Goal: Information Seeking & Learning: Check status

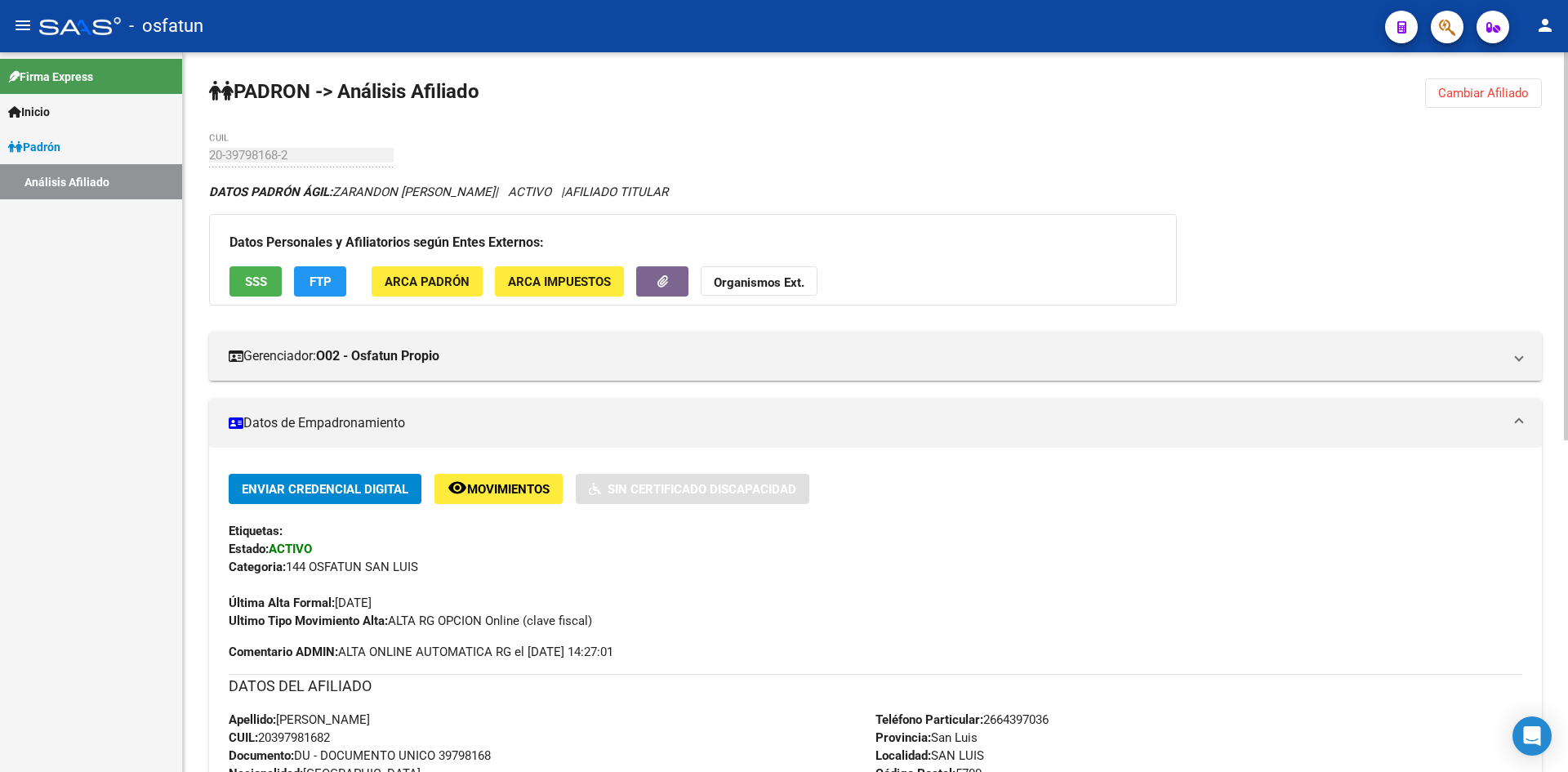
click at [1466, 97] on span "Cambiar Afiliado" at bounding box center [1484, 93] width 90 height 14
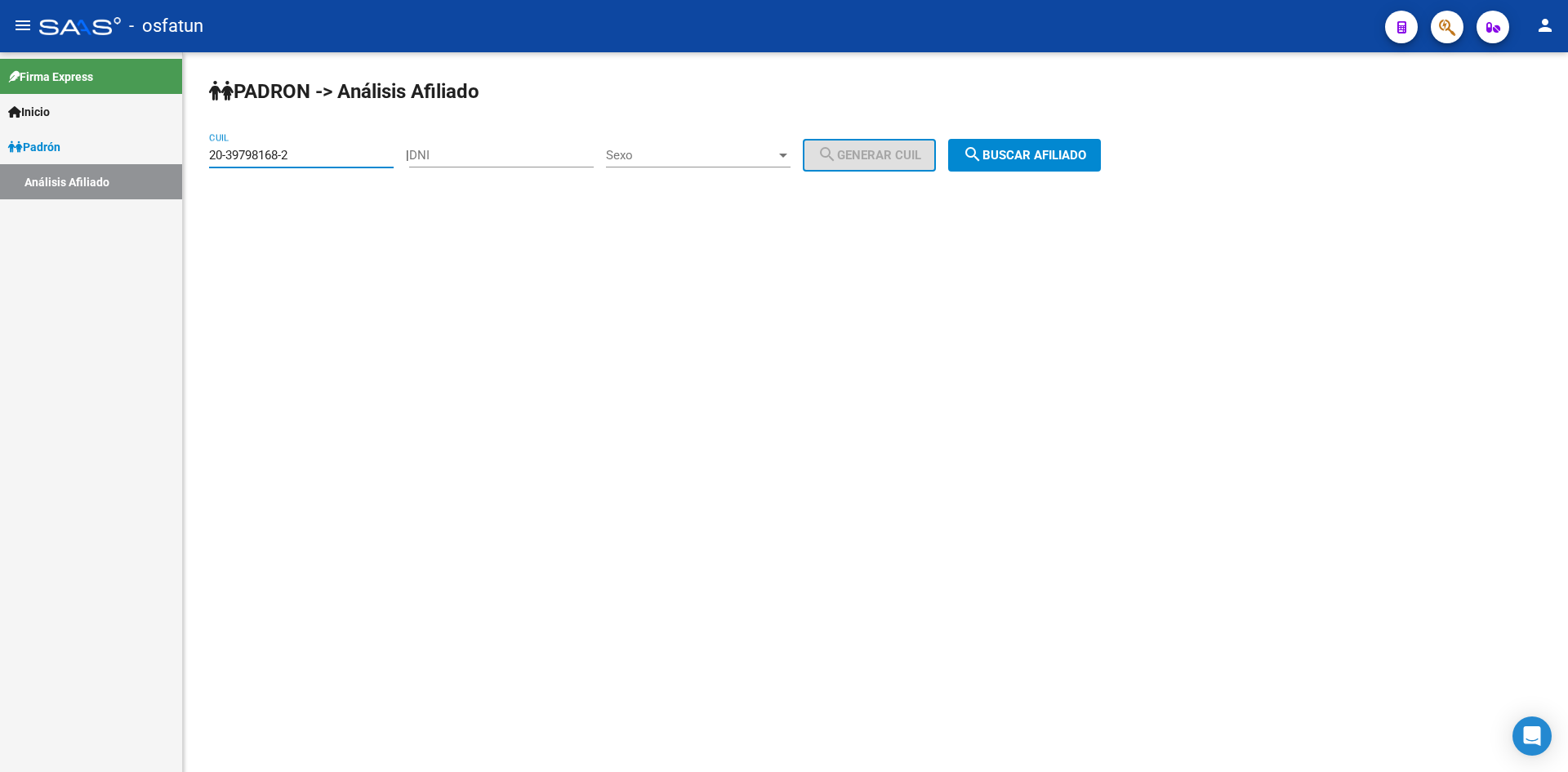
drag, startPoint x: 313, startPoint y: 151, endPoint x: 169, endPoint y: 163, distance: 144.5
click at [169, 163] on mat-sidenav-container "Firma Express Inicio Calendario SSS Instructivos Contacto OS [PERSON_NAME] Anál…" at bounding box center [784, 412] width 1568 height 720
paste input "23-483236"
type input "23-483236"
drag, startPoint x: 273, startPoint y: 156, endPoint x: 187, endPoint y: 161, distance: 86.1
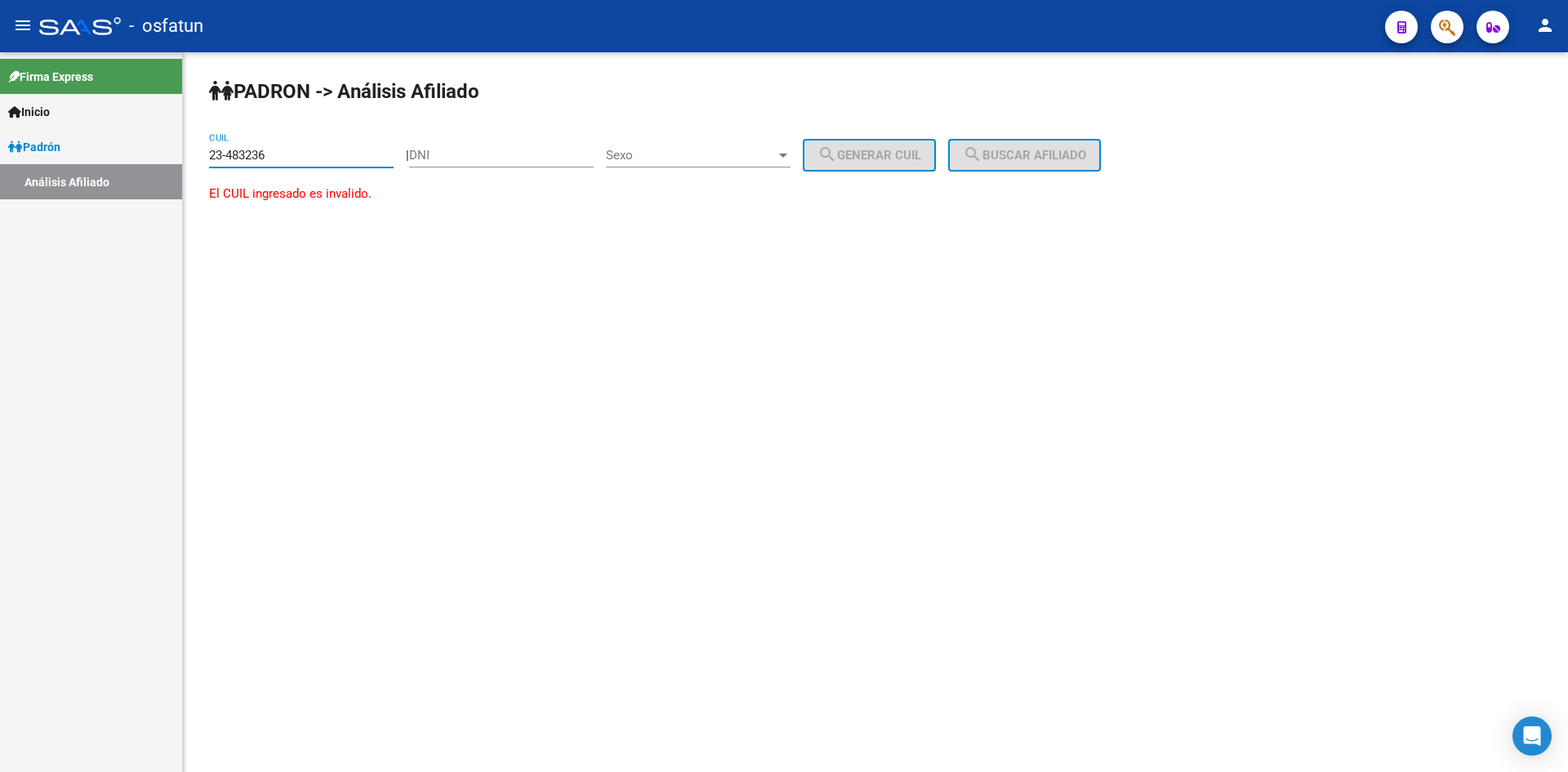
click at [187, 161] on div "[PERSON_NAME] -> Análisis Afiliado 23-483236 CUIL | DNI Sexo Sexo search Genera…" at bounding box center [876, 156] width 1386 height 208
drag, startPoint x: 646, startPoint y: 543, endPoint x: 847, endPoint y: 710, distance: 261.3
click at [648, 543] on mat-sidenav-content "PADRON -> Análisis Afiliado CUIL | DNI Sexo Sexo search Generar CUIL search Bus…" at bounding box center [876, 412] width 1386 height 720
drag, startPoint x: 227, startPoint y: 147, endPoint x: 222, endPoint y: 155, distance: 9.4
click at [222, 155] on input "CUIL" at bounding box center [302, 155] width 185 height 14
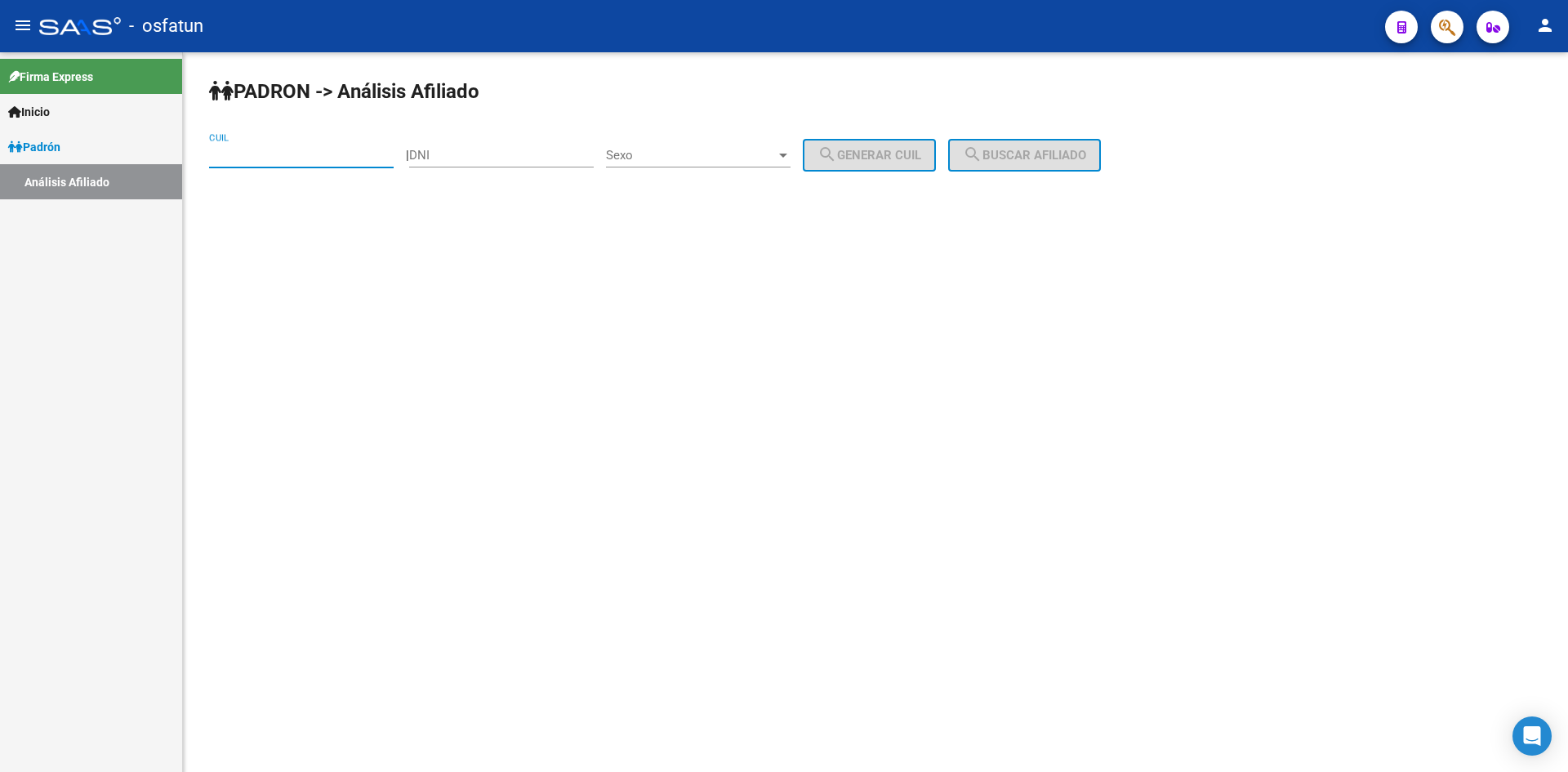
paste input "27-23483236-6"
drag, startPoint x: 279, startPoint y: 149, endPoint x: 225, endPoint y: 148, distance: 54.0
click at [225, 148] on input "27-23483236-6" at bounding box center [302, 155] width 185 height 14
type input "27-23483236-6"
click at [467, 161] on input "DNI" at bounding box center [501, 155] width 185 height 14
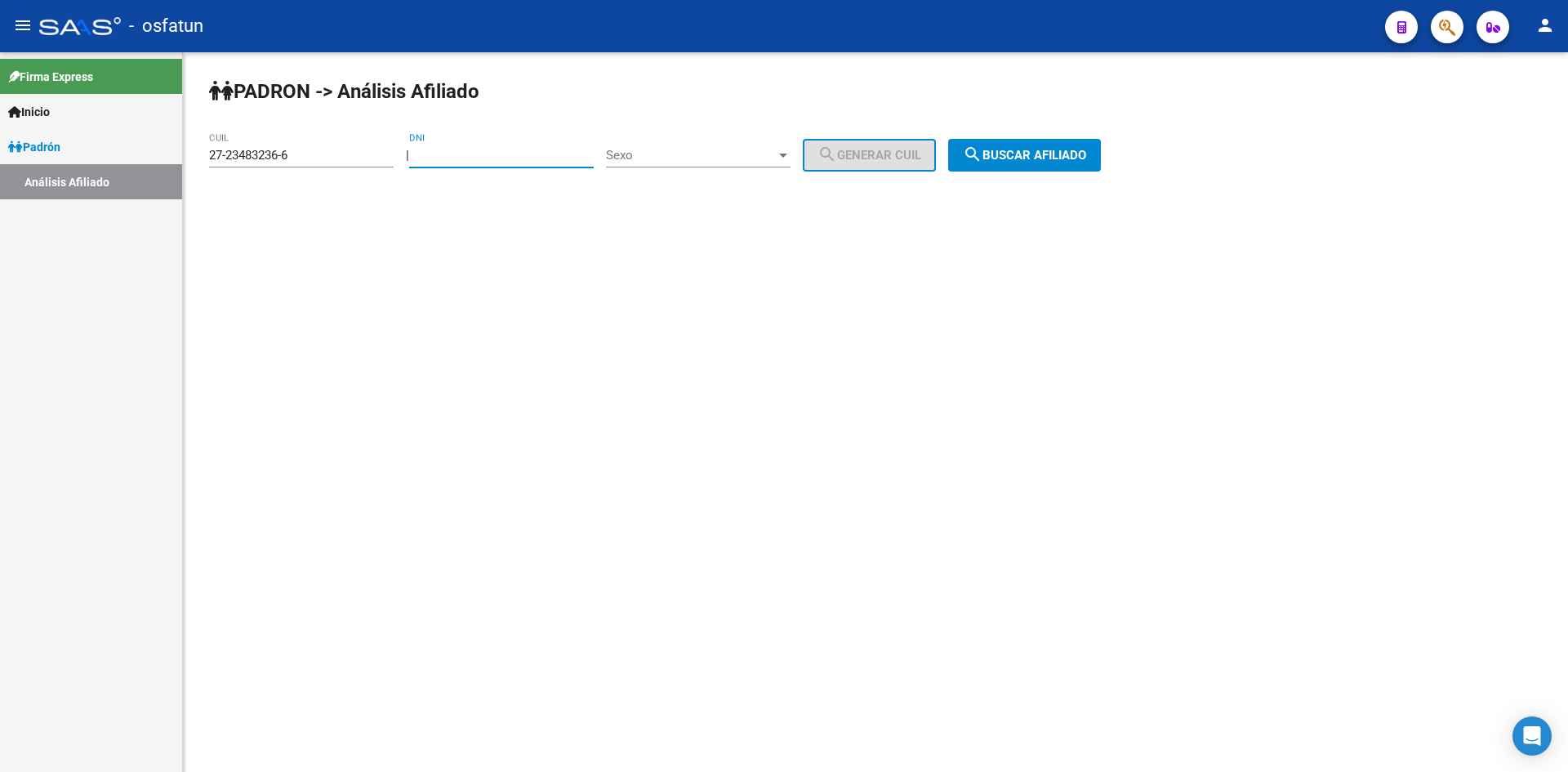
paste input "23483236"
type input "23483236"
click at [742, 155] on span "Sexo" at bounding box center [691, 155] width 169 height 14
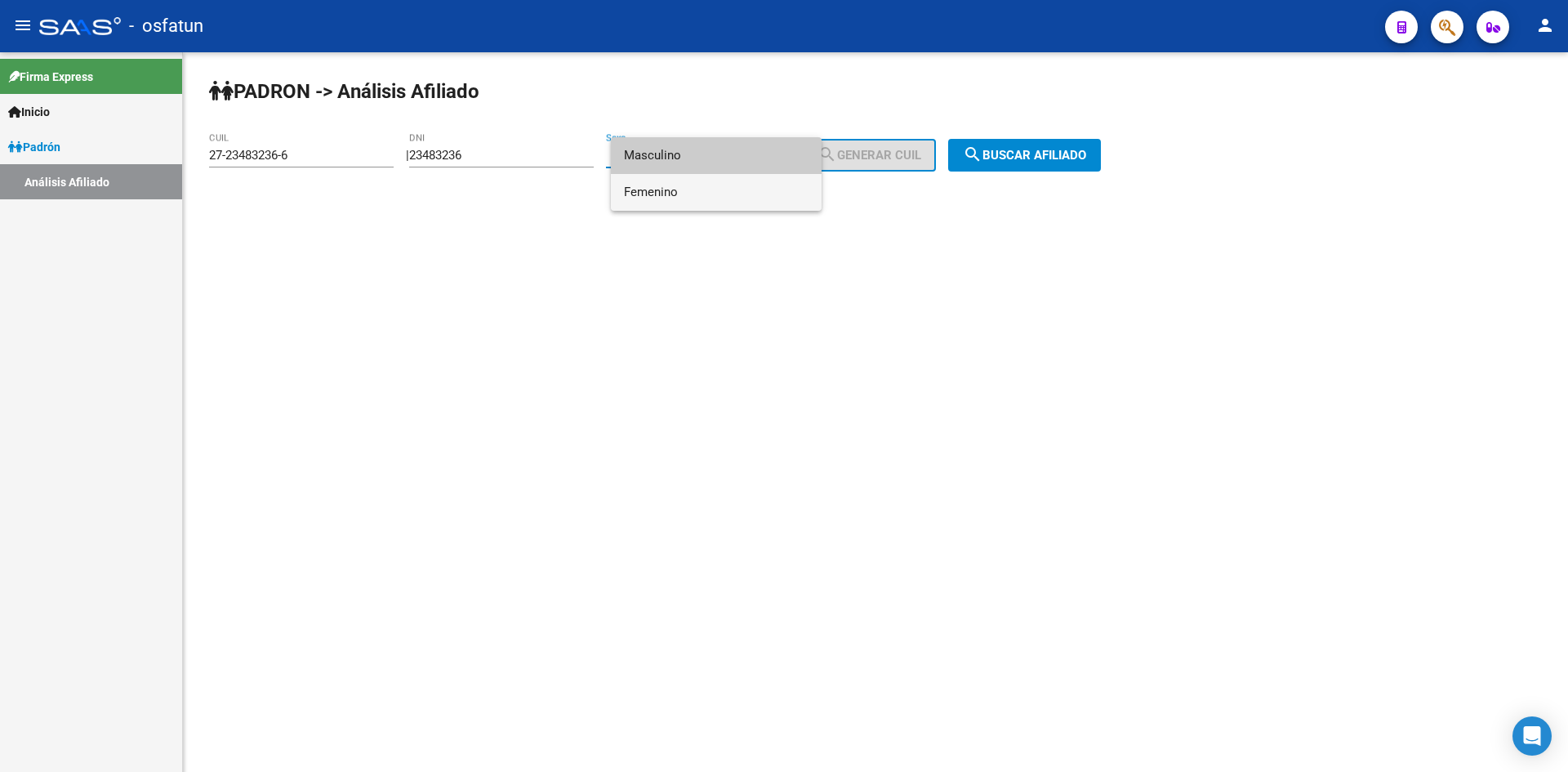
drag, startPoint x: 689, startPoint y: 192, endPoint x: 899, endPoint y: 174, distance: 210.8
click at [696, 193] on span "Femenino" at bounding box center [716, 192] width 185 height 37
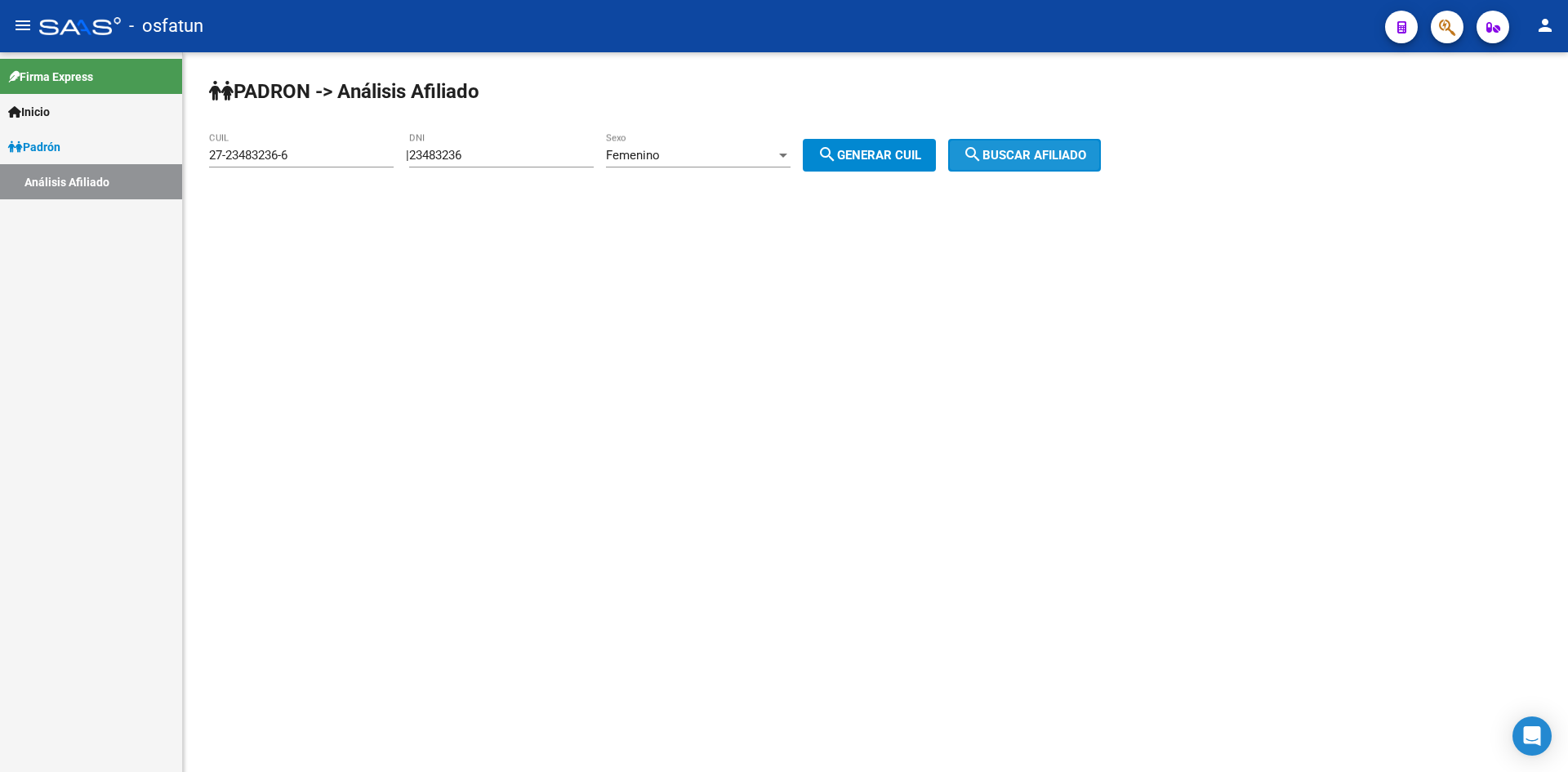
click at [1025, 164] on button "search Buscar afiliado" at bounding box center [1024, 155] width 152 height 32
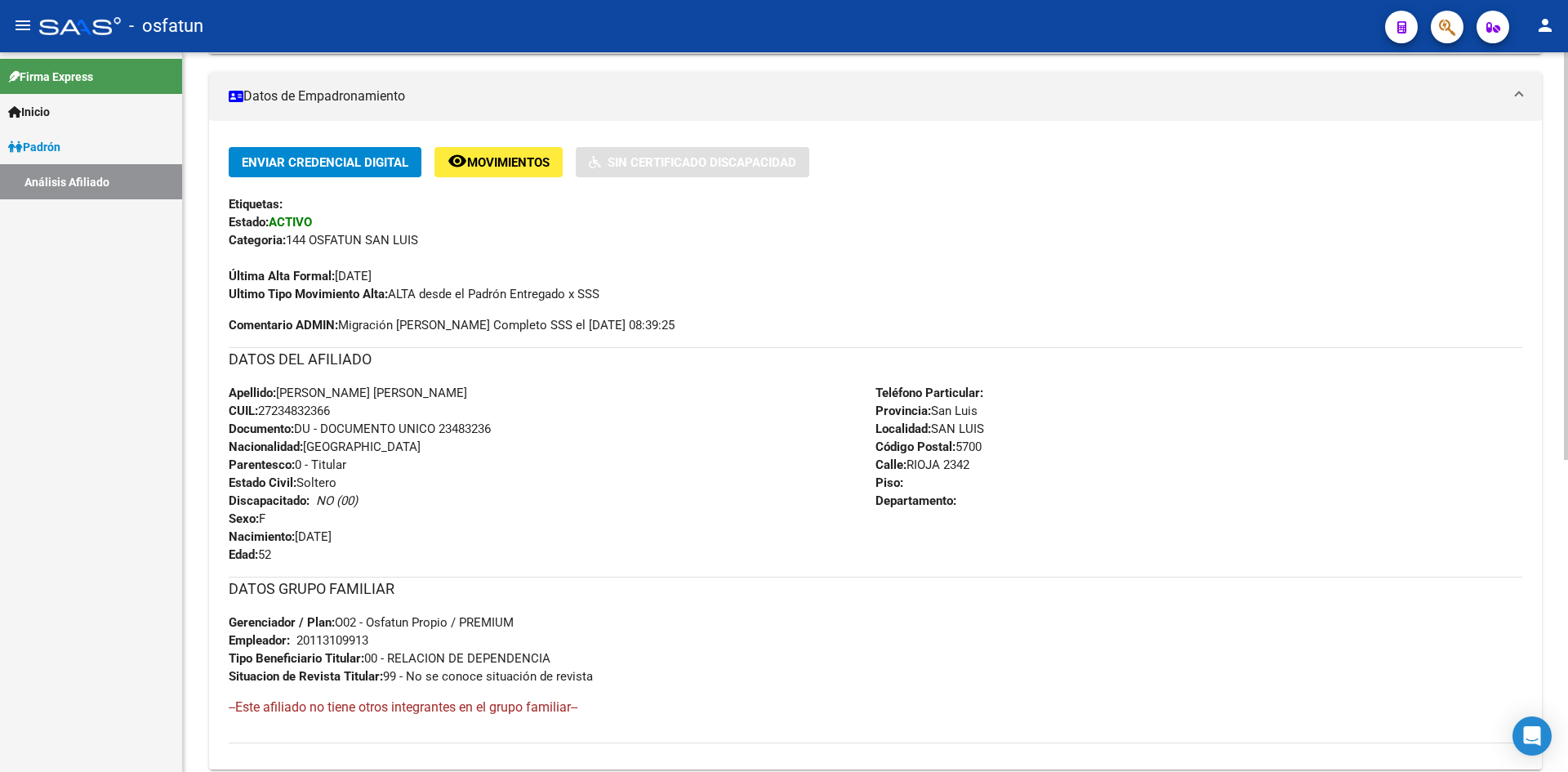
scroll to position [550, 0]
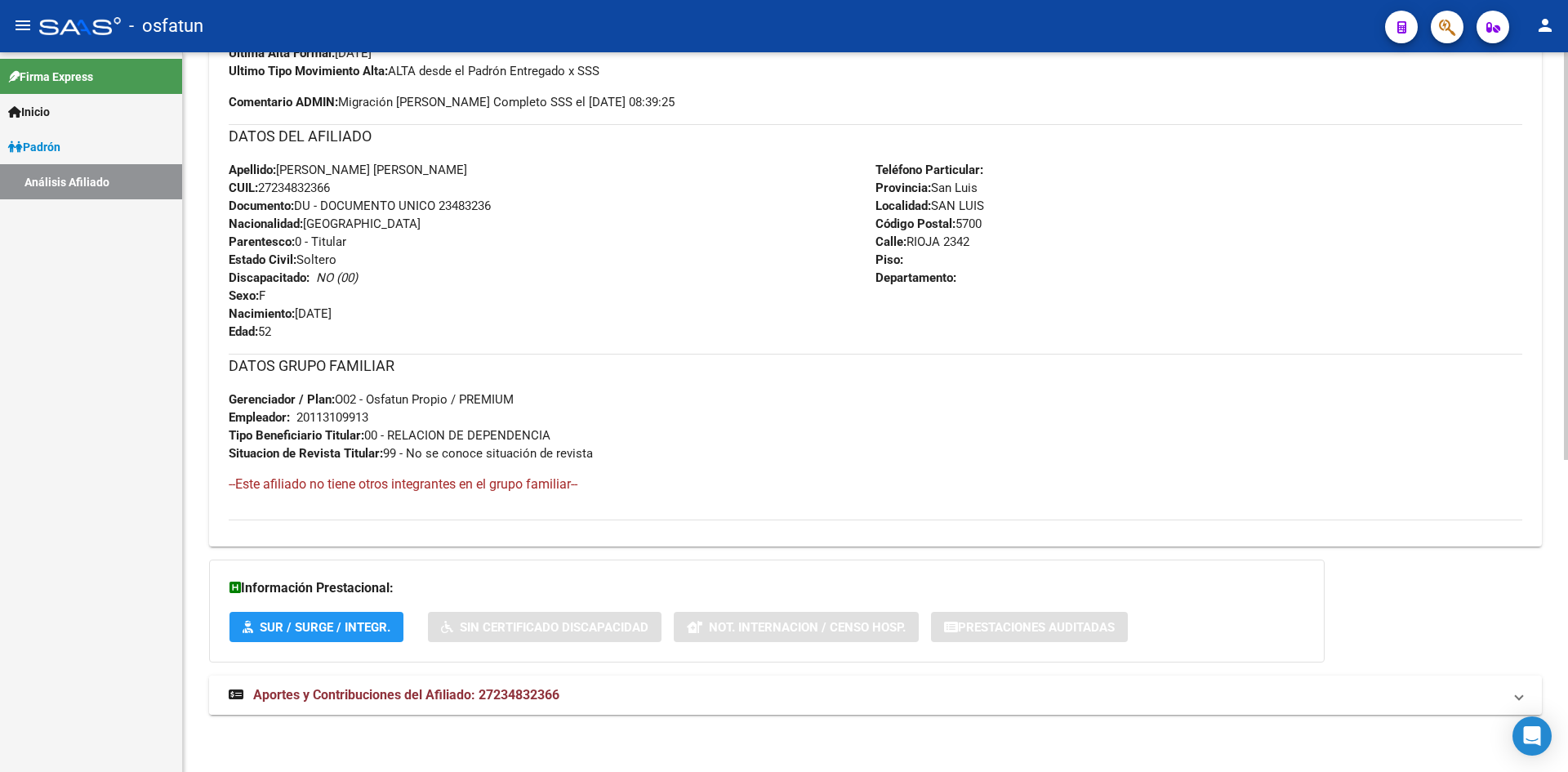
click at [422, 694] on span "Aportes y Contribuciones del Afiliado: 27234832366" at bounding box center [406, 695] width 307 height 15
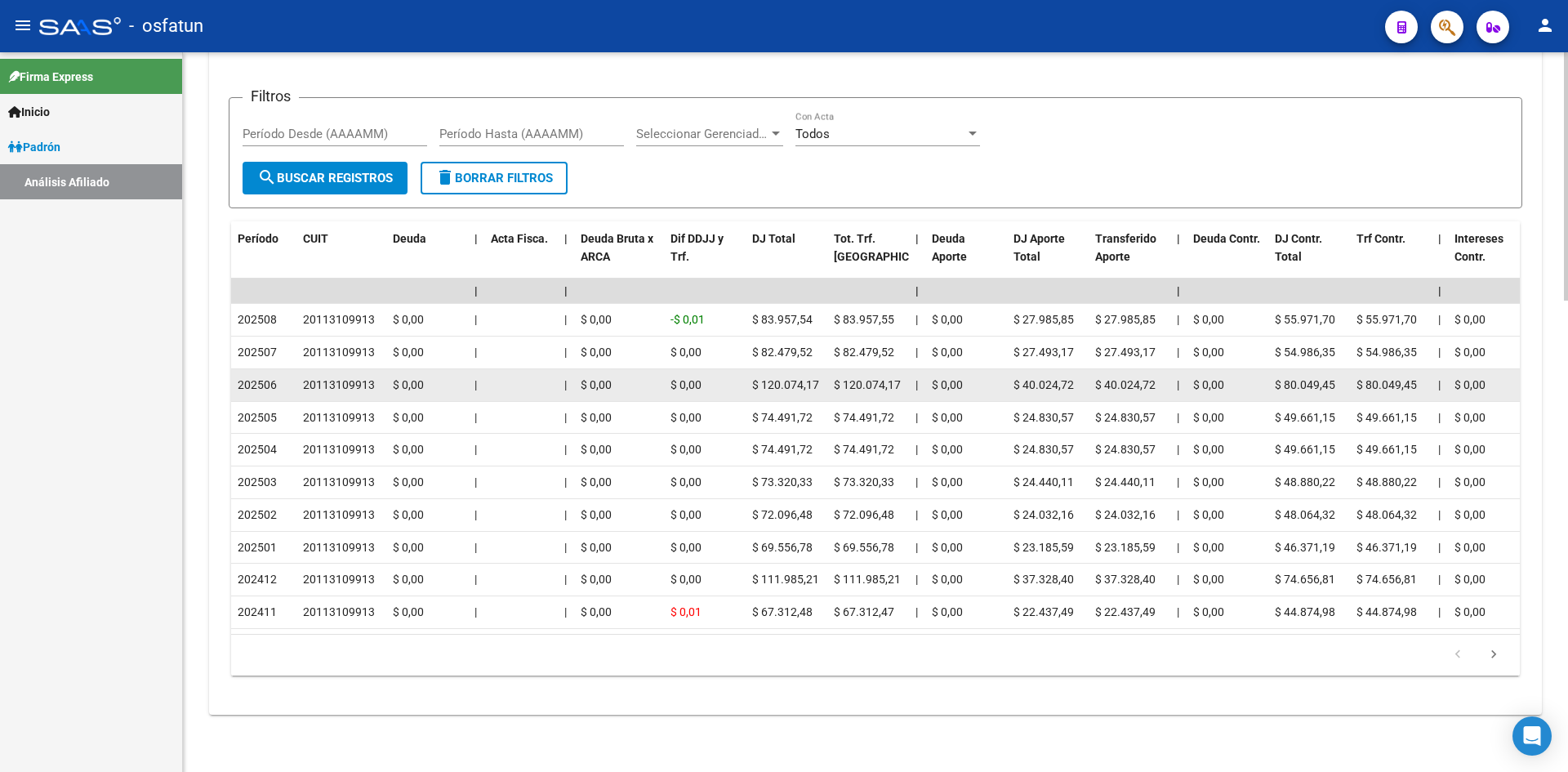
scroll to position [1367, 0]
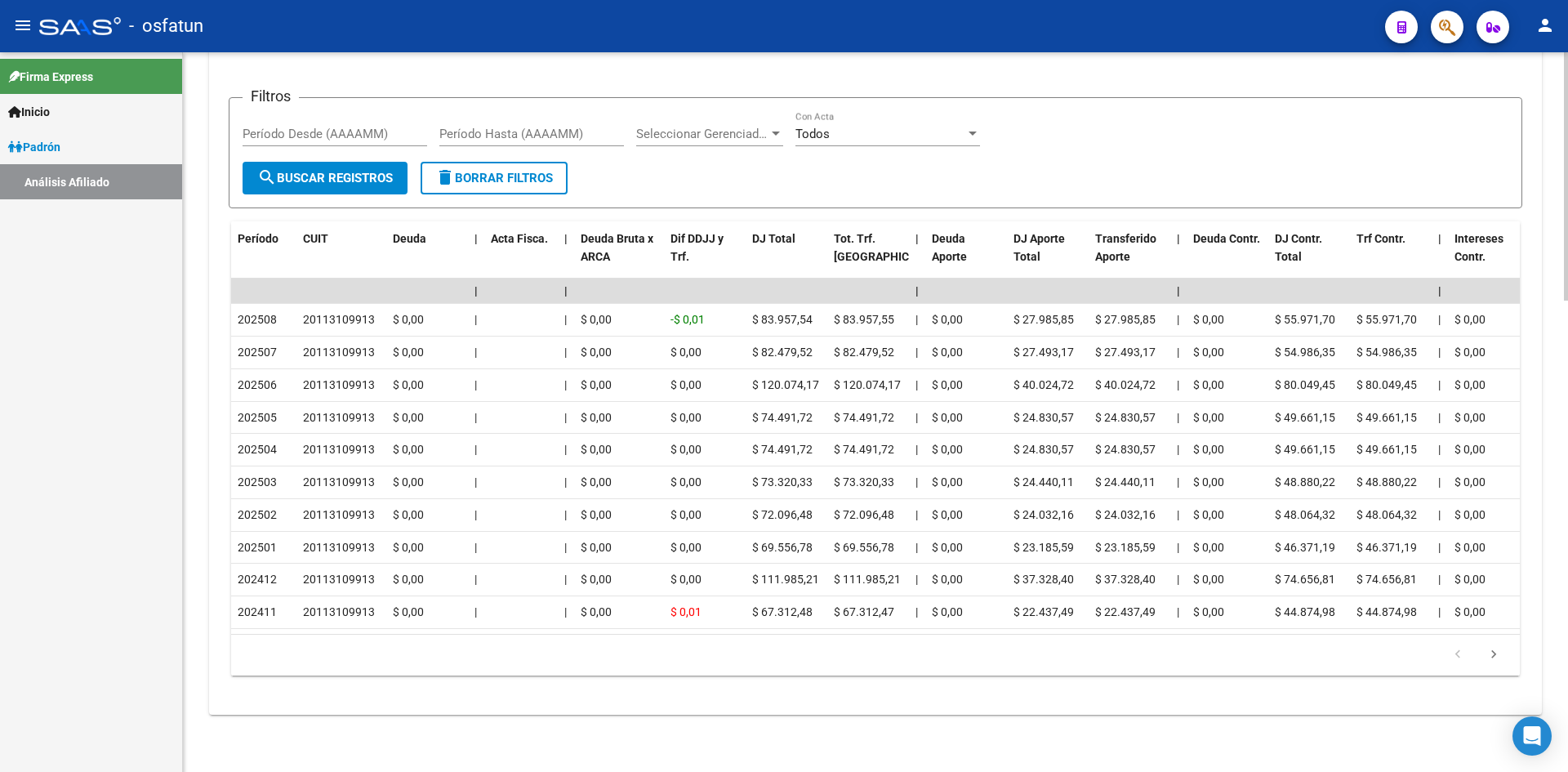
drag, startPoint x: 699, startPoint y: 720, endPoint x: 674, endPoint y: 692, distance: 37.5
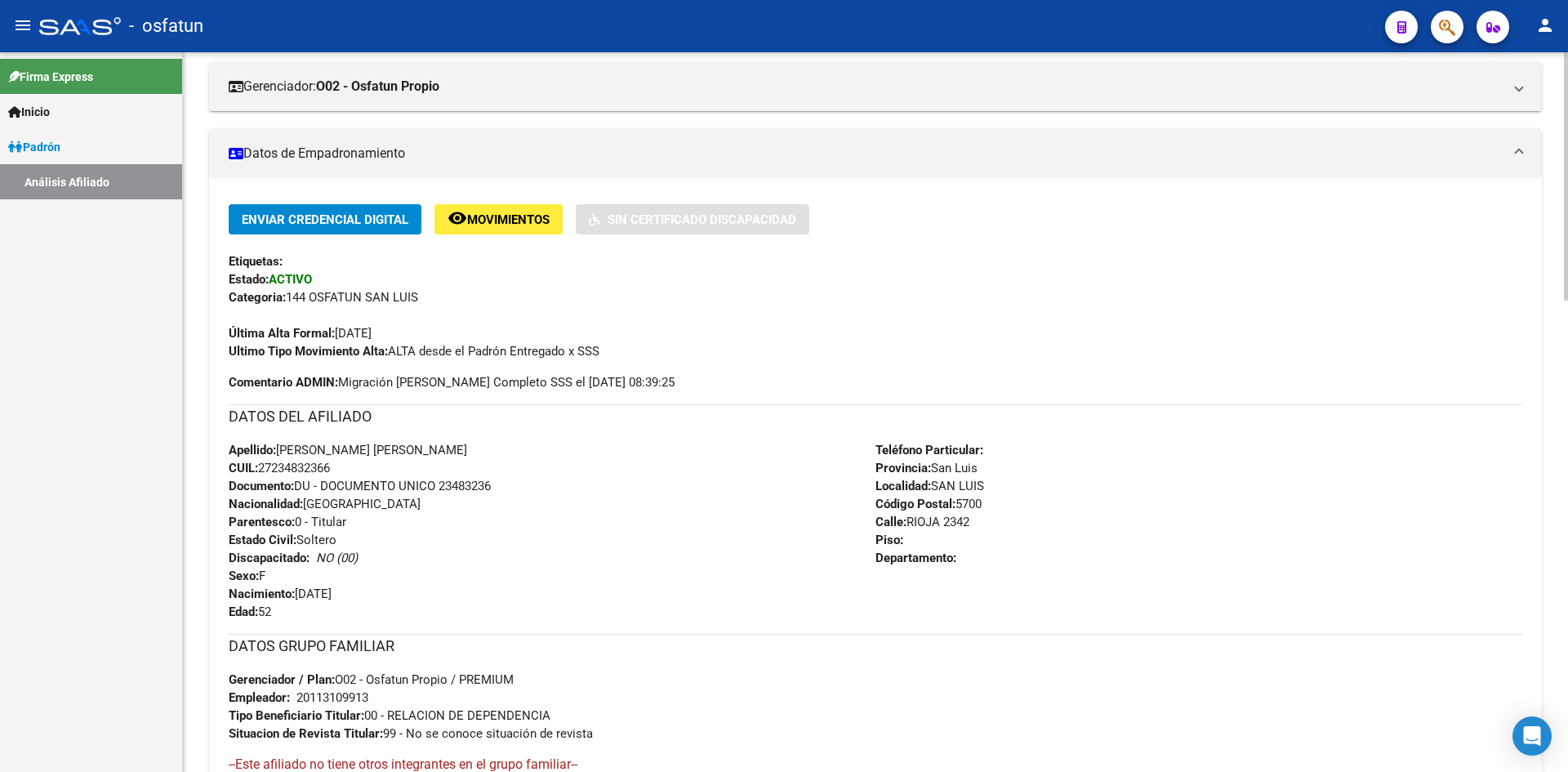
scroll to position [0, 0]
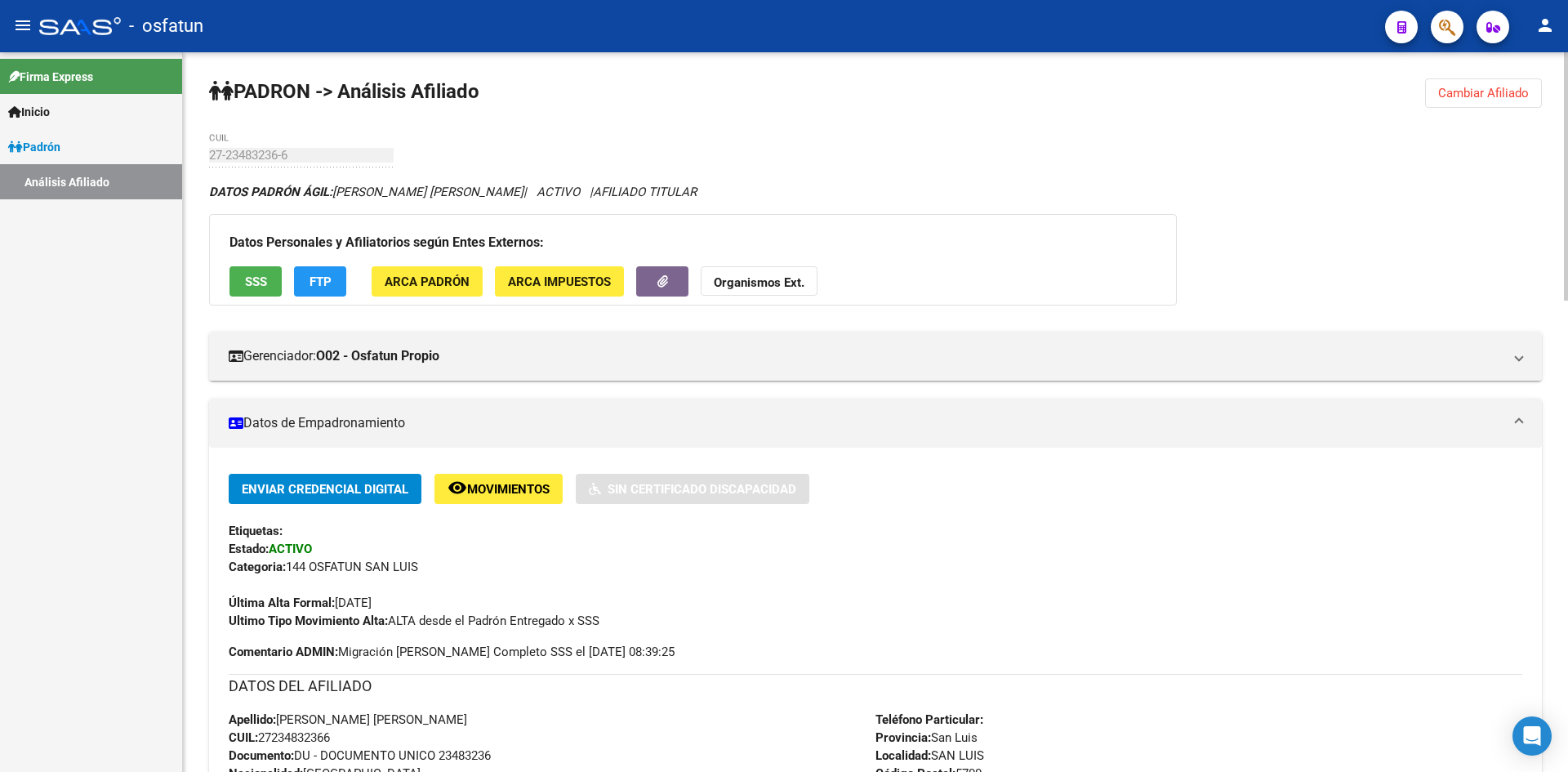
click at [1501, 95] on span "Cambiar Afiliado" at bounding box center [1484, 93] width 90 height 14
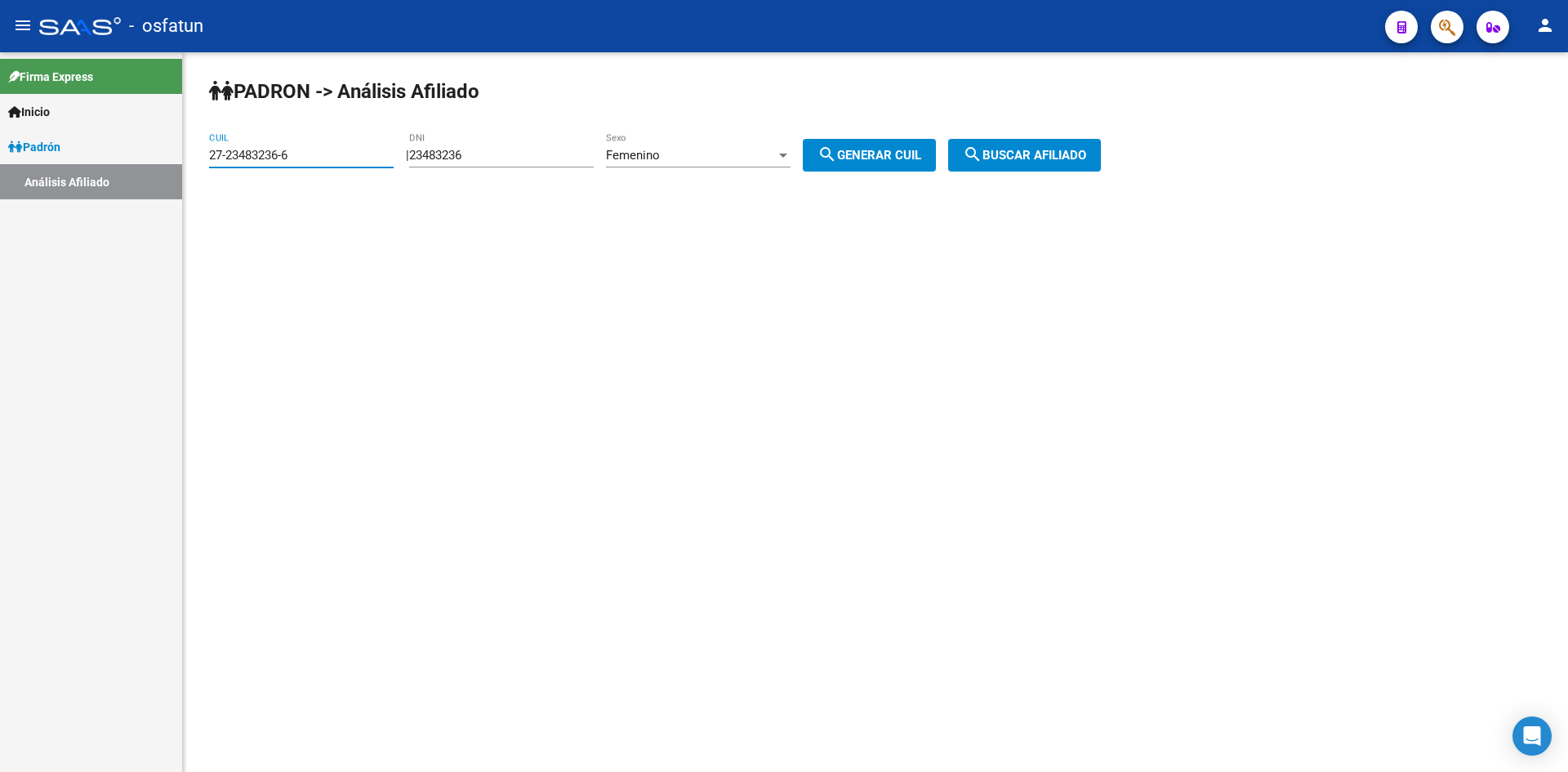
drag, startPoint x: 314, startPoint y: 154, endPoint x: 151, endPoint y: 170, distance: 163.8
click at [154, 170] on mat-sidenav-container "Firma Express Inicio Calendario SSS Instructivos Contacto OS [PERSON_NAME] Anál…" at bounding box center [784, 412] width 1568 height 720
paste input "27-27167122-4"
drag, startPoint x: 283, startPoint y: 150, endPoint x: 227, endPoint y: 148, distance: 56.0
click at [227, 148] on input "27-27167122-4" at bounding box center [302, 155] width 185 height 14
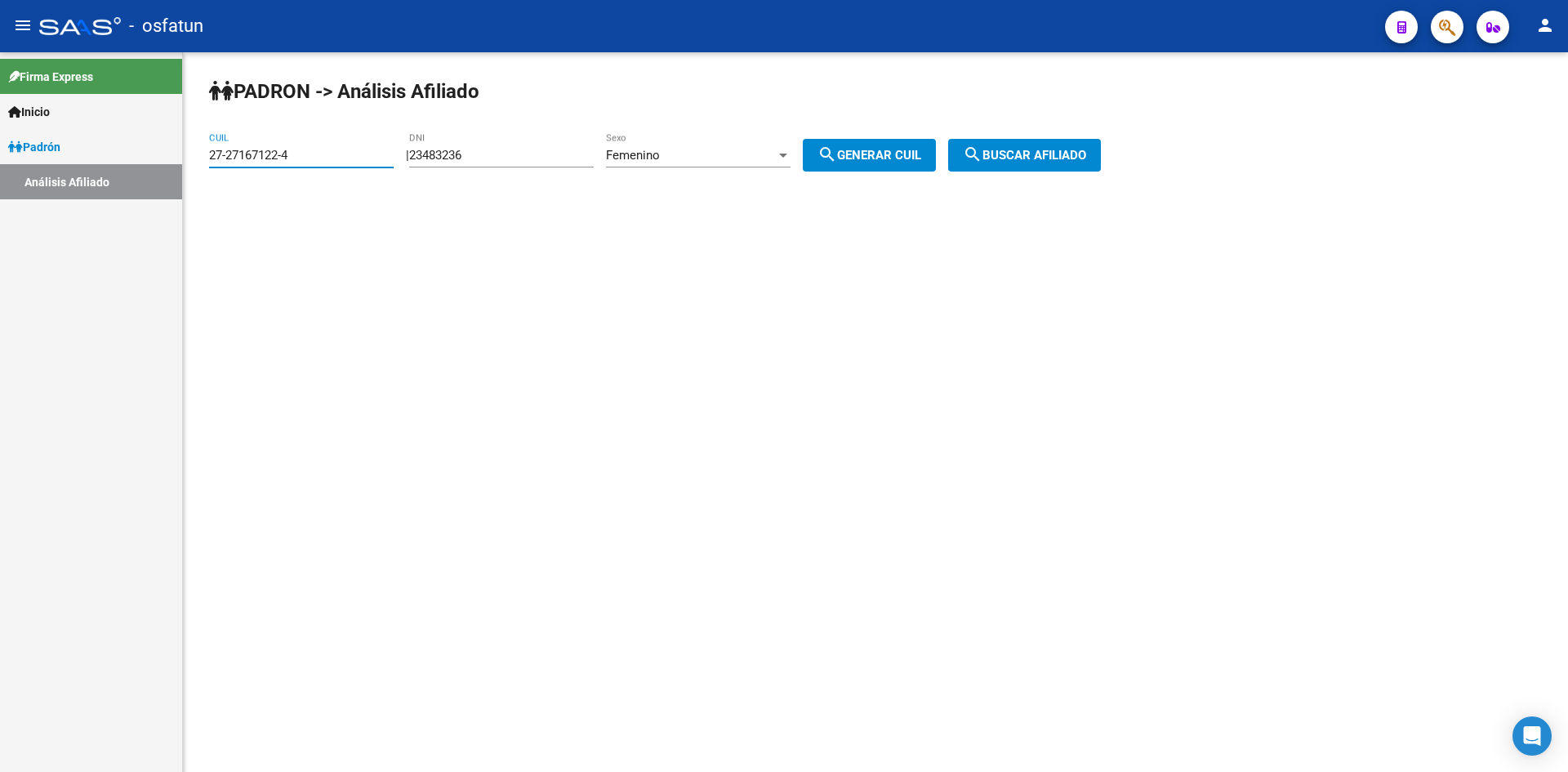
type input "27-27167122-4"
drag, startPoint x: 508, startPoint y: 150, endPoint x: 405, endPoint y: 156, distance: 103.2
click at [405, 156] on app-analisis-afiliado "[PERSON_NAME] -> Análisis Afiliado 27-27167122-4 CUIL | 23483236 DNI Femenino S…" at bounding box center [662, 155] width 905 height 14
paste input "27167122"
type input "27167122"
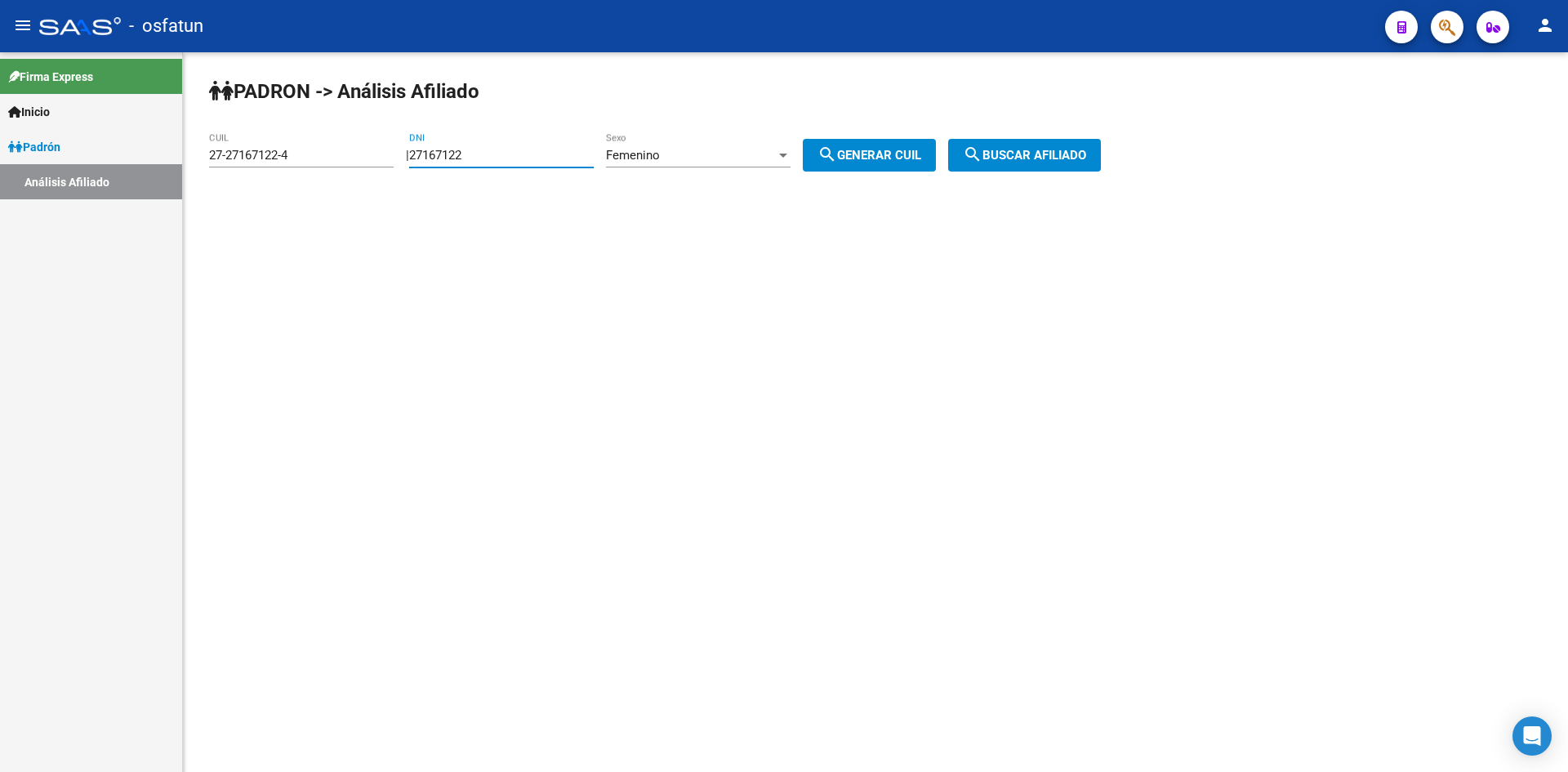
click at [1065, 161] on span "search Buscar afiliado" at bounding box center [1025, 155] width 123 height 14
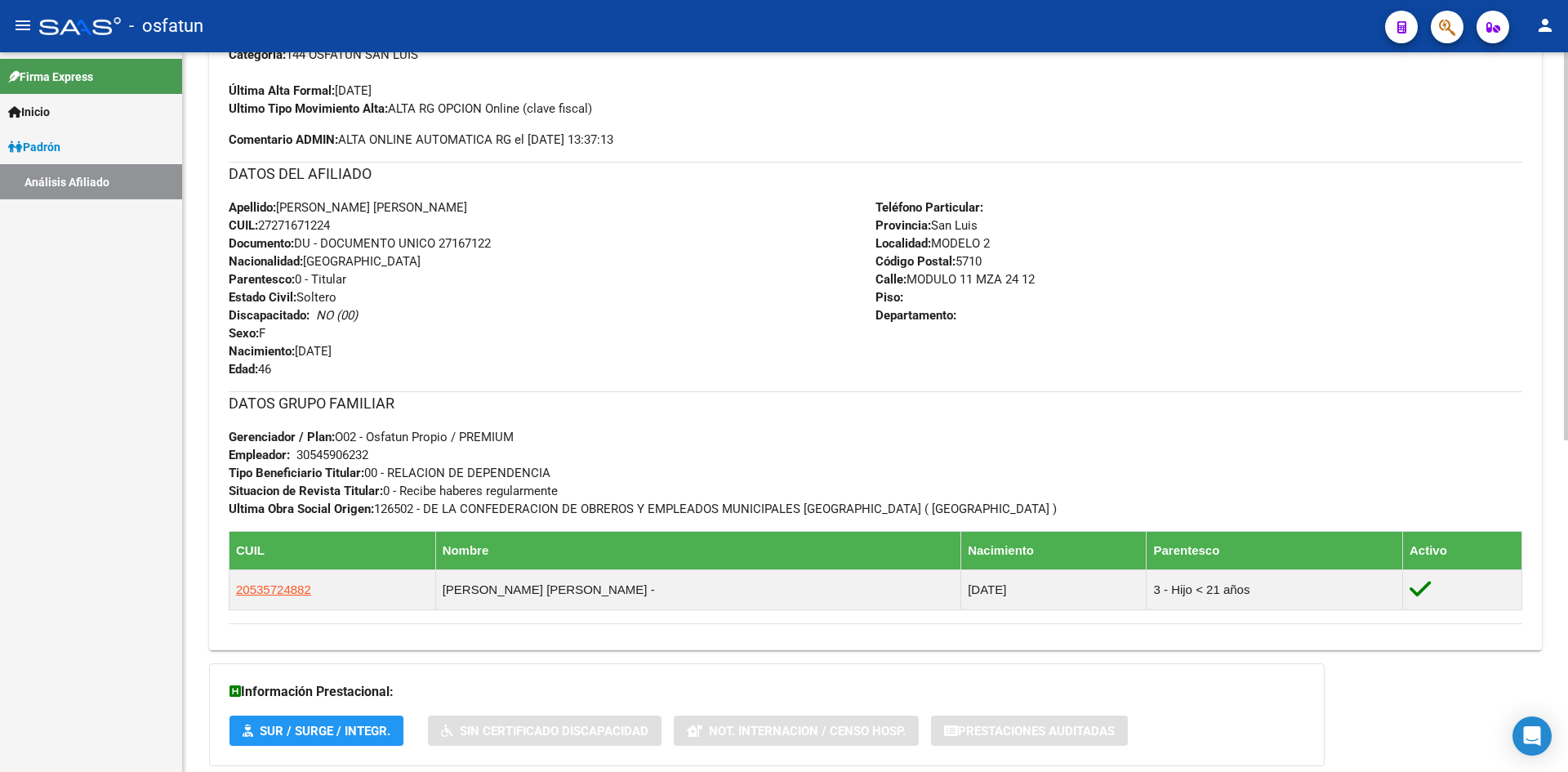
scroll to position [616, 0]
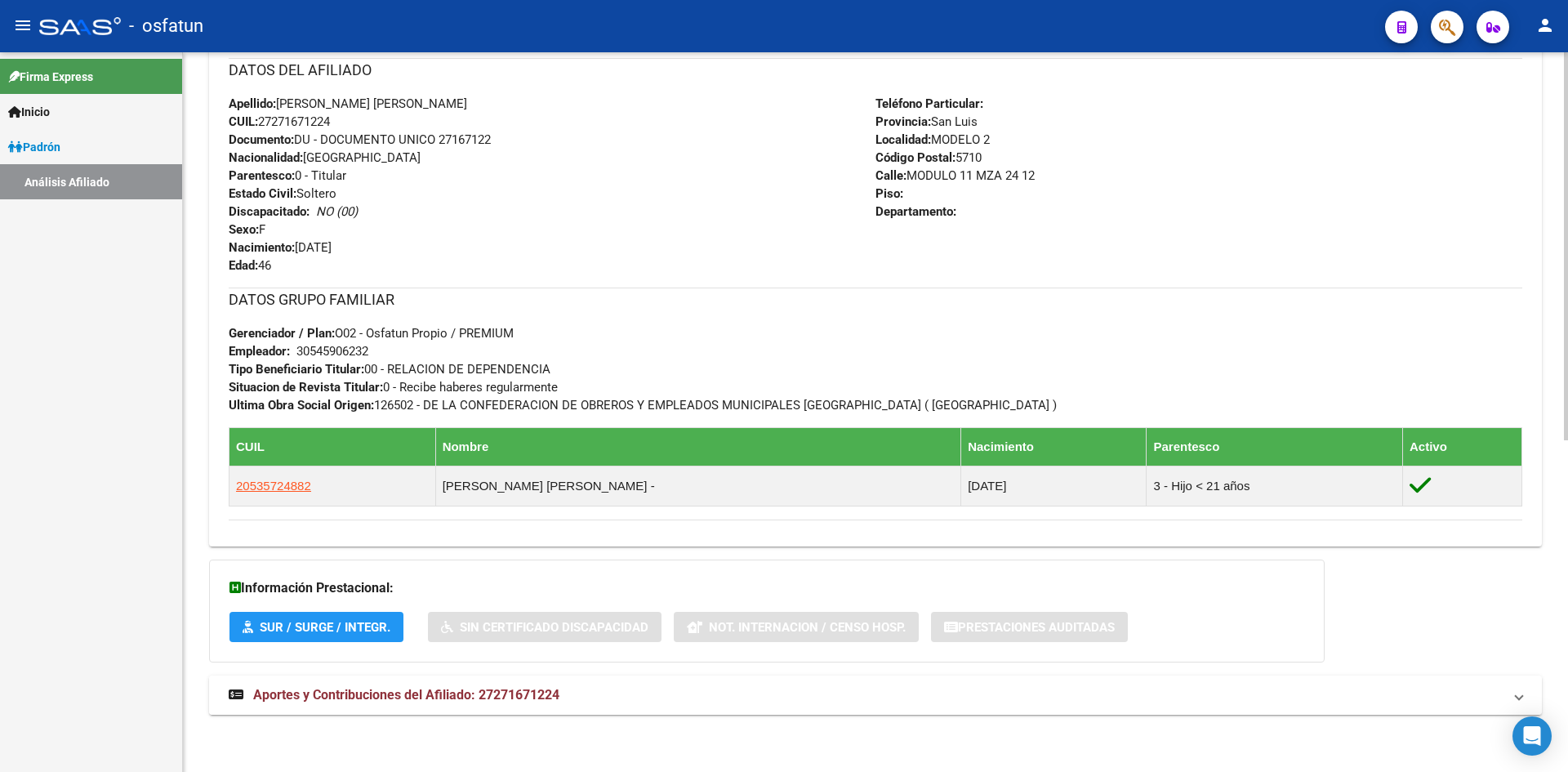
click at [501, 695] on span "Aportes y Contribuciones del Afiliado: 27271671224" at bounding box center [406, 695] width 307 height 15
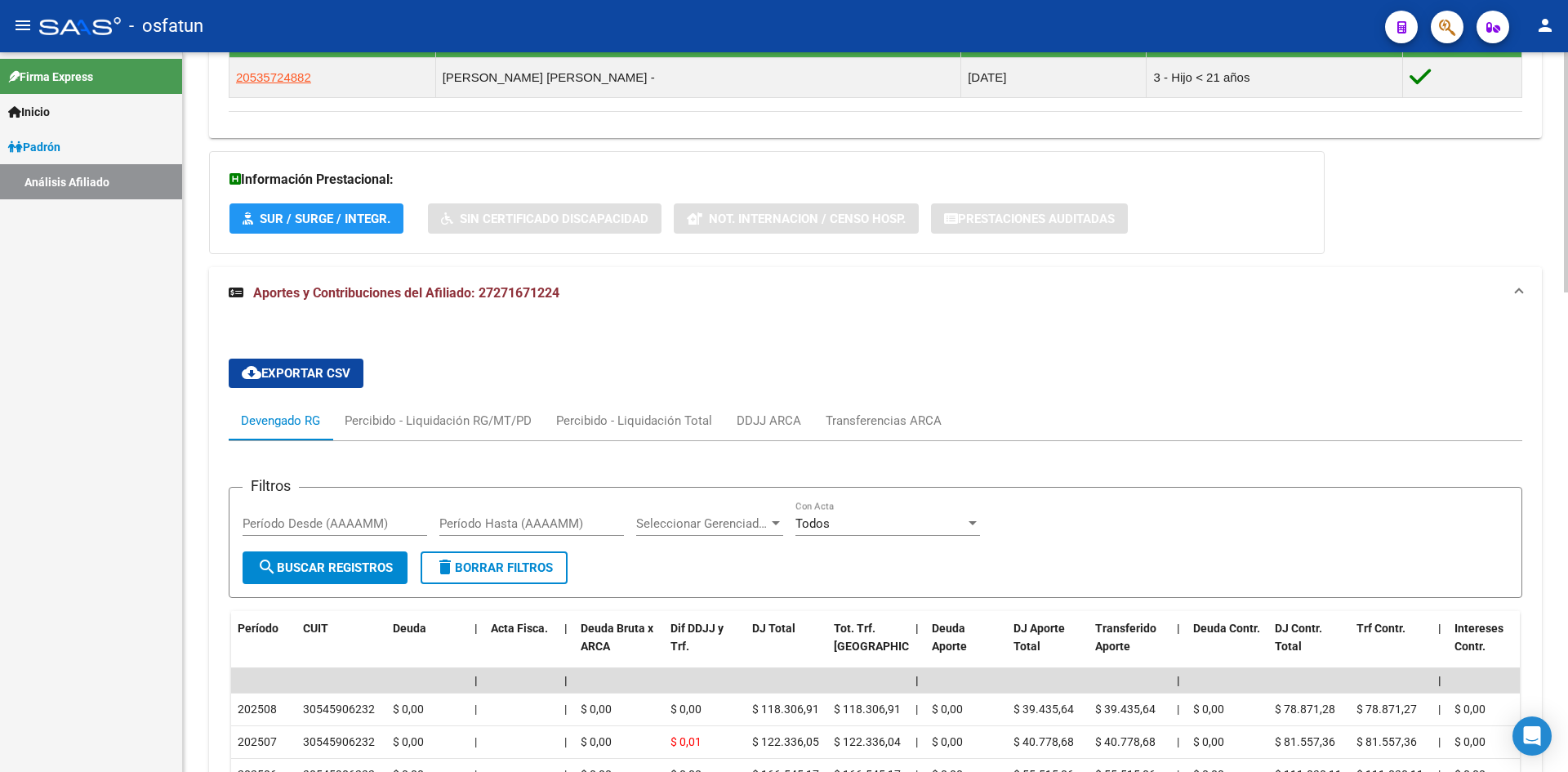
scroll to position [1270, 0]
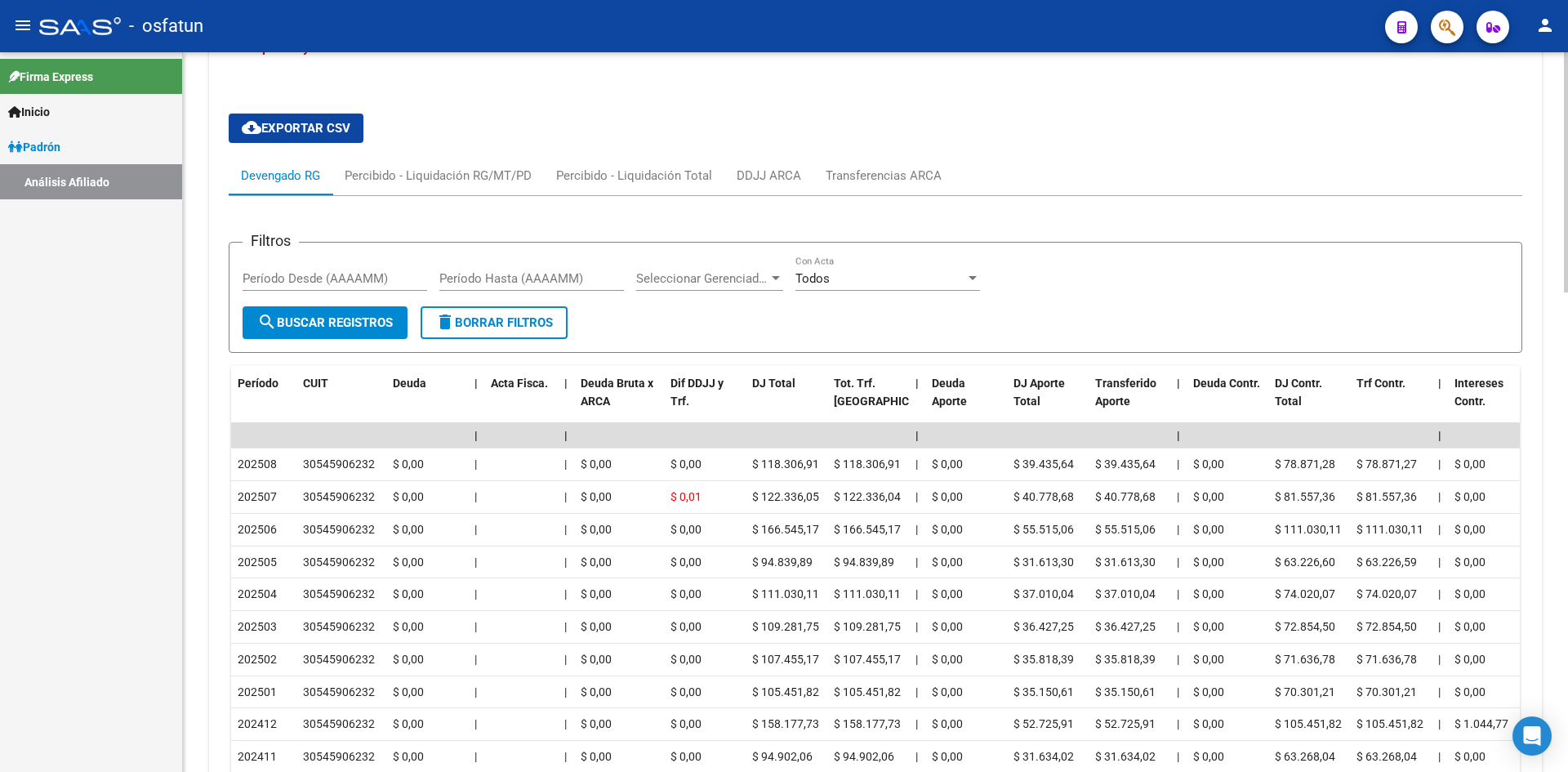
click at [1291, 170] on div "Devengado RG Percibido - Liquidación RG/MT/PD Percibido - Liquidación Total DDJ…" at bounding box center [876, 176] width 1294 height 39
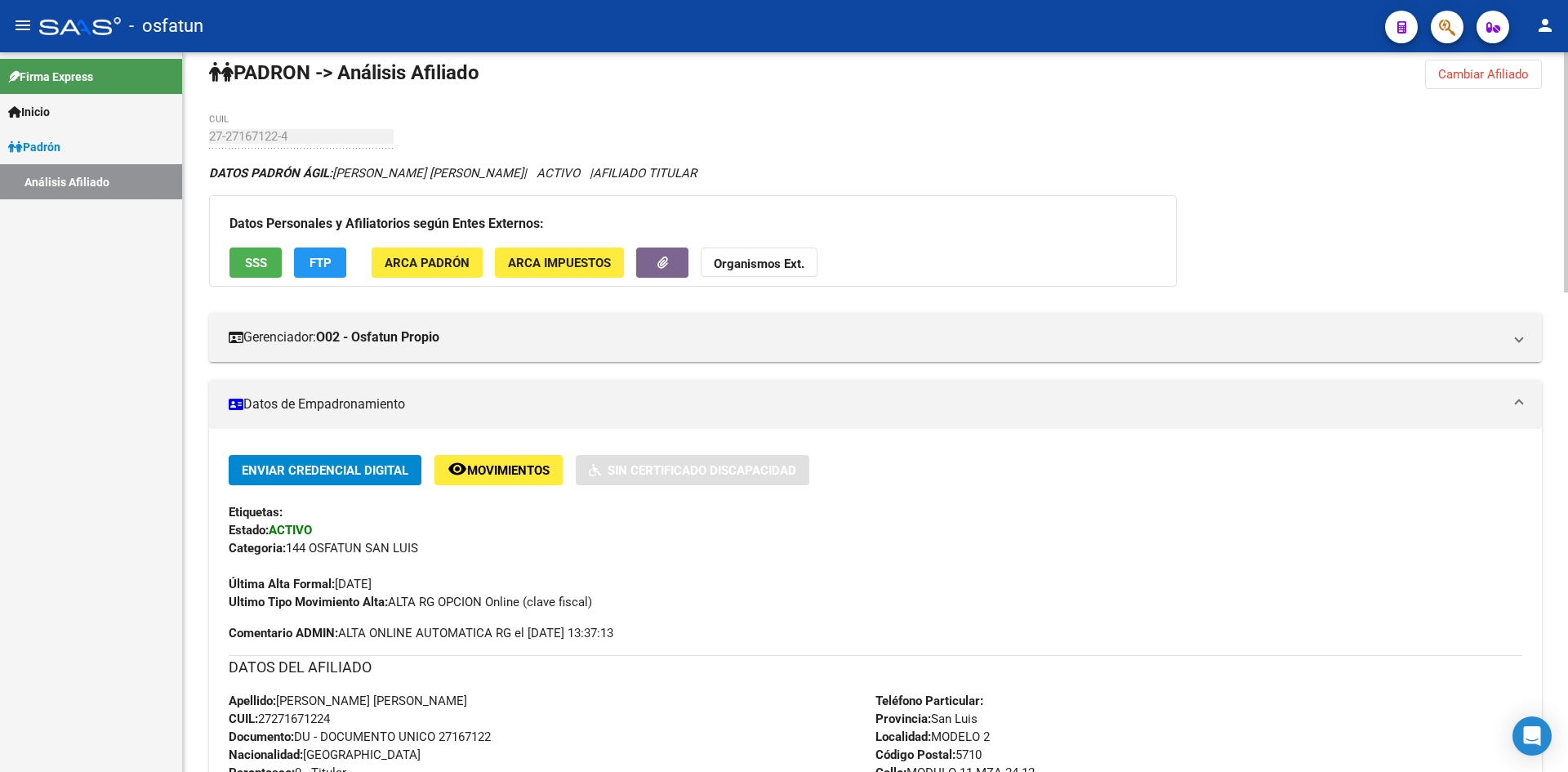
scroll to position [0, 0]
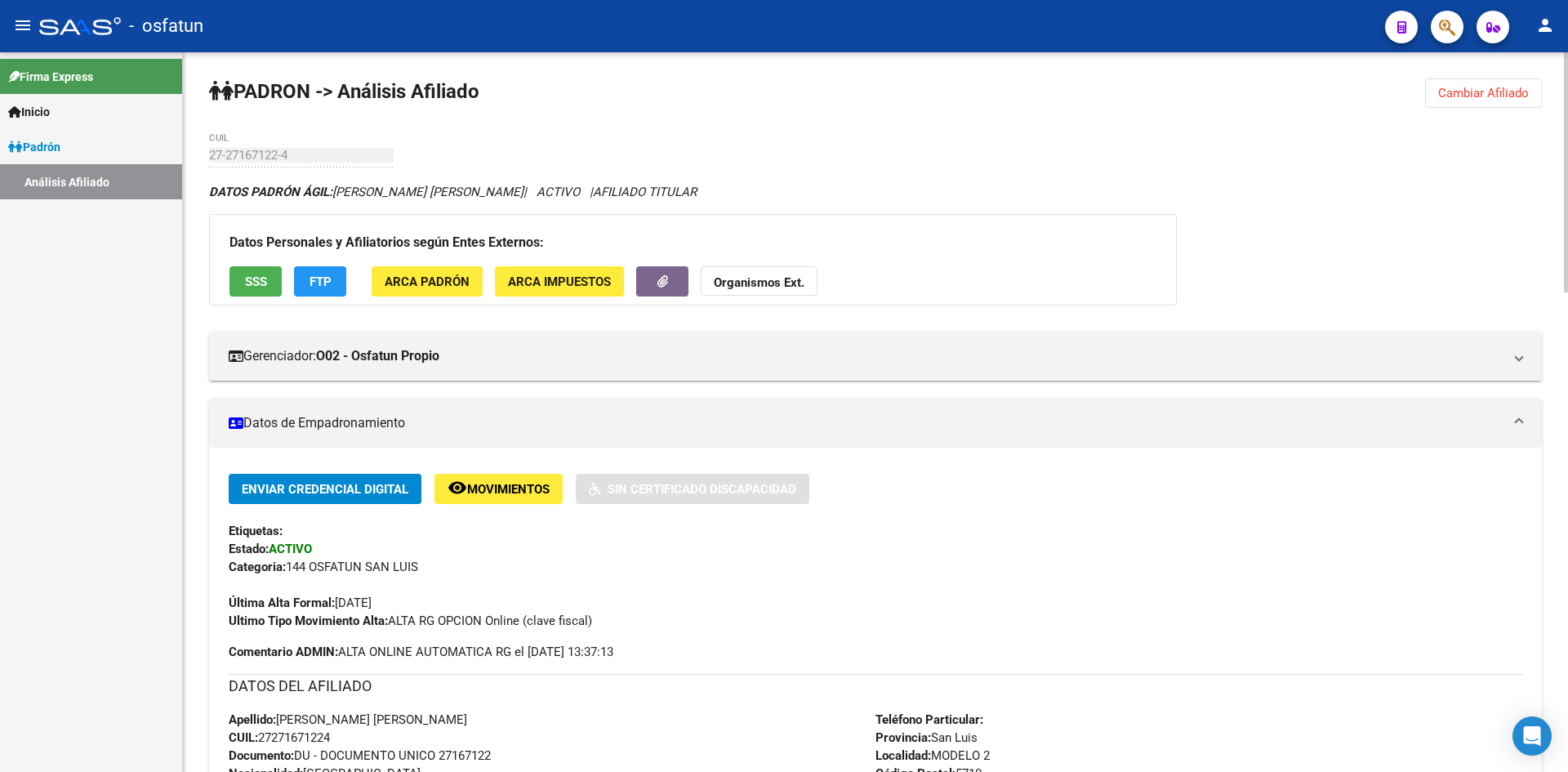
click at [1475, 89] on span "Cambiar Afiliado" at bounding box center [1484, 93] width 90 height 14
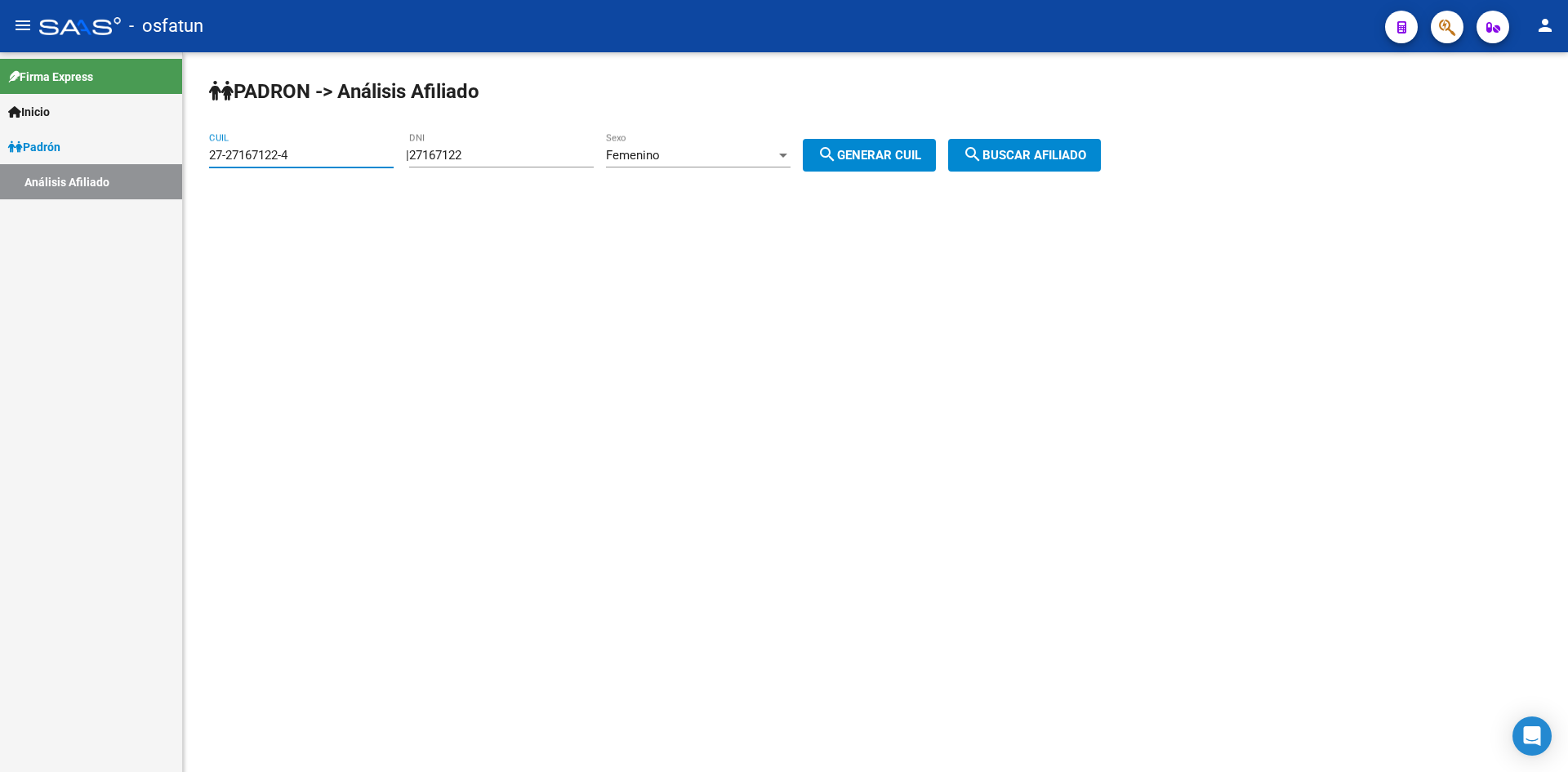
drag, startPoint x: 287, startPoint y: 157, endPoint x: 87, endPoint y: 171, distance: 200.5
click at [87, 171] on mat-sidenav-container "Firma Express Inicio Calendario SSS Instructivos Contacto OS [PERSON_NAME] Anál…" at bounding box center [784, 412] width 1568 height 720
click at [227, 146] on div "CUIL" at bounding box center [302, 149] width 185 height 35
click at [226, 153] on input "CUIL" at bounding box center [302, 155] width 185 height 14
paste input "20-33757494-8"
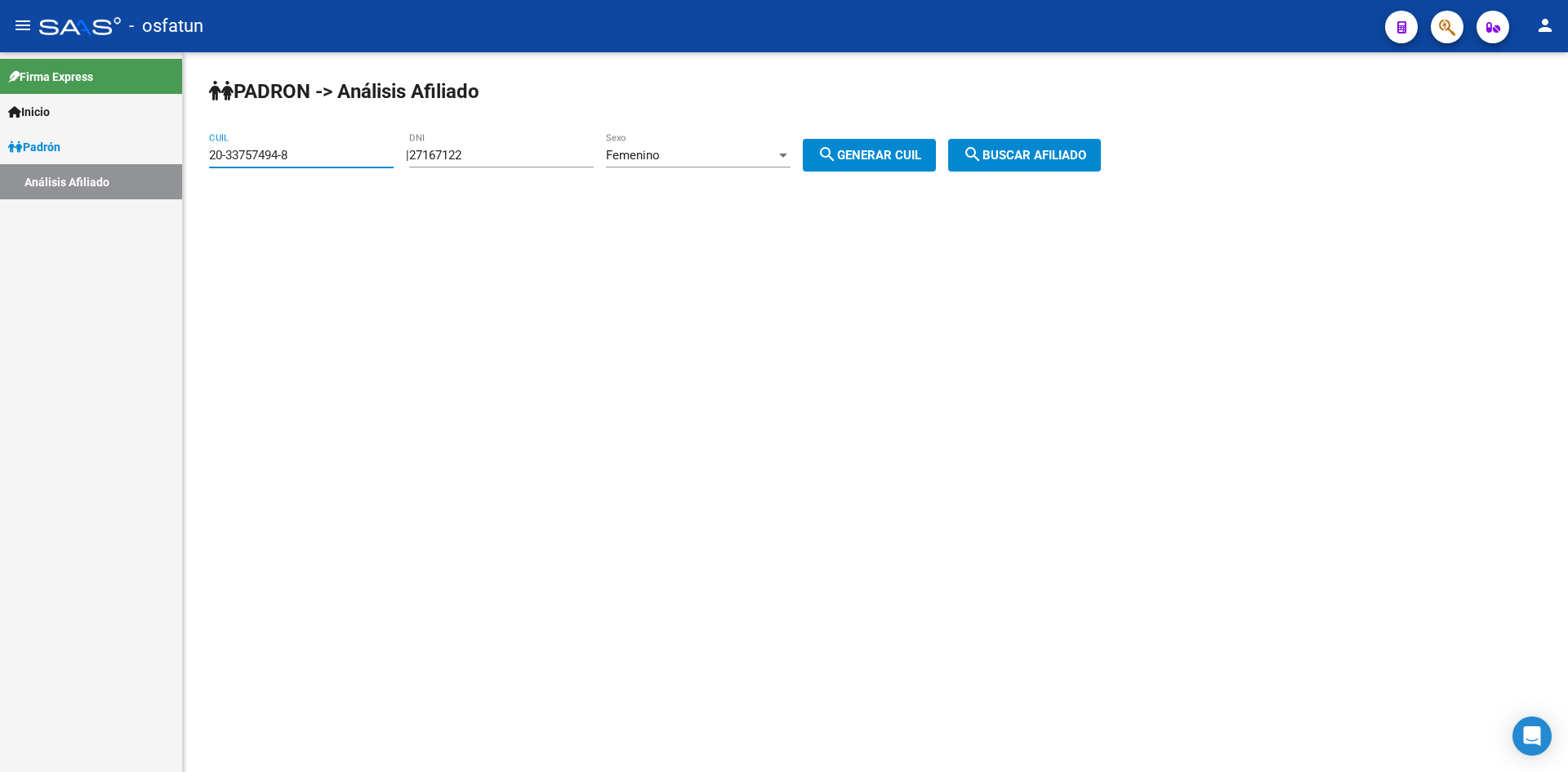
drag, startPoint x: 279, startPoint y: 152, endPoint x: 227, endPoint y: 150, distance: 52.0
click at [227, 150] on input "20-33757494-8" at bounding box center [302, 155] width 185 height 14
type input "20-33757494-8"
drag, startPoint x: 508, startPoint y: 158, endPoint x: 369, endPoint y: 170, distance: 139.5
click at [369, 163] on app-analisis-afiliado "[PERSON_NAME] -> Análisis Afiliado 20-33757494-8 CUIL | 27167122 DNI Femenino S…" at bounding box center [662, 155] width 905 height 14
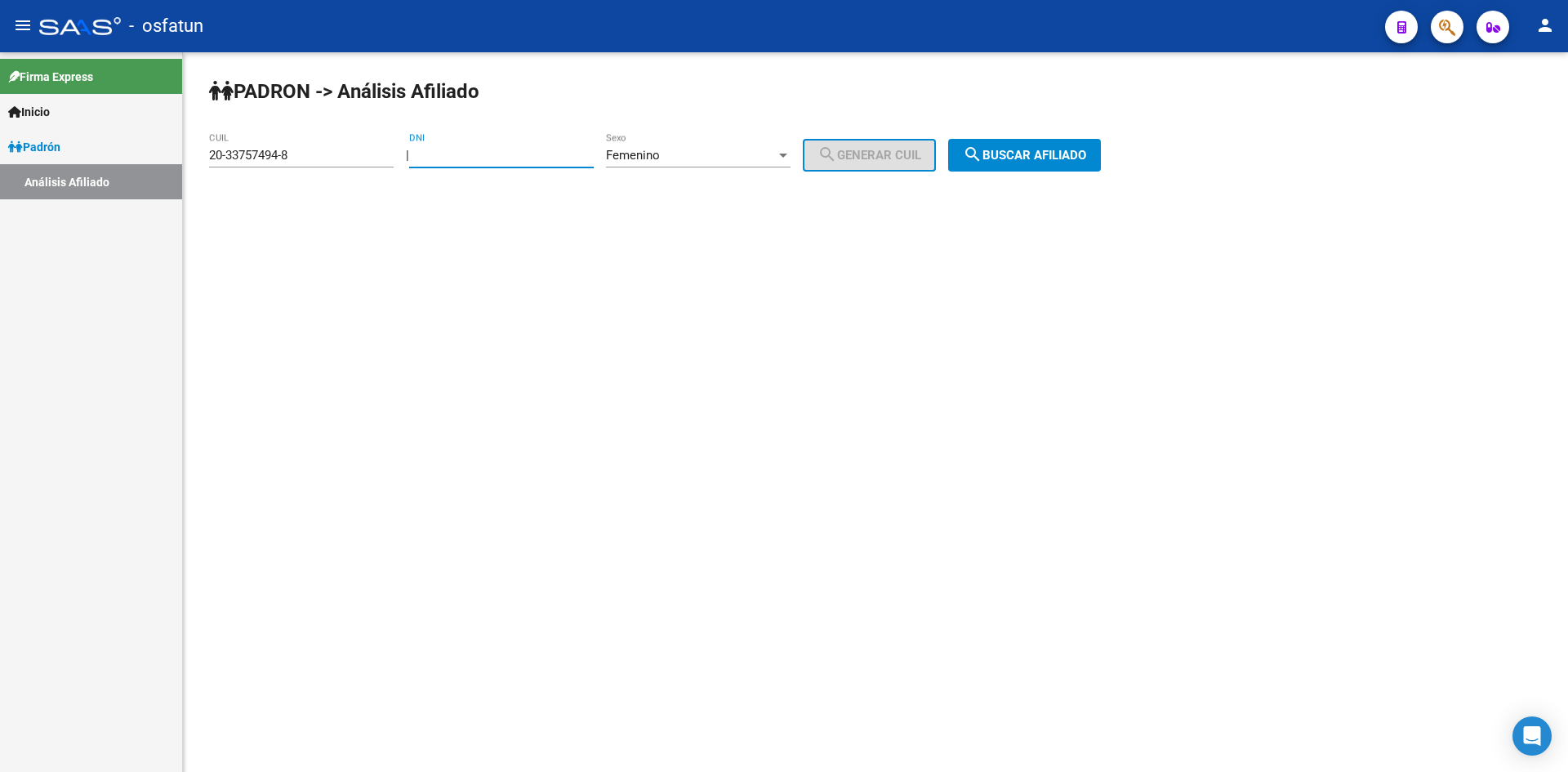
paste input "33757494"
type input "33757494"
click at [701, 161] on div "Femenino" at bounding box center [691, 155] width 169 height 14
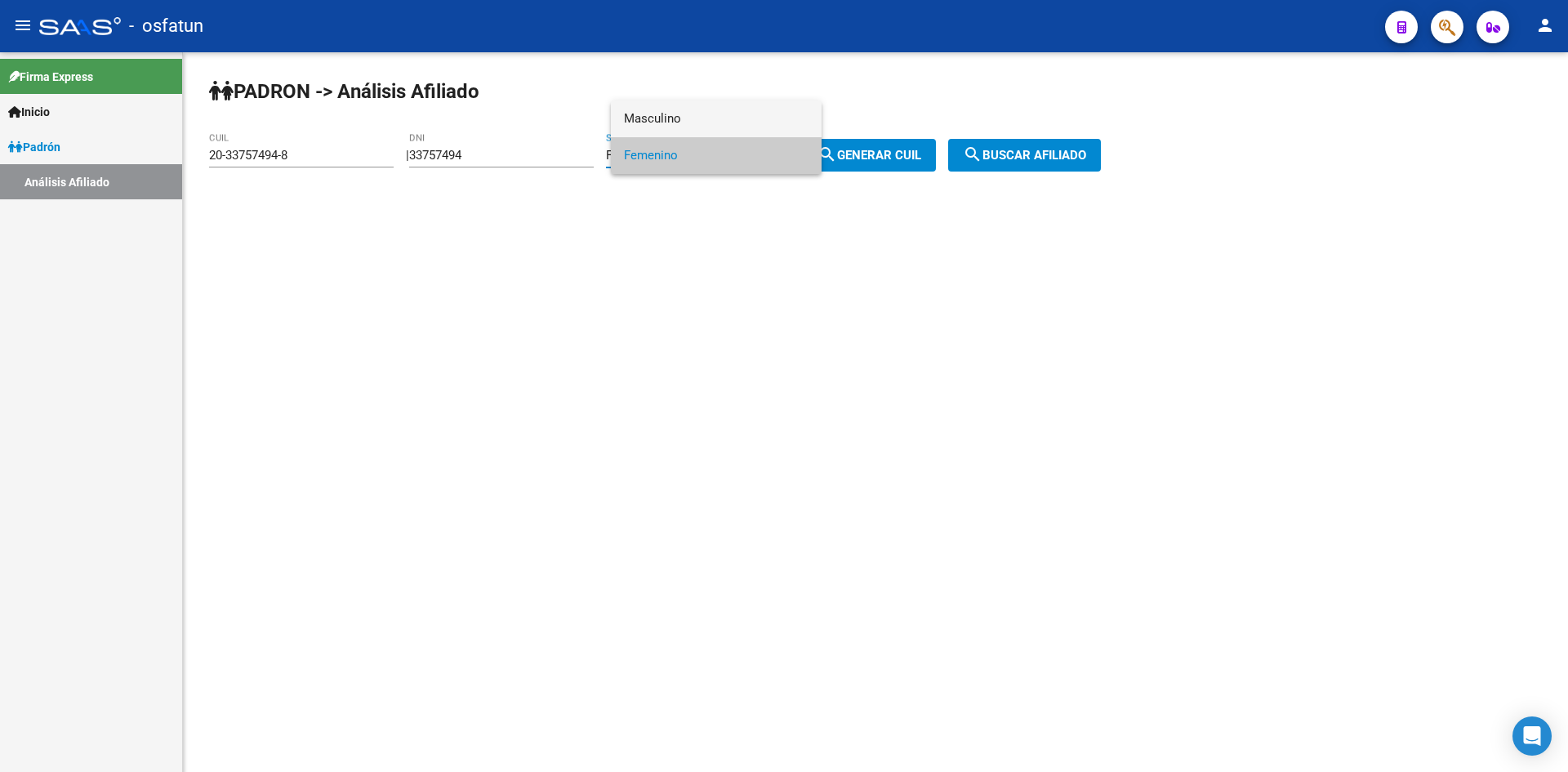
click at [664, 112] on span "Masculino" at bounding box center [716, 118] width 185 height 37
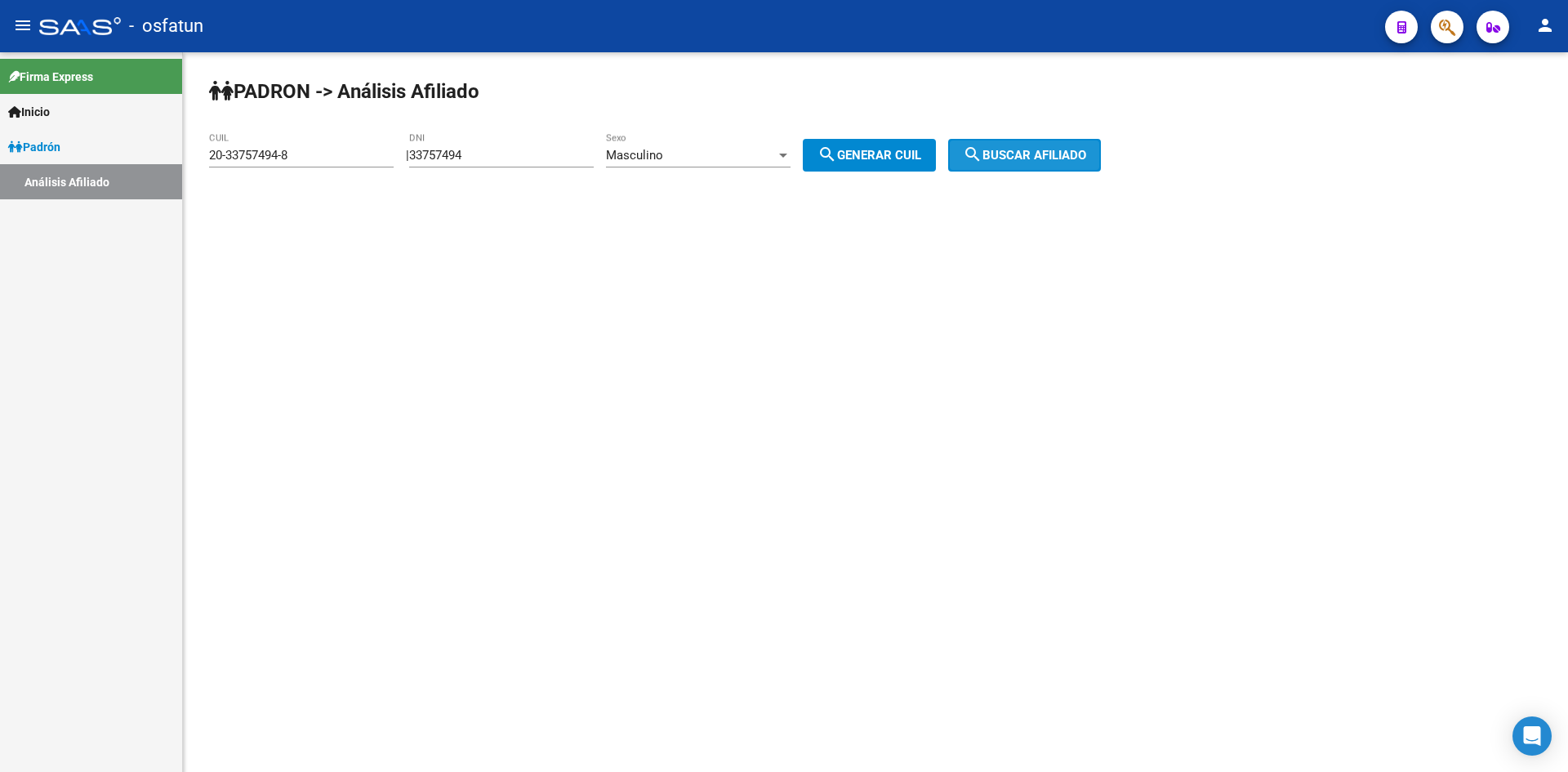
click at [1019, 154] on span "search Buscar afiliado" at bounding box center [1025, 155] width 123 height 14
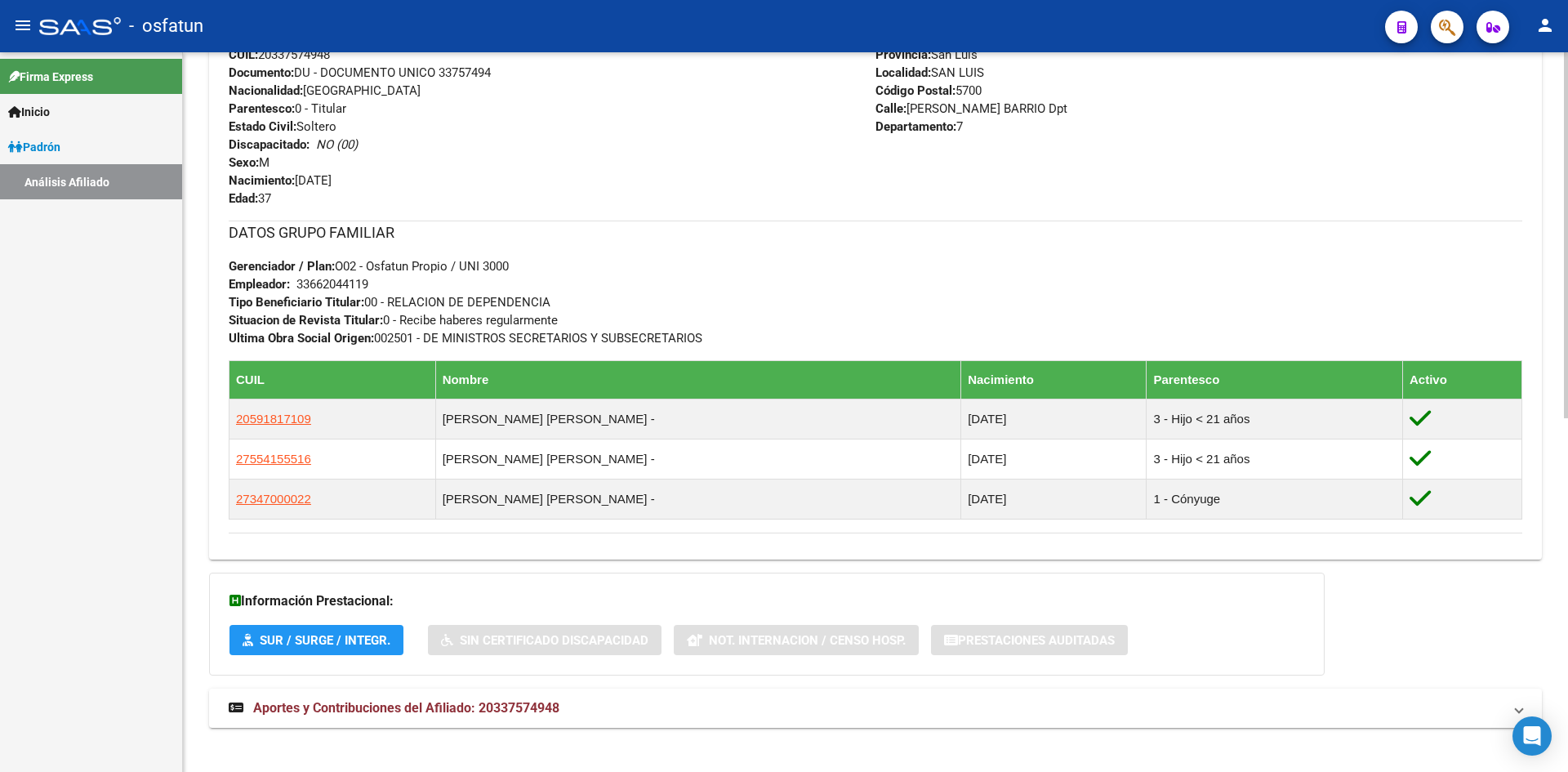
scroll to position [696, 0]
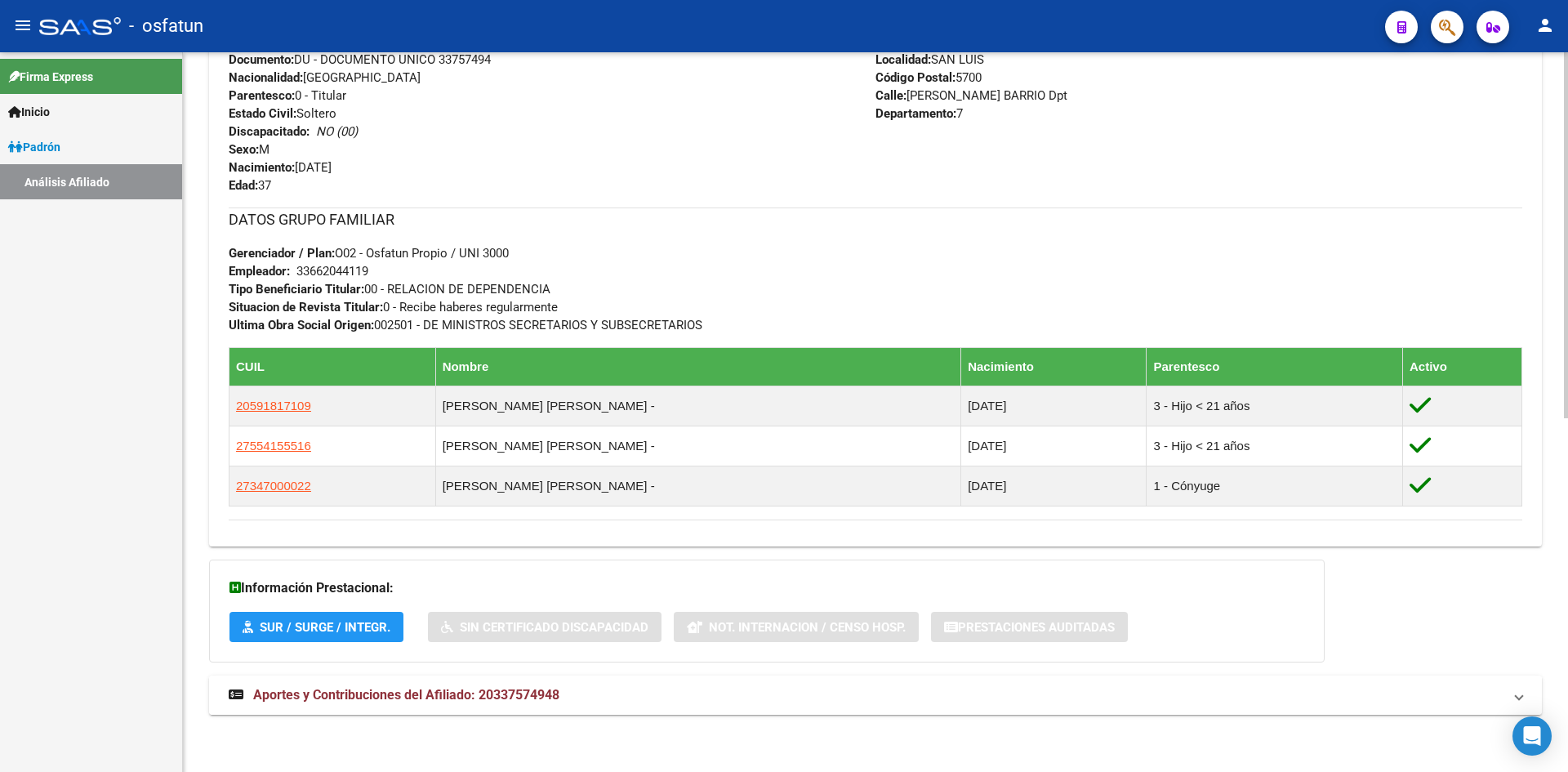
click at [485, 693] on span "Aportes y Contribuciones del Afiliado: 20337574948" at bounding box center [406, 695] width 307 height 15
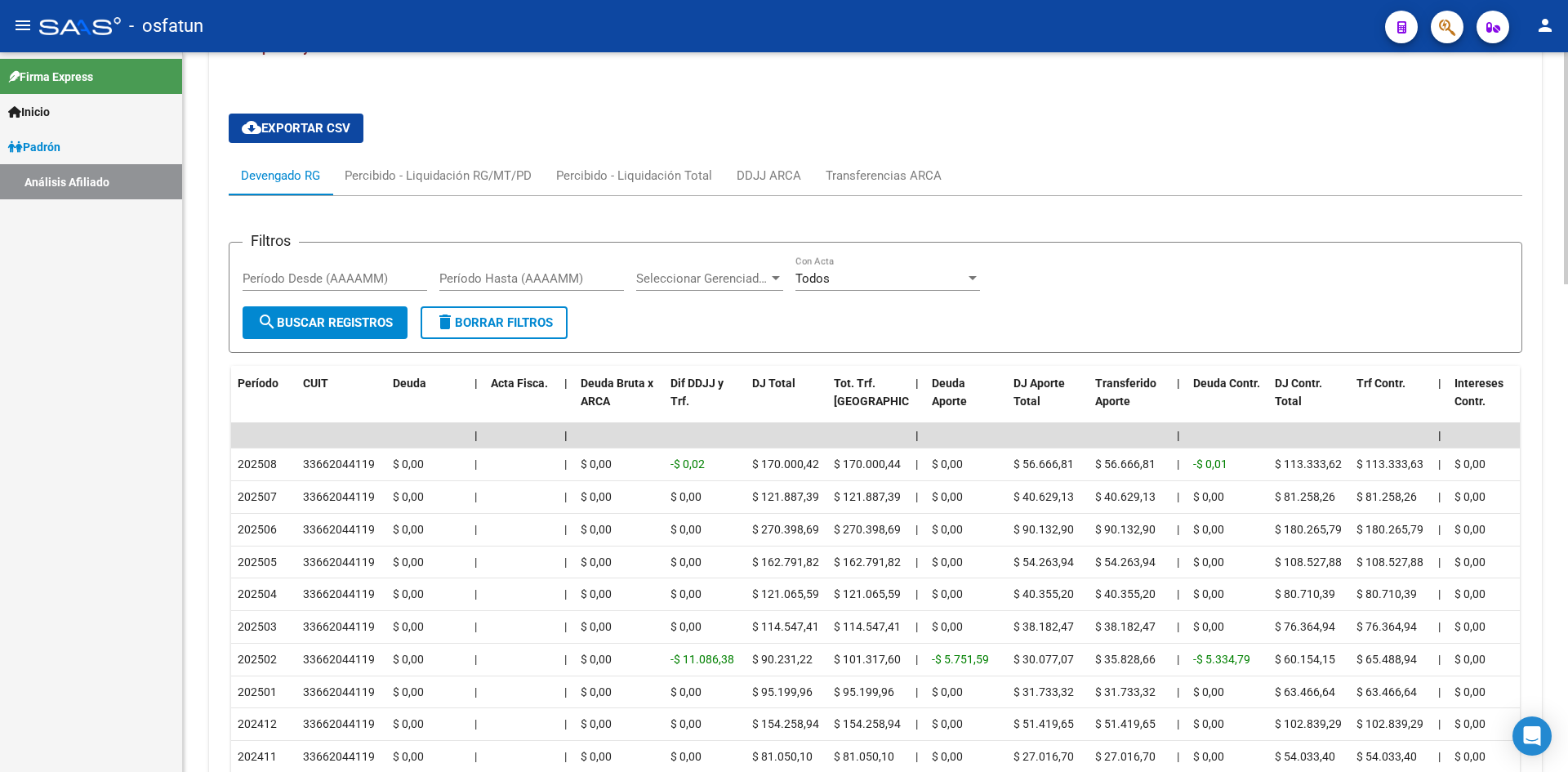
scroll to position [1432, 0]
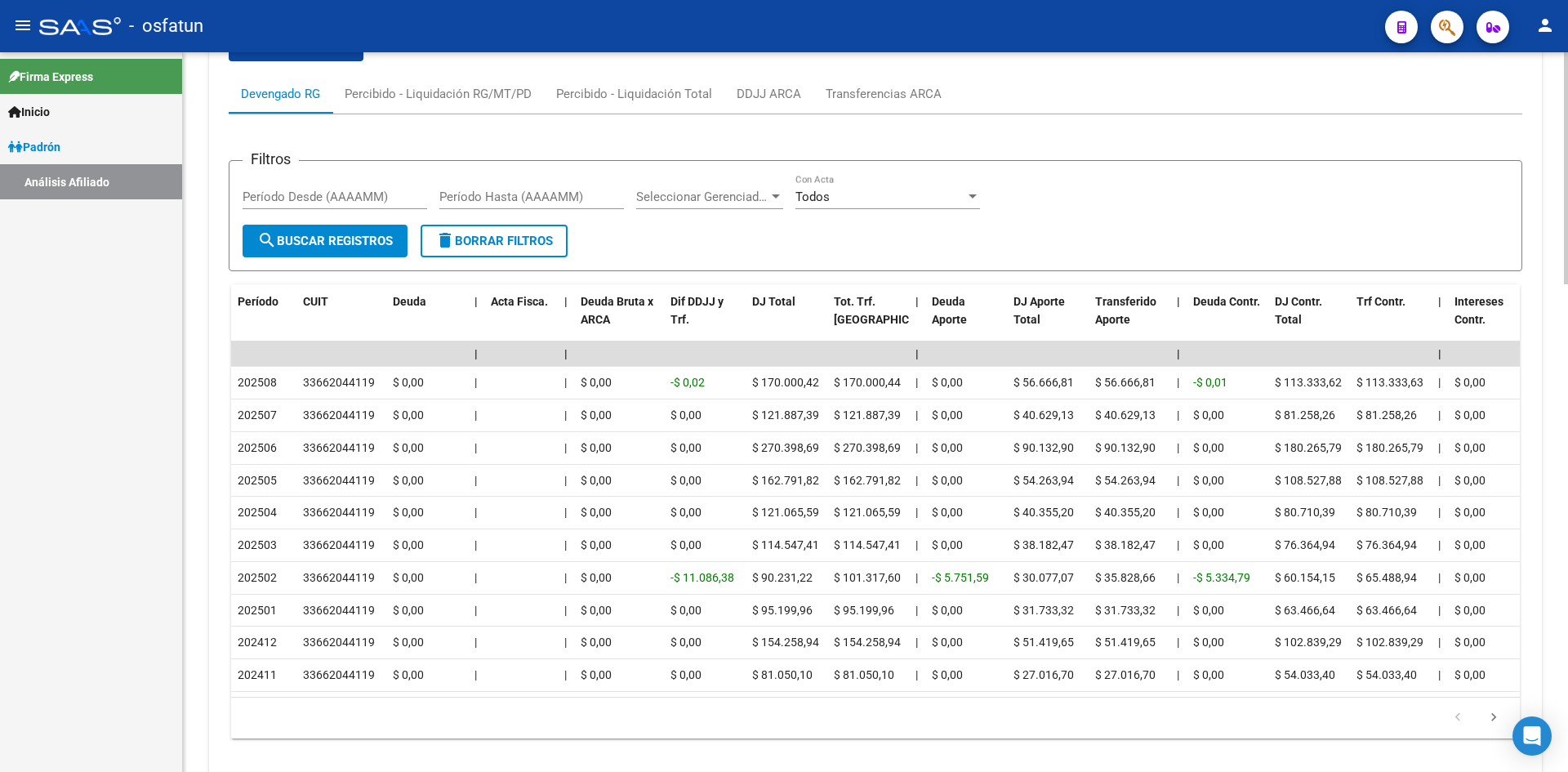
click at [1241, 196] on div "Filtros Período Desde (AAAAMM) Período Hasta (AAAAMM) Seleccionar Gerenciador S…" at bounding box center [876, 199] width 1266 height 50
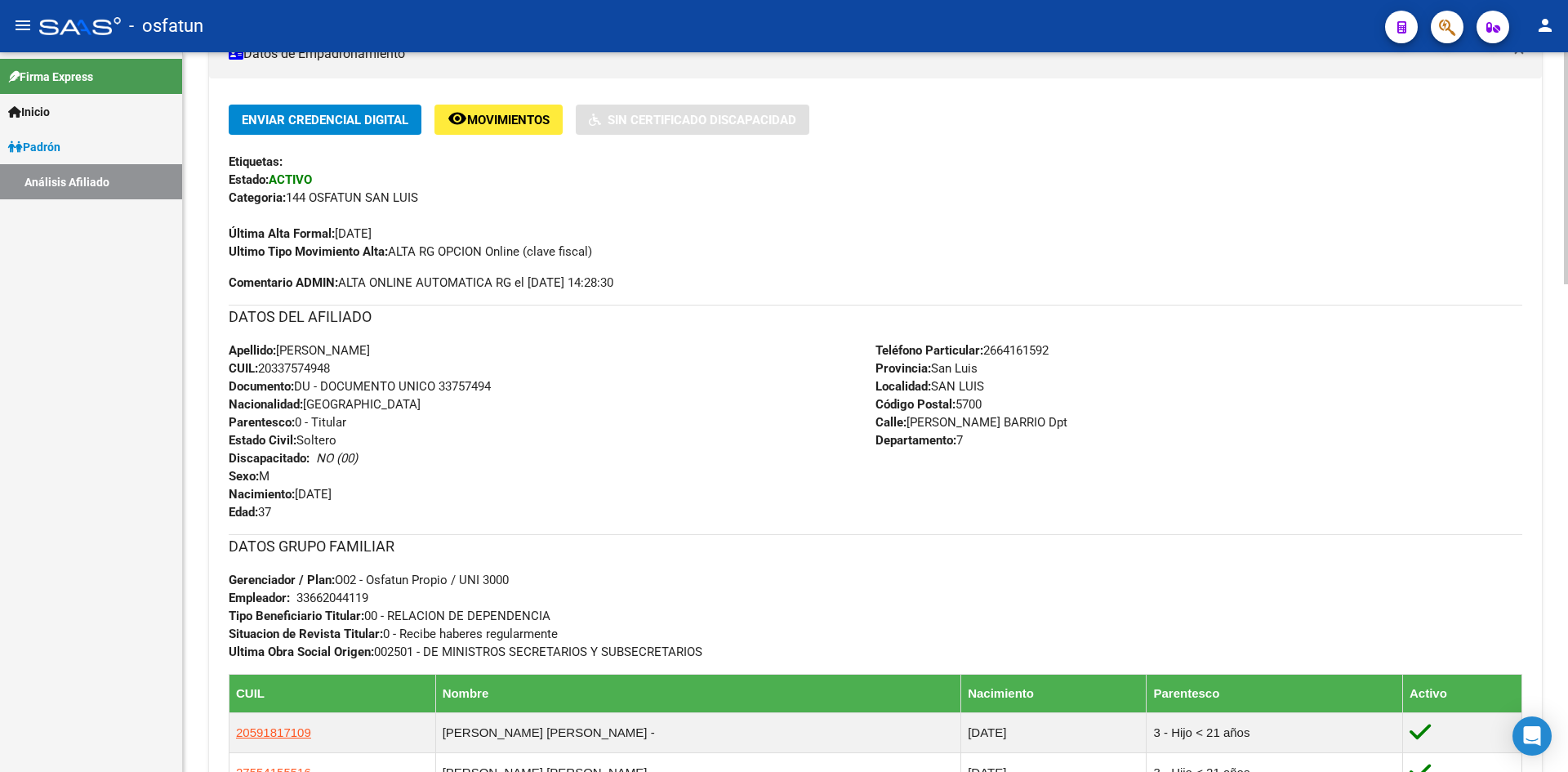
scroll to position [0, 0]
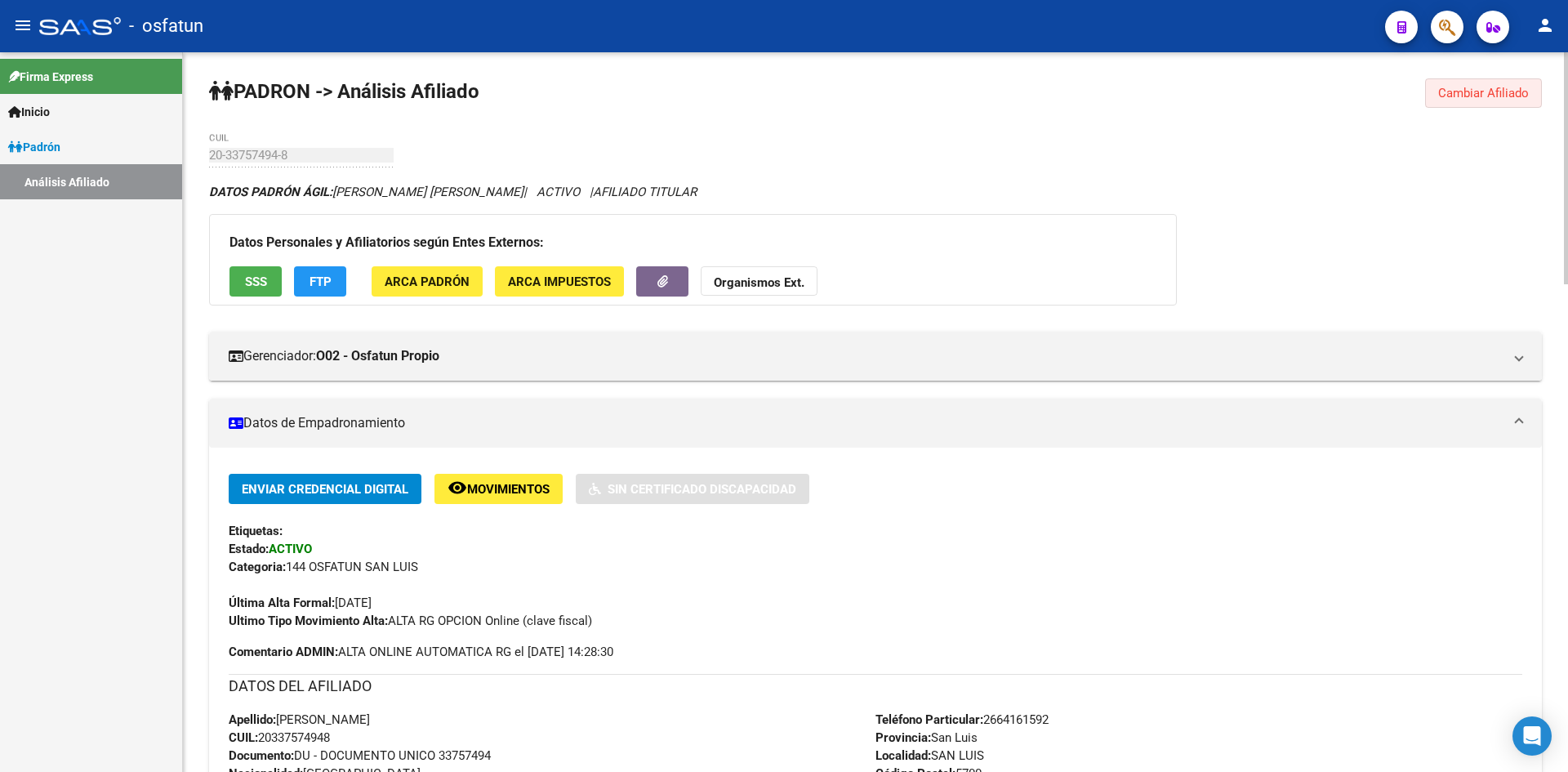
drag, startPoint x: 1494, startPoint y: 91, endPoint x: 964, endPoint y: 145, distance: 532.7
click at [1492, 90] on span "Cambiar Afiliado" at bounding box center [1484, 93] width 90 height 14
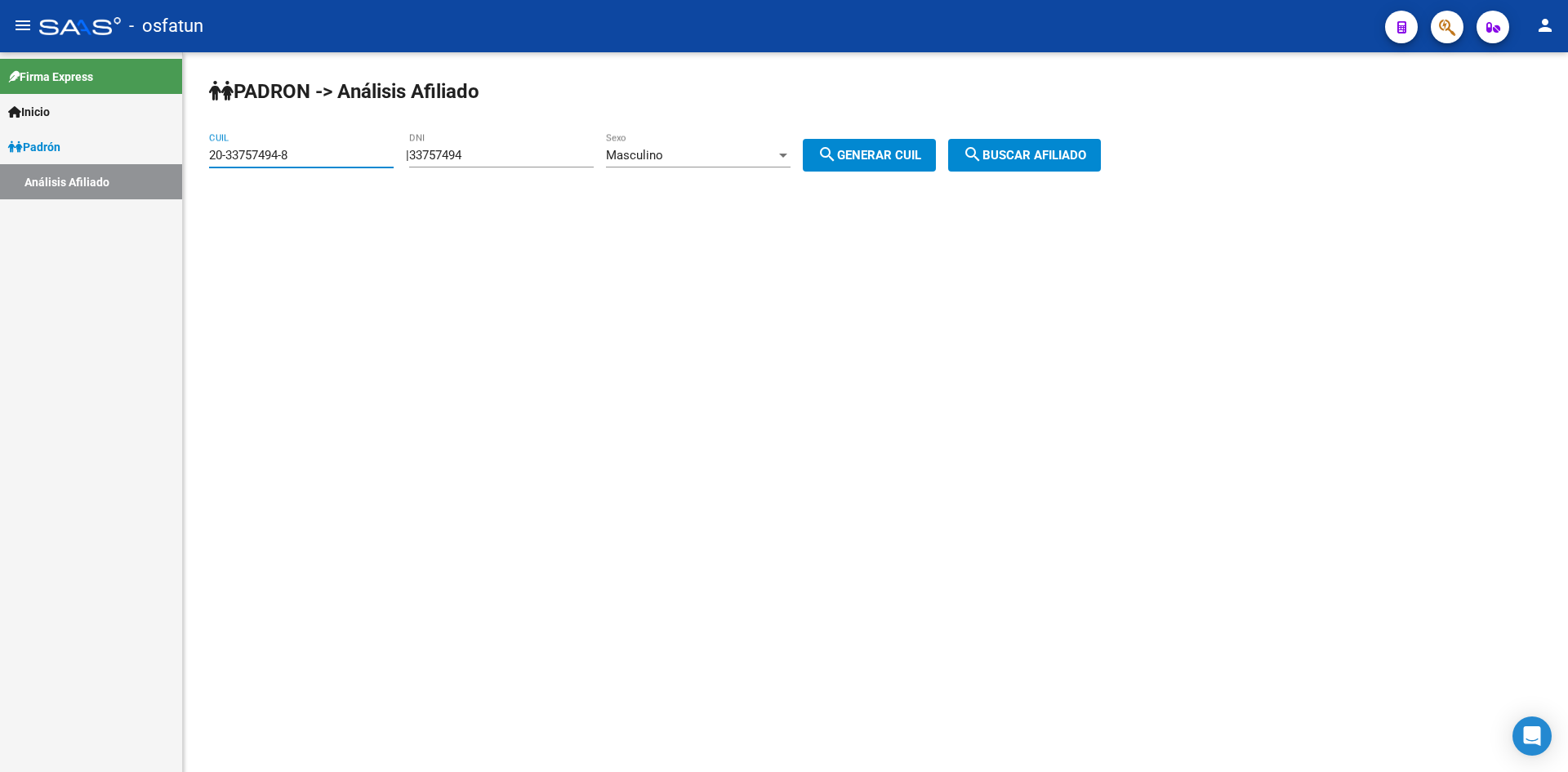
drag, startPoint x: 300, startPoint y: 156, endPoint x: 158, endPoint y: 155, distance: 142.0
click at [158, 155] on mat-sidenav-container "Firma Express Inicio Calendario SSS Instructivos Contacto OS [PERSON_NAME] Anál…" at bounding box center [784, 412] width 1568 height 720
paste input "27-29957341-4"
type input "27-29957341-4"
drag, startPoint x: 280, startPoint y: 147, endPoint x: 237, endPoint y: 148, distance: 43.0
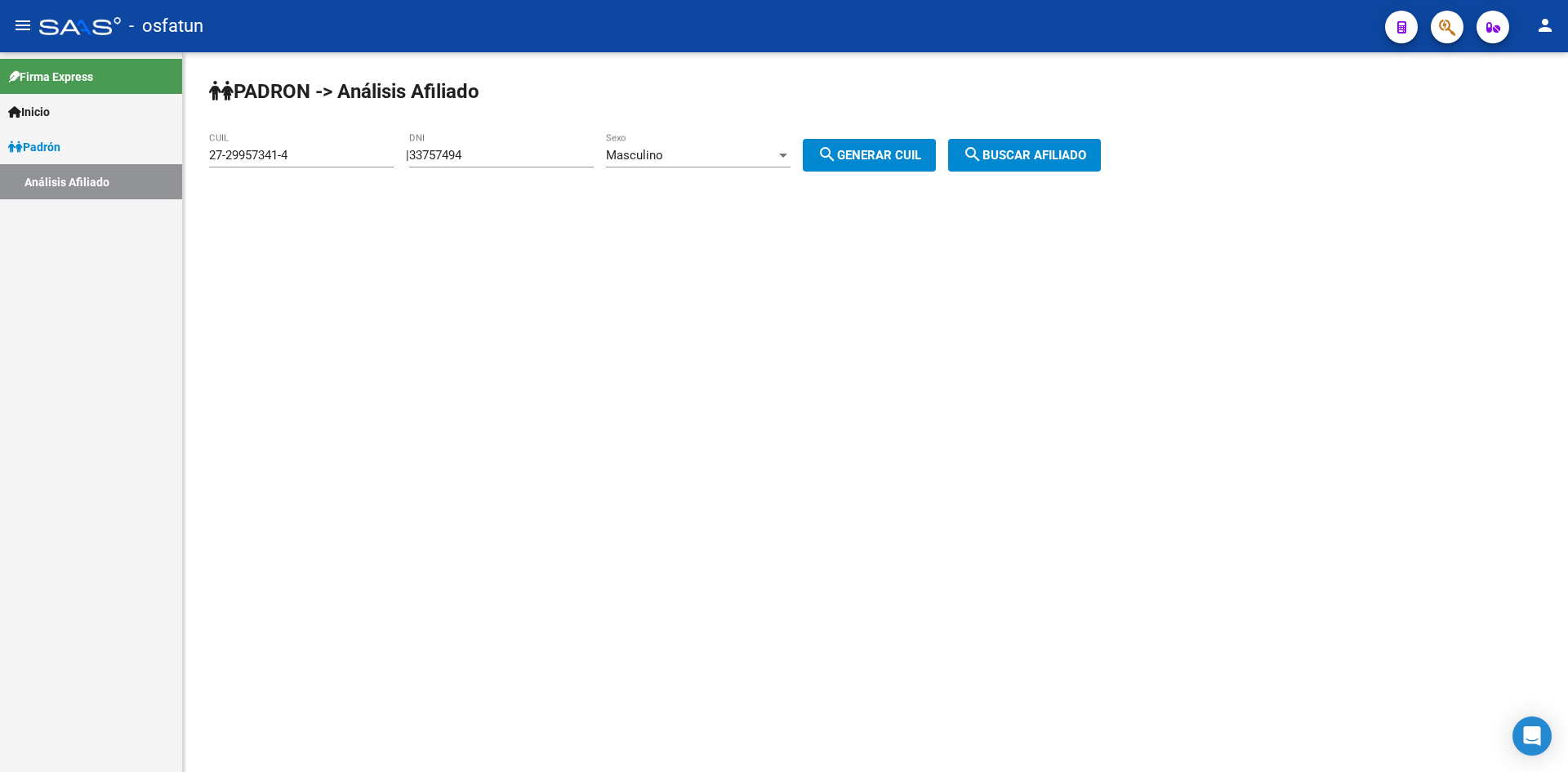
click at [237, 148] on div "27-29957341-4 CUIL" at bounding box center [302, 149] width 185 height 35
click at [261, 152] on input "27-29957341-4" at bounding box center [302, 155] width 185 height 14
drag, startPoint x: 279, startPoint y: 152, endPoint x: 222, endPoint y: 157, distance: 57.2
click at [222, 157] on input "27-29957341-4" at bounding box center [302, 155] width 185 height 14
drag, startPoint x: 510, startPoint y: 150, endPoint x: 337, endPoint y: 170, distance: 174.2
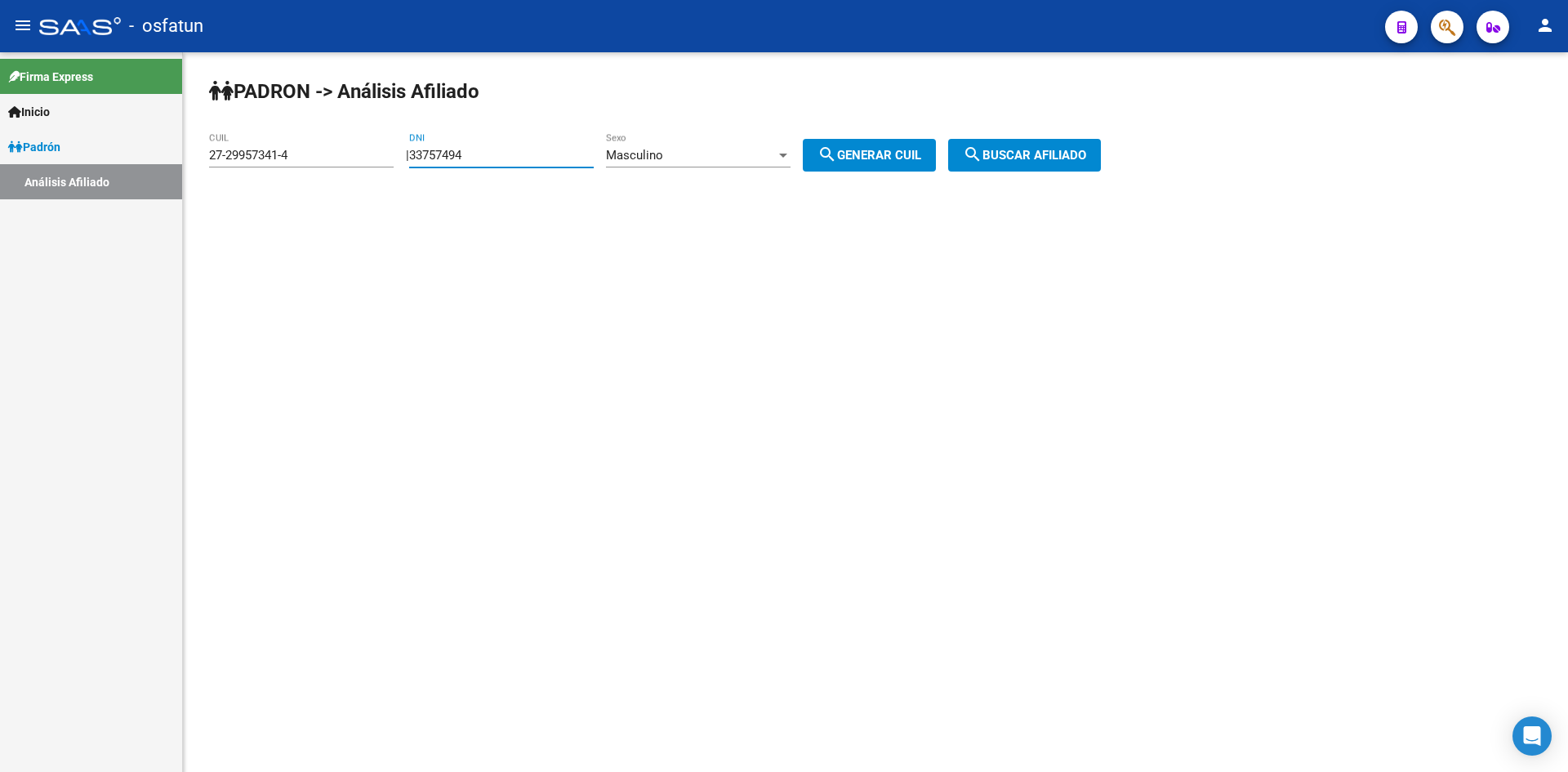
click at [337, 163] on app-analisis-afiliado "[PERSON_NAME] -> Análisis Afiliado 27-29957341-4 CUIL | 33757494 DNI Masculino …" at bounding box center [662, 155] width 905 height 14
paste input "-29957341"
type input "-29957341"
click at [698, 148] on div "Masculino Sexo" at bounding box center [698, 149] width 185 height 35
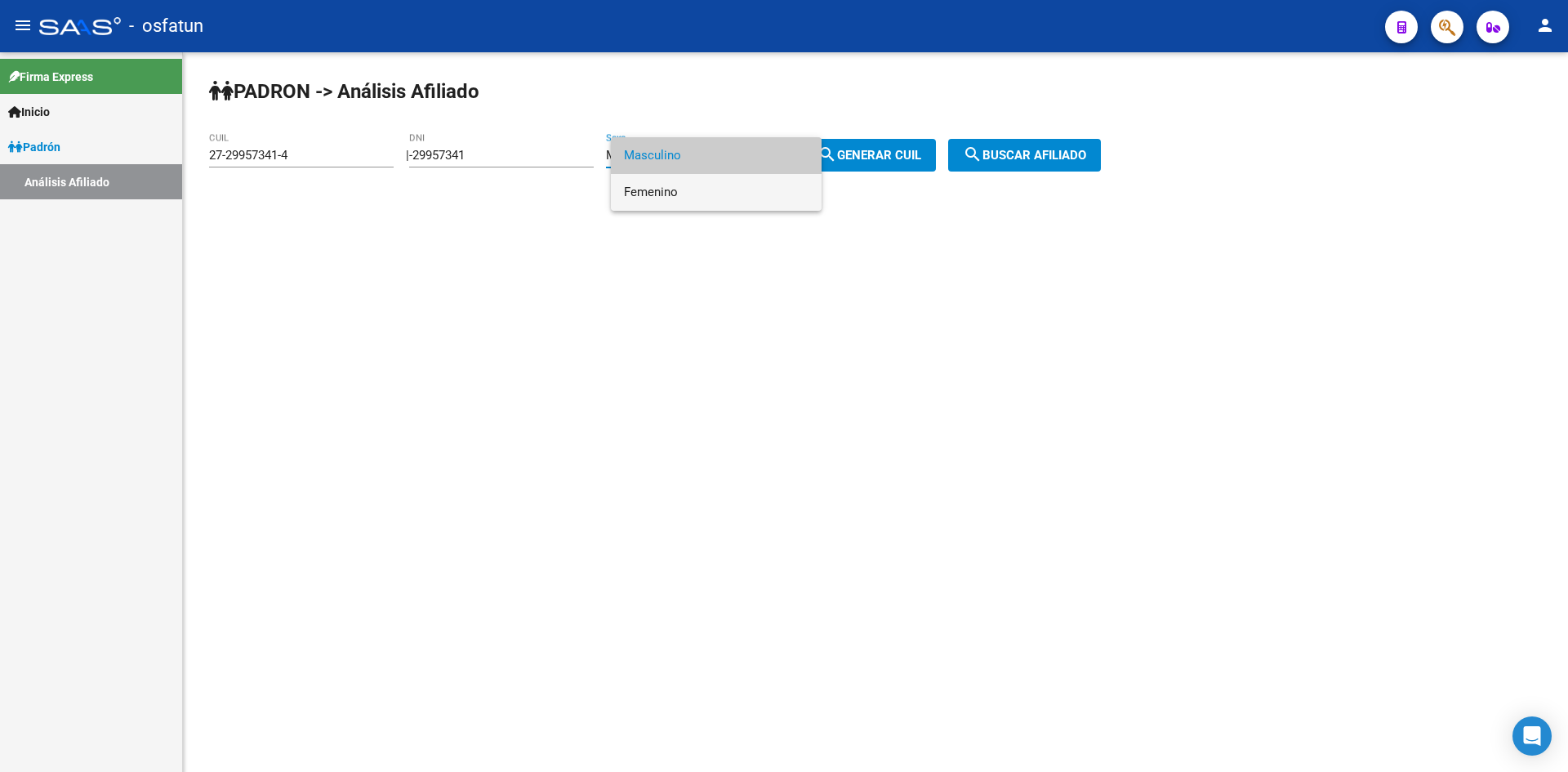
click at [693, 192] on span "Femenino" at bounding box center [716, 192] width 185 height 37
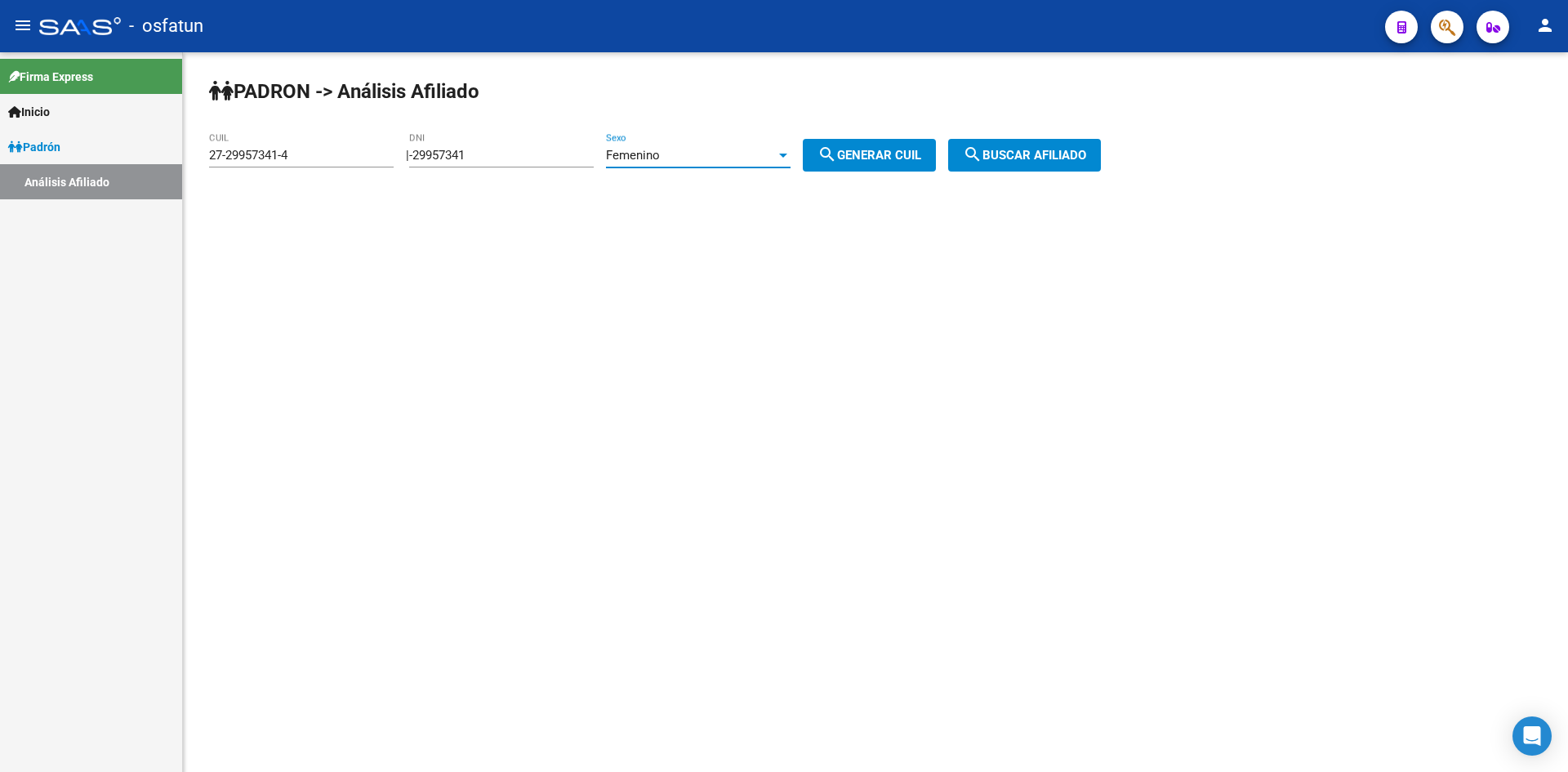
click at [1037, 158] on span "search Buscar afiliado" at bounding box center [1025, 155] width 123 height 14
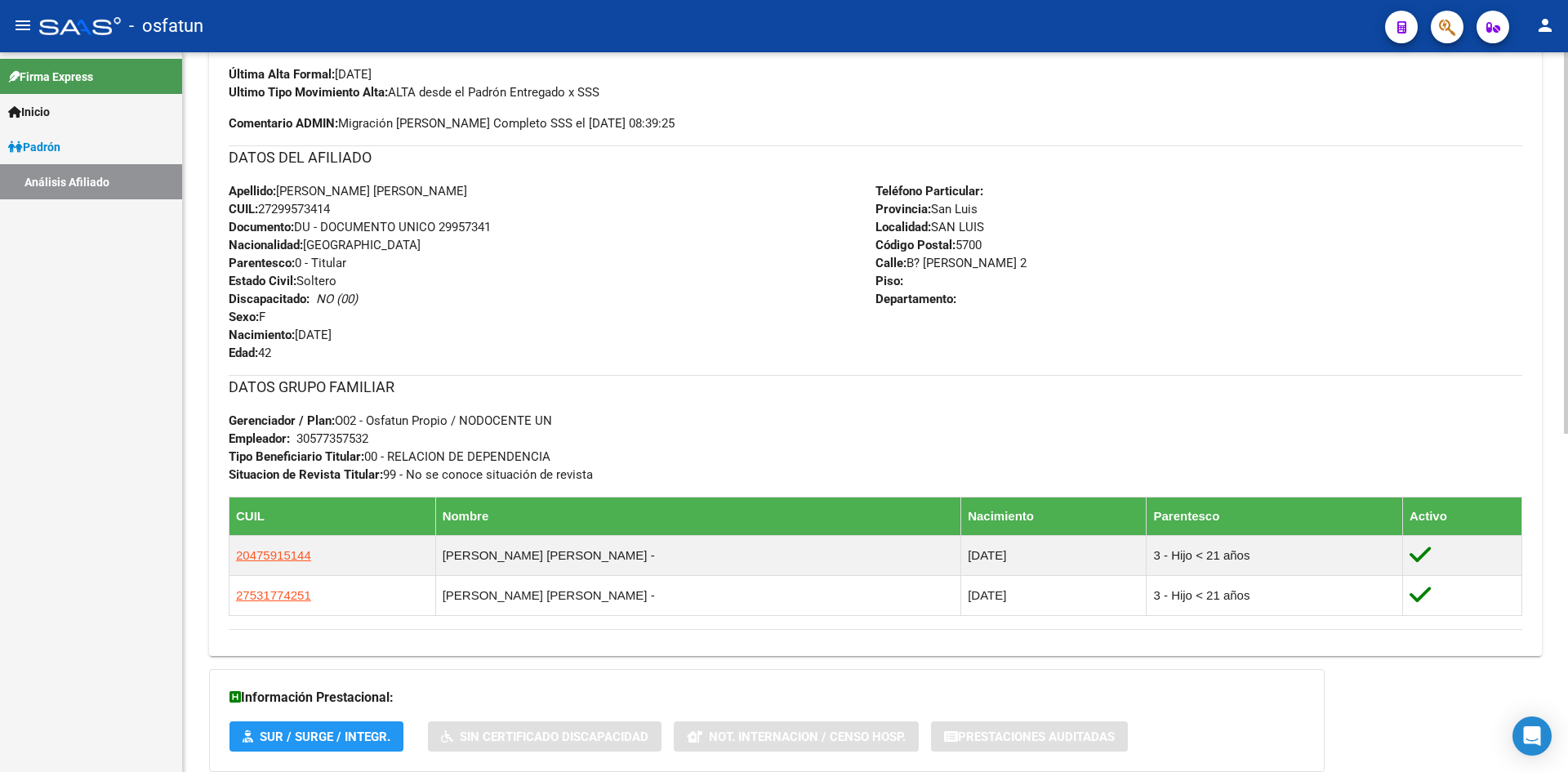
scroll to position [638, 0]
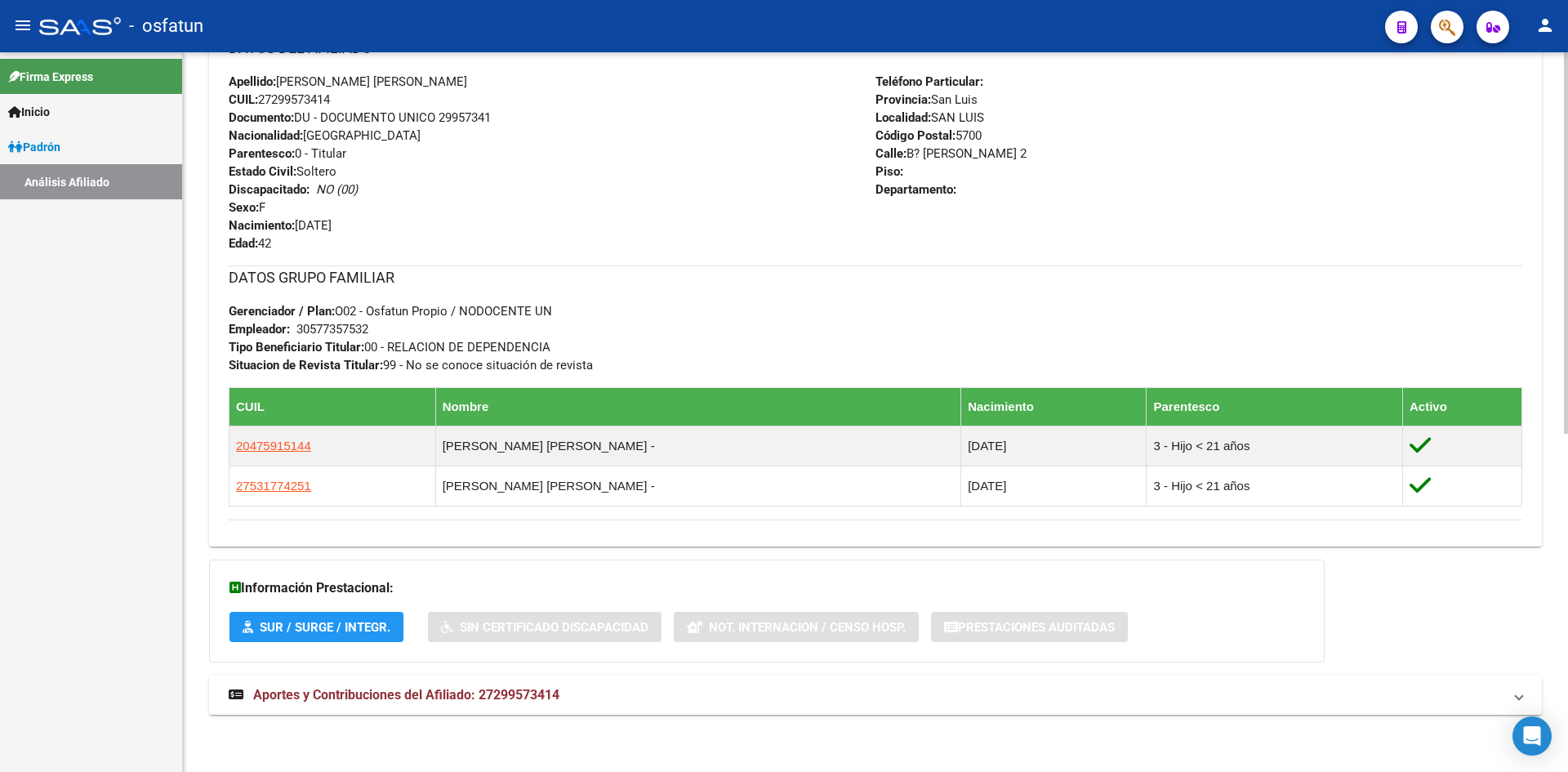
click at [494, 694] on span "Aportes y Contribuciones del Afiliado: 27299573414" at bounding box center [406, 695] width 307 height 15
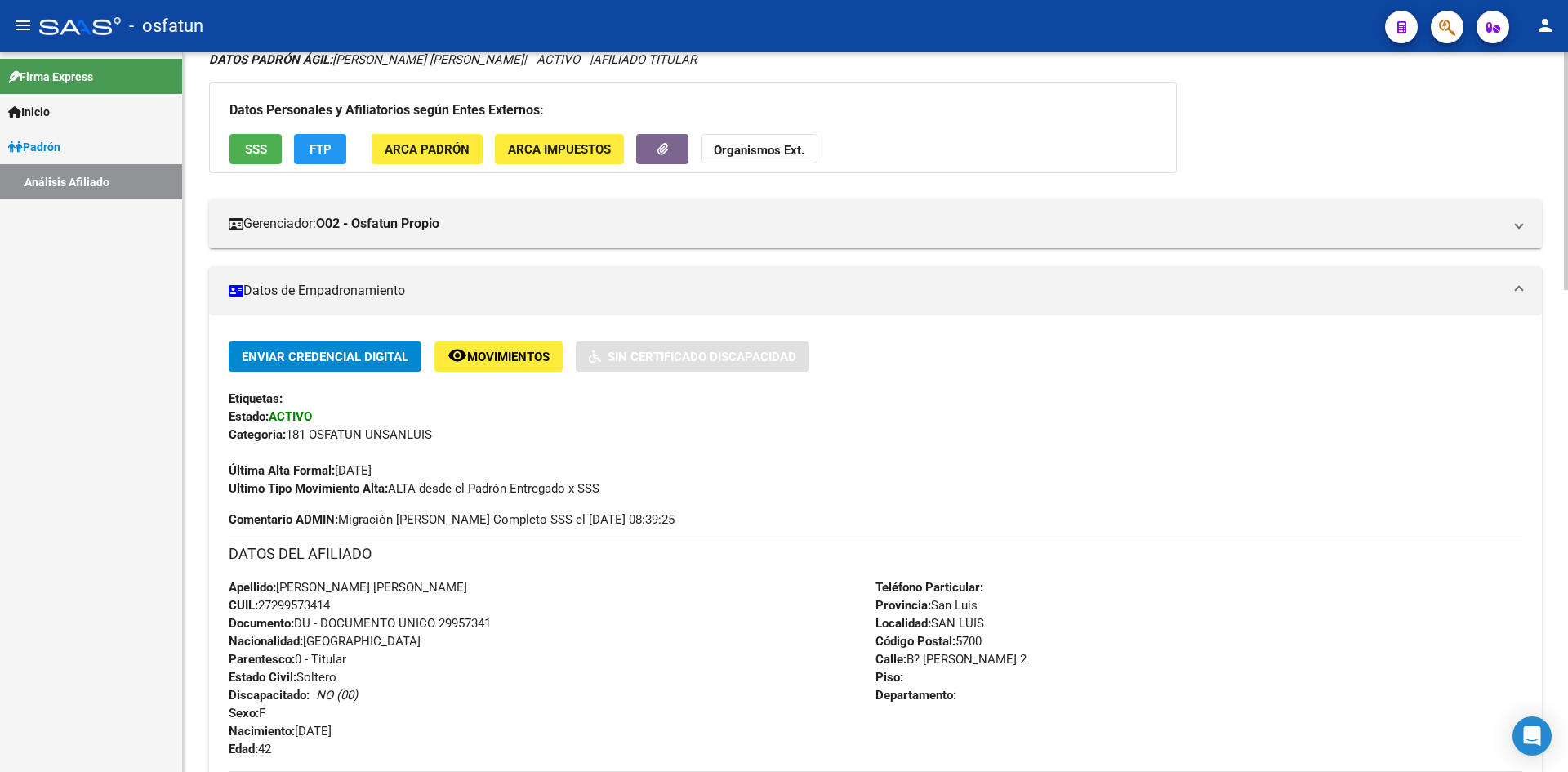
scroll to position [0, 0]
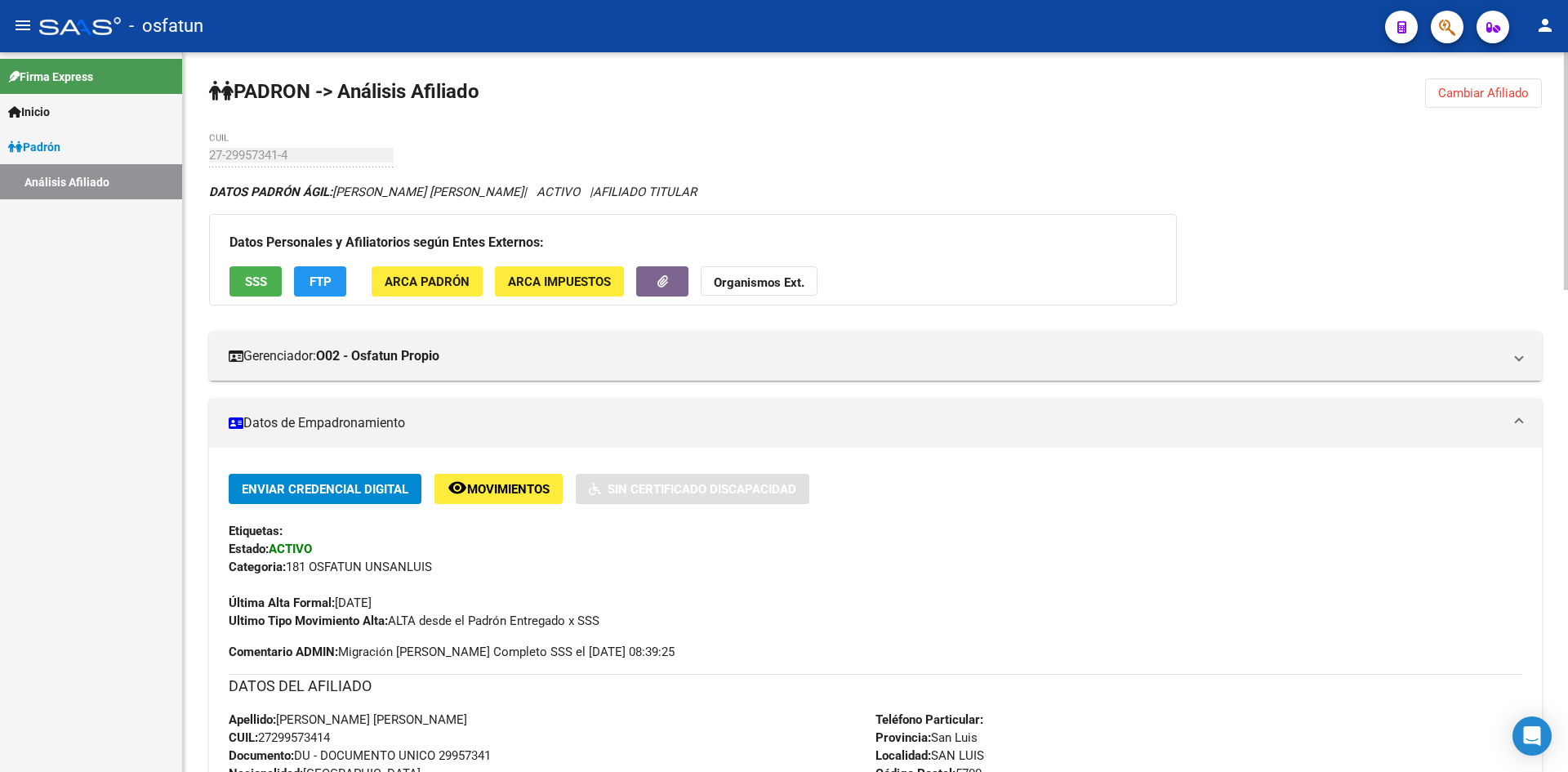
drag, startPoint x: 1497, startPoint y: 94, endPoint x: 1427, endPoint y: 80, distance: 71.4
click at [1497, 95] on span "Cambiar Afiliado" at bounding box center [1484, 93] width 90 height 14
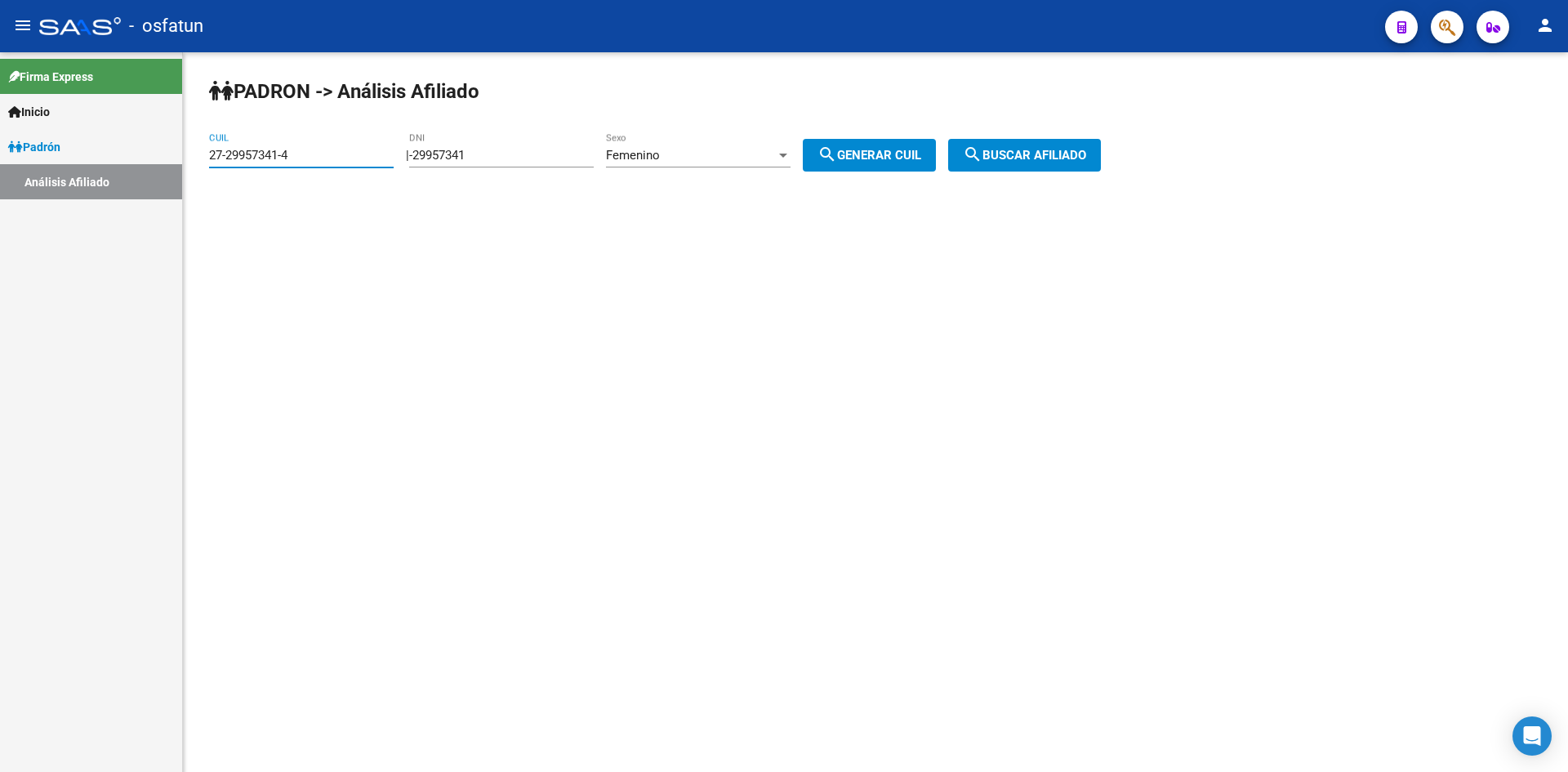
drag, startPoint x: 229, startPoint y: 160, endPoint x: 146, endPoint y: 160, distance: 83.0
click at [146, 160] on mat-sidenav-container "Firma Express Inicio Calendario SSS Instructivos Contacto OS [PERSON_NAME] Anál…" at bounding box center [784, 412] width 1568 height 720
paste input "27-32872423-0"
drag, startPoint x: 279, startPoint y: 150, endPoint x: 228, endPoint y: 153, distance: 51.1
click at [228, 153] on input "27-32872423-0" at bounding box center [302, 155] width 185 height 14
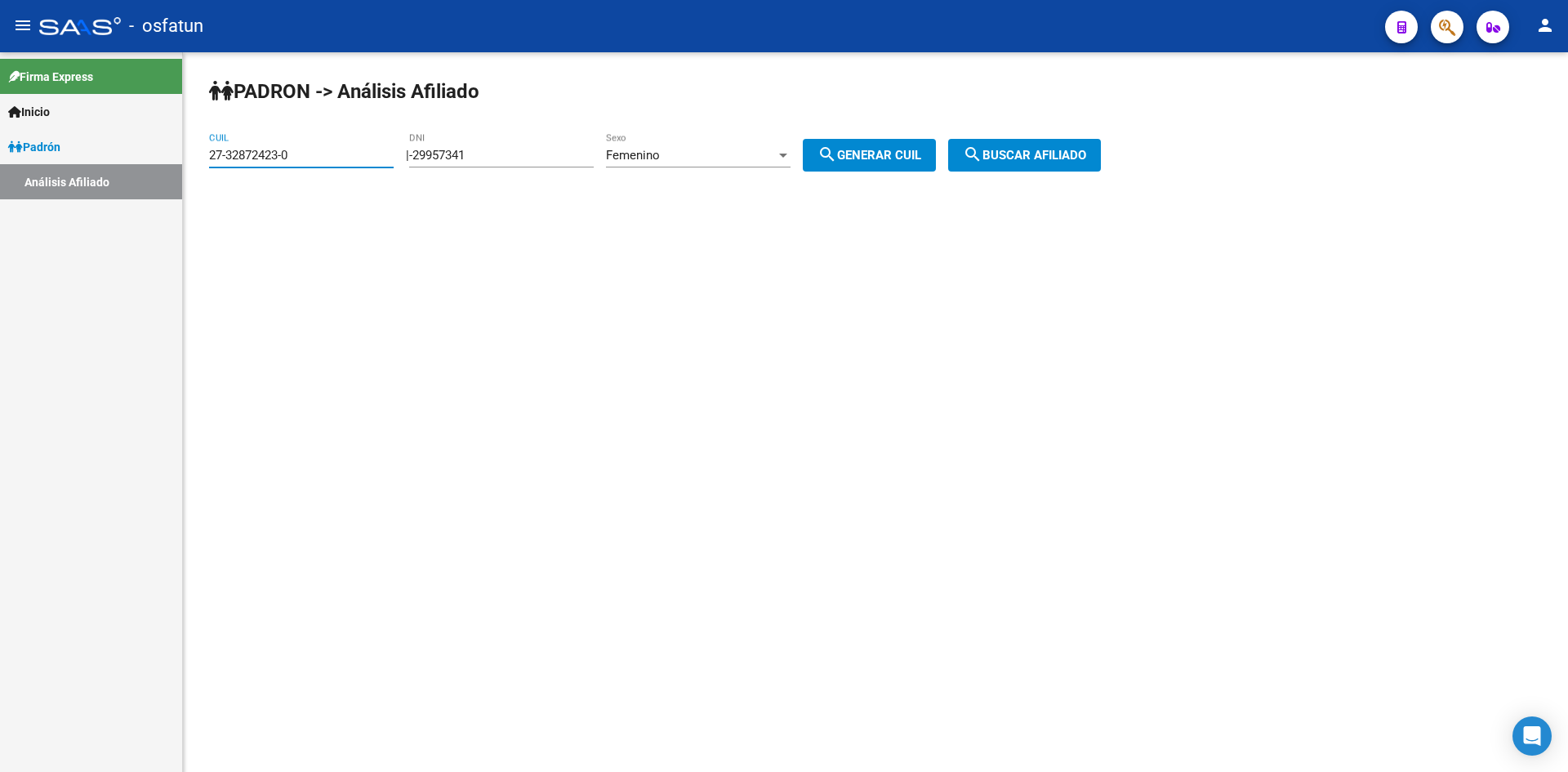
type input "27-32872423-0"
drag, startPoint x: 532, startPoint y: 155, endPoint x: 393, endPoint y: 152, distance: 139.0
click at [393, 152] on app-analisis-afiliado "[PERSON_NAME] -> Análisis Afiliado 27-32872423-0 CUIL | -29957341 DNI Femenino …" at bounding box center [662, 155] width 905 height 14
paste input "32872423"
type input "32872423"
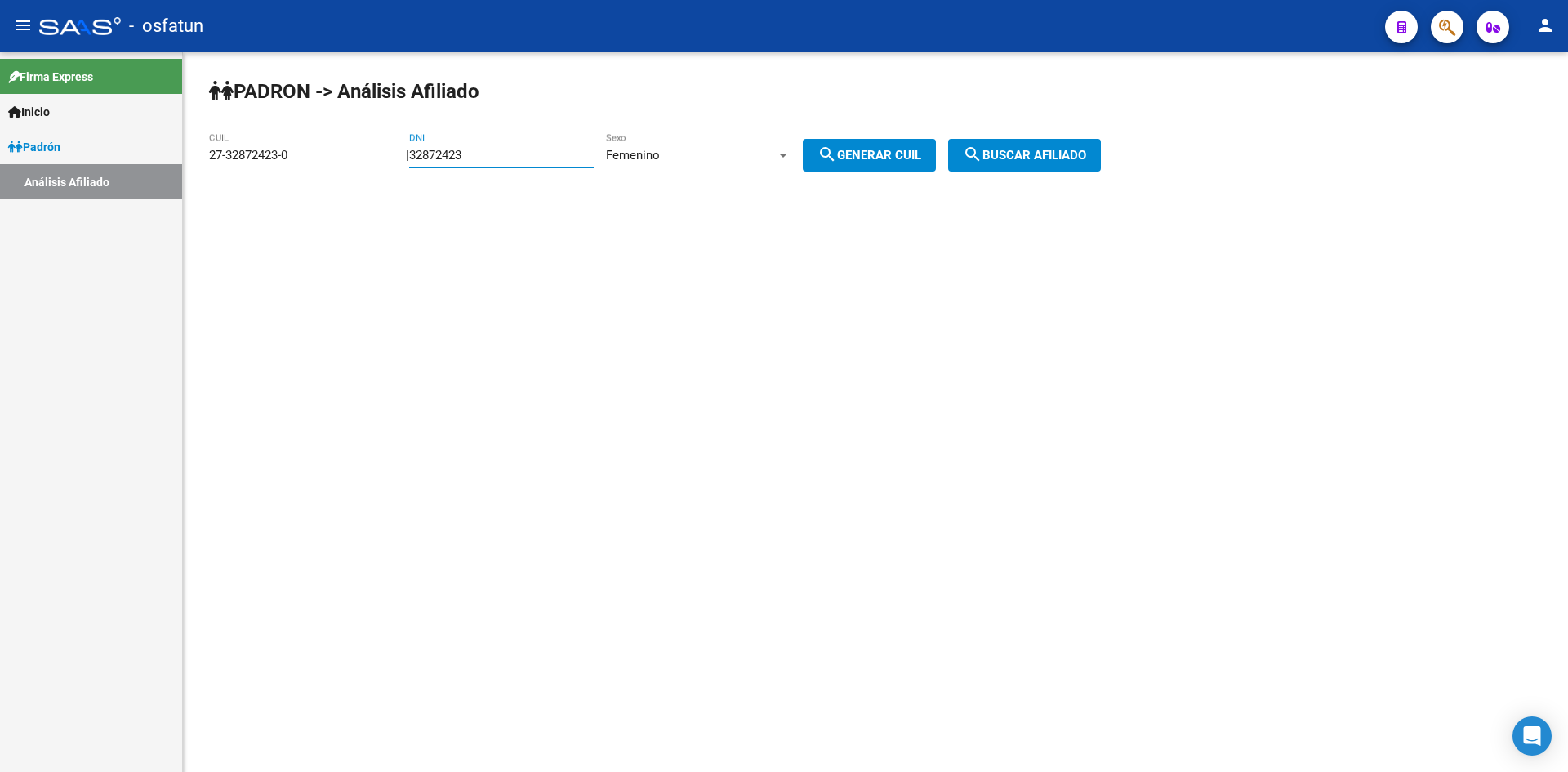
click at [1023, 153] on span "search Buscar afiliado" at bounding box center [1025, 155] width 123 height 14
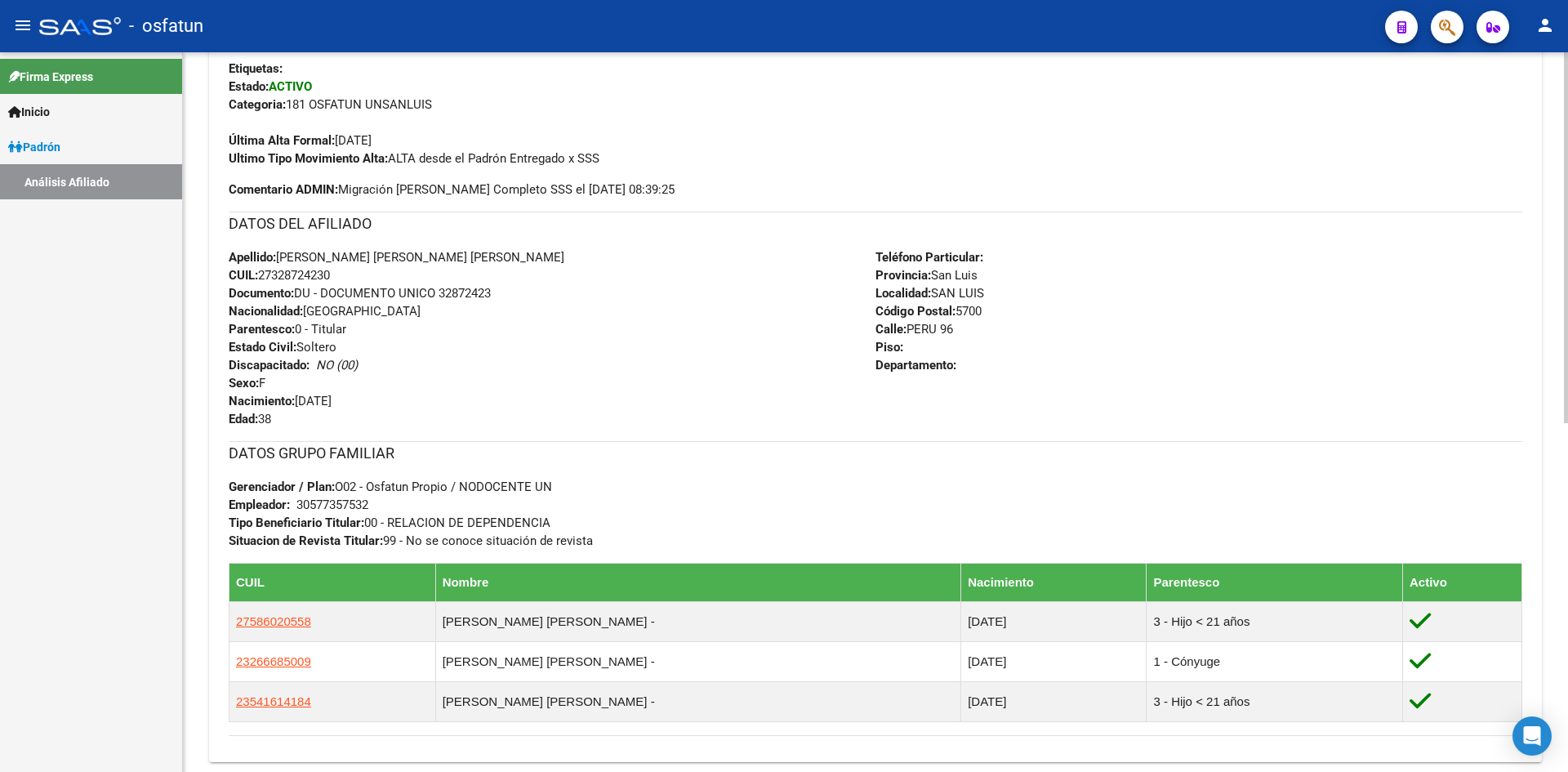
scroll to position [678, 0]
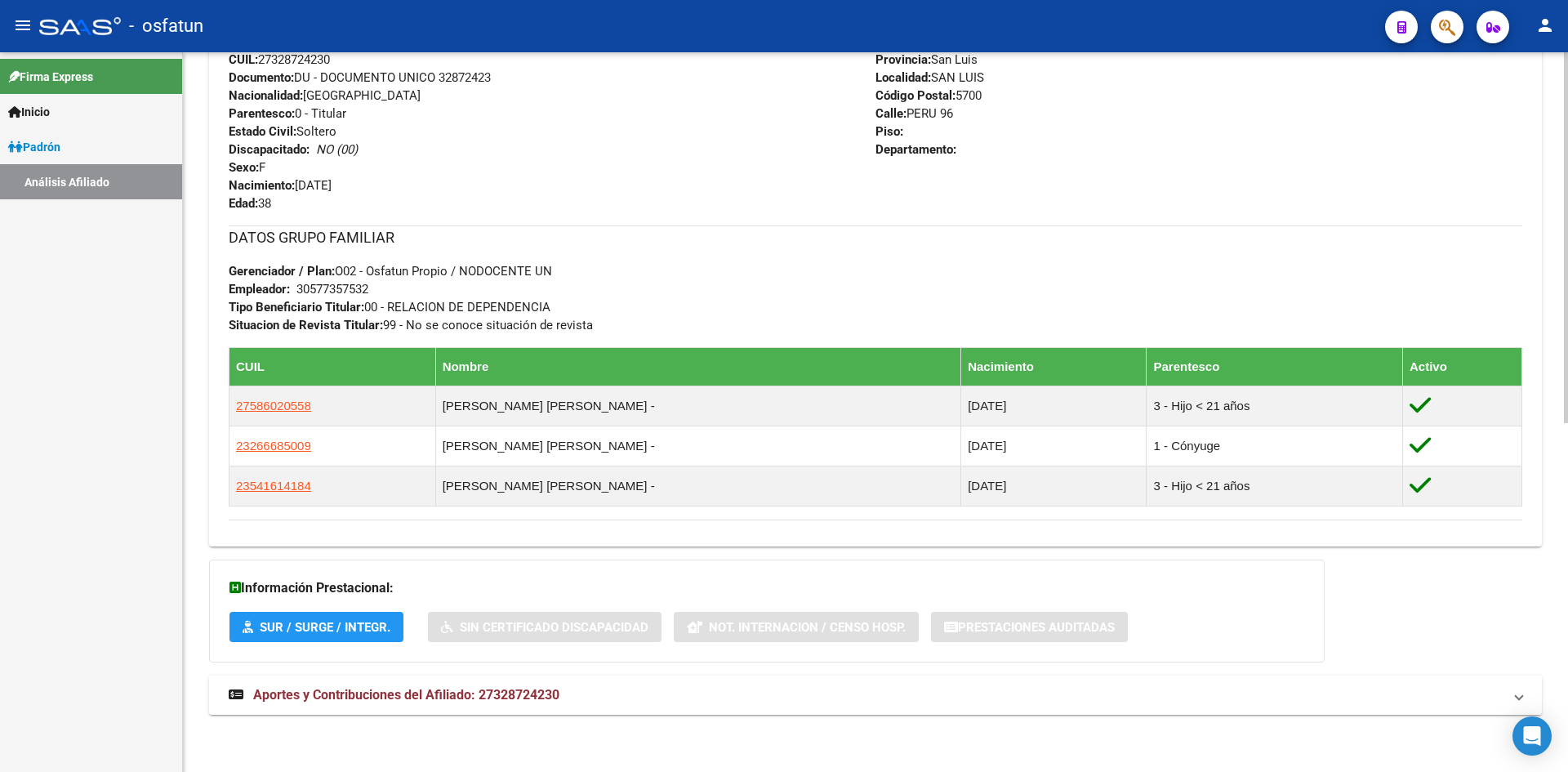
click at [508, 694] on span "Aportes y Contribuciones del Afiliado: 27328724230" at bounding box center [406, 695] width 307 height 15
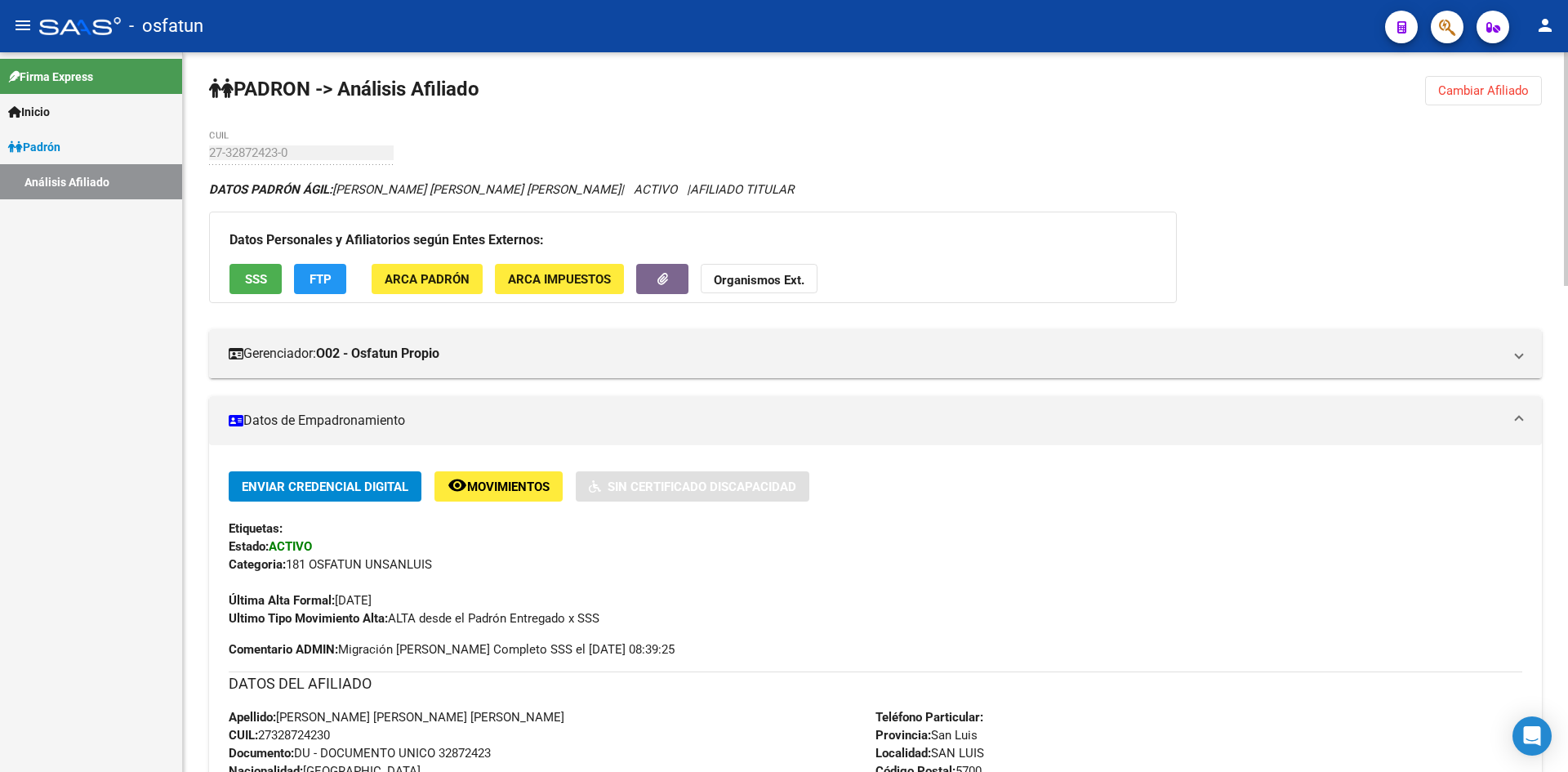
scroll to position [0, 0]
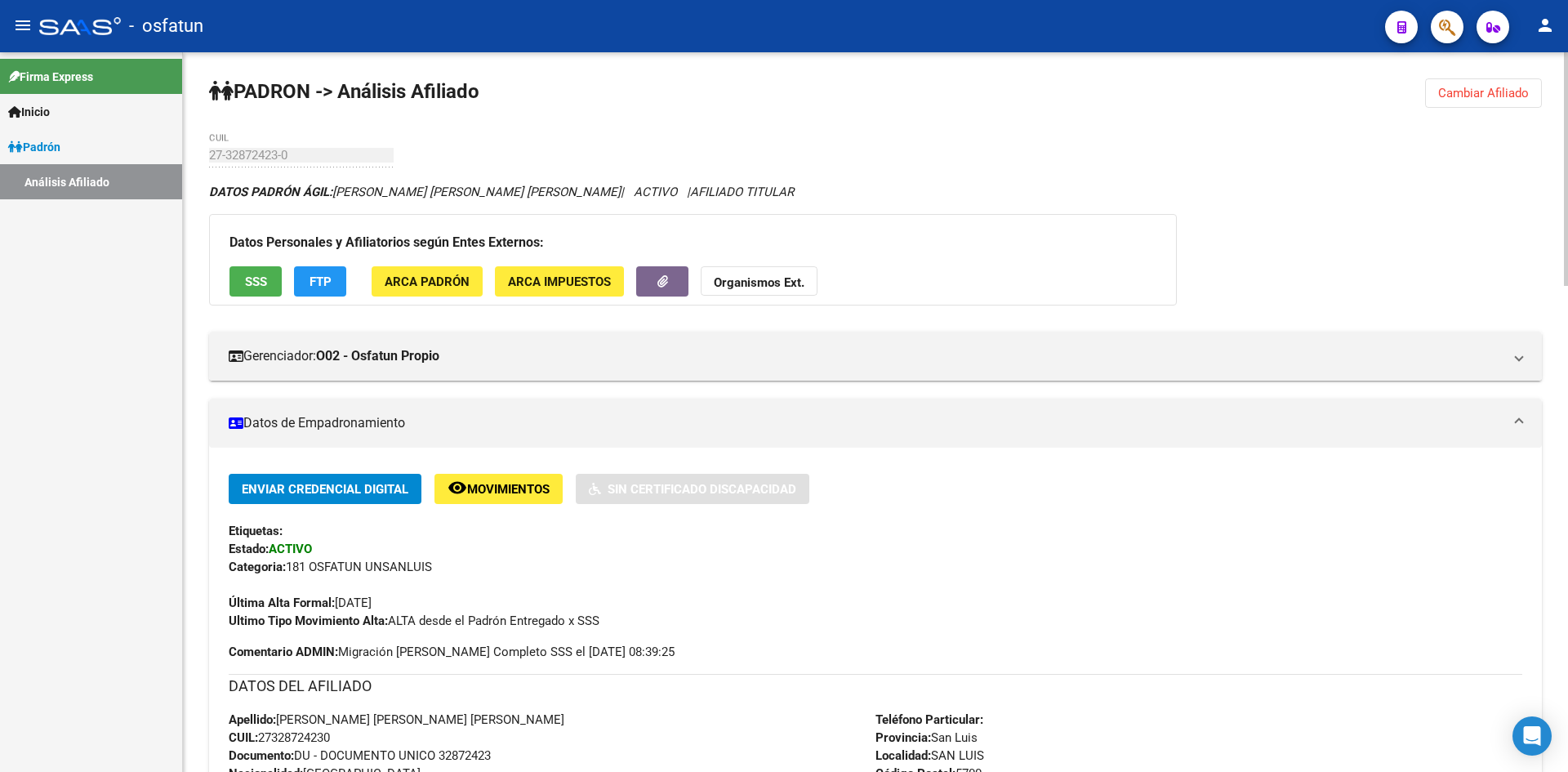
click at [1493, 92] on span "Cambiar Afiliado" at bounding box center [1484, 93] width 90 height 14
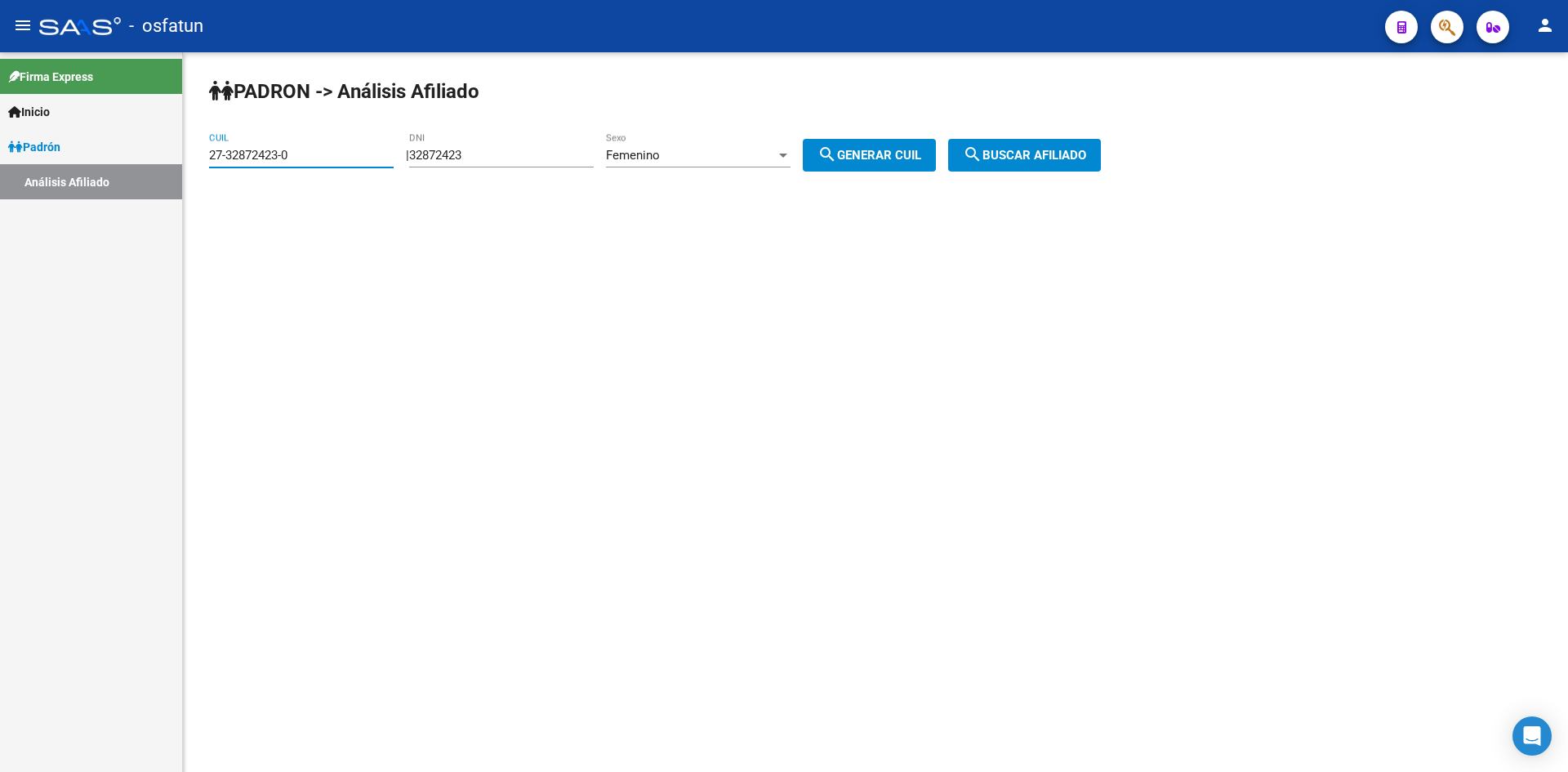
drag, startPoint x: 316, startPoint y: 152, endPoint x: 101, endPoint y: 170, distance: 215.8
click at [101, 170] on mat-sidenav-container "Firma Express Inicio Calendario SSS Instructivos Contacto OS [PERSON_NAME] Anál…" at bounding box center [784, 412] width 1568 height 720
paste input "20-36415484-5"
drag, startPoint x: 280, startPoint y: 153, endPoint x: 226, endPoint y: 150, distance: 54.1
click at [226, 150] on input "20-36415484-5" at bounding box center [302, 155] width 185 height 14
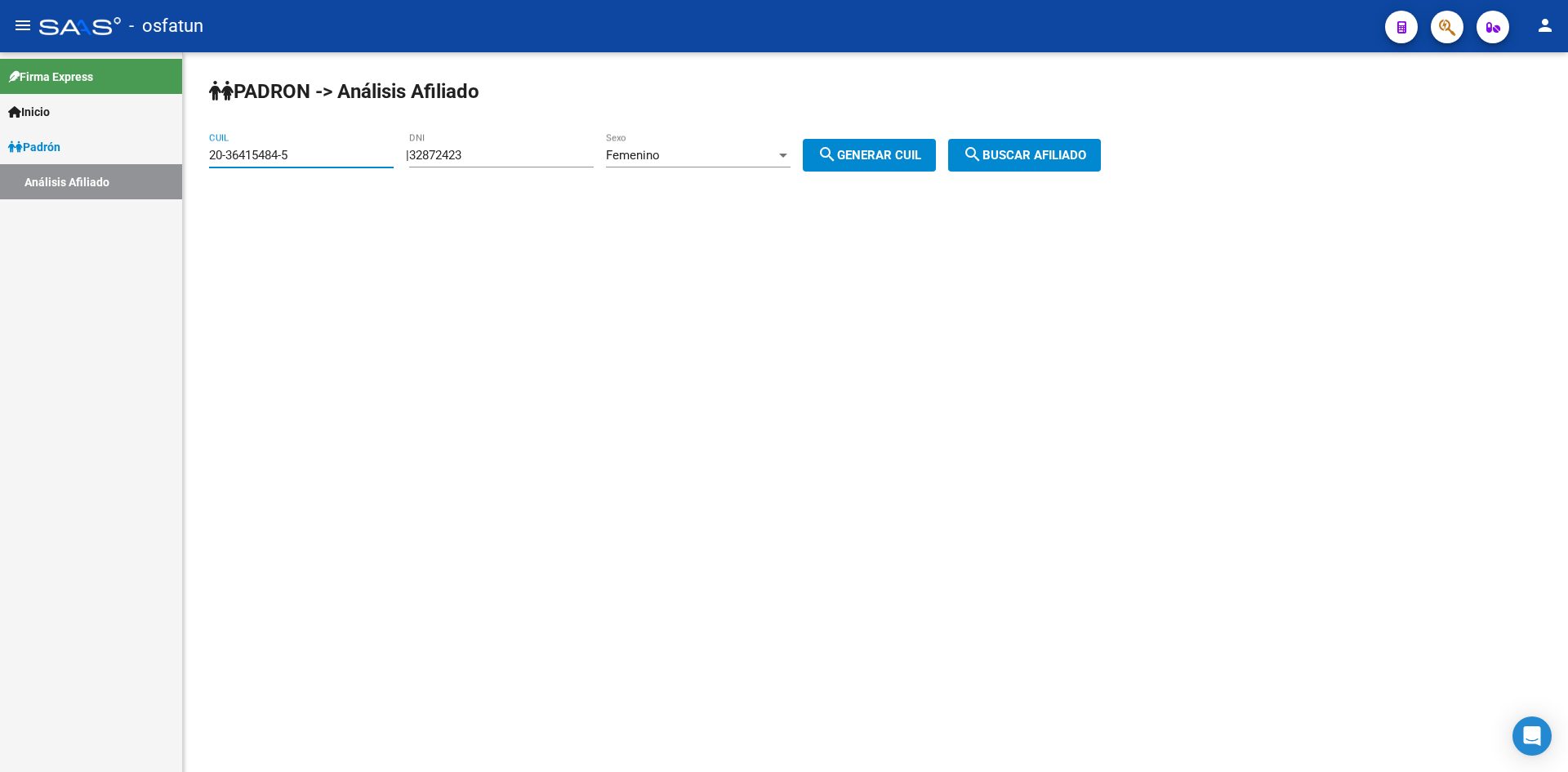
type input "20-36415484-5"
drag, startPoint x: 494, startPoint y: 152, endPoint x: 316, endPoint y: 160, distance: 178.2
click at [316, 160] on app-analisis-afiliado "[PERSON_NAME] -> Análisis Afiliado 20-36415484-5 CUIL | 32872423 DNI Femenino S…" at bounding box center [662, 155] width 905 height 14
paste input "36415484"
type input "36415484"
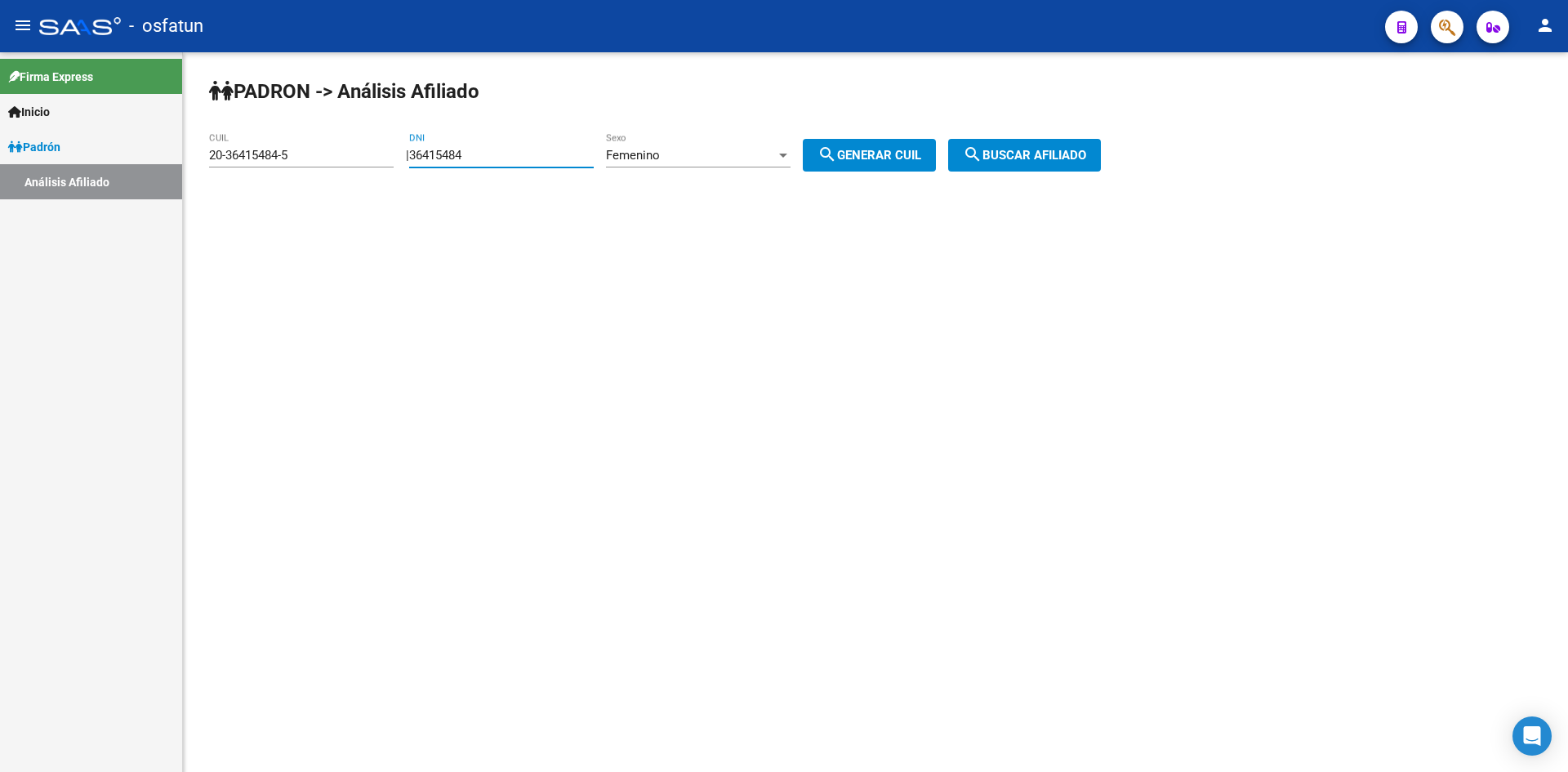
click at [691, 153] on div "Femenino" at bounding box center [691, 155] width 169 height 14
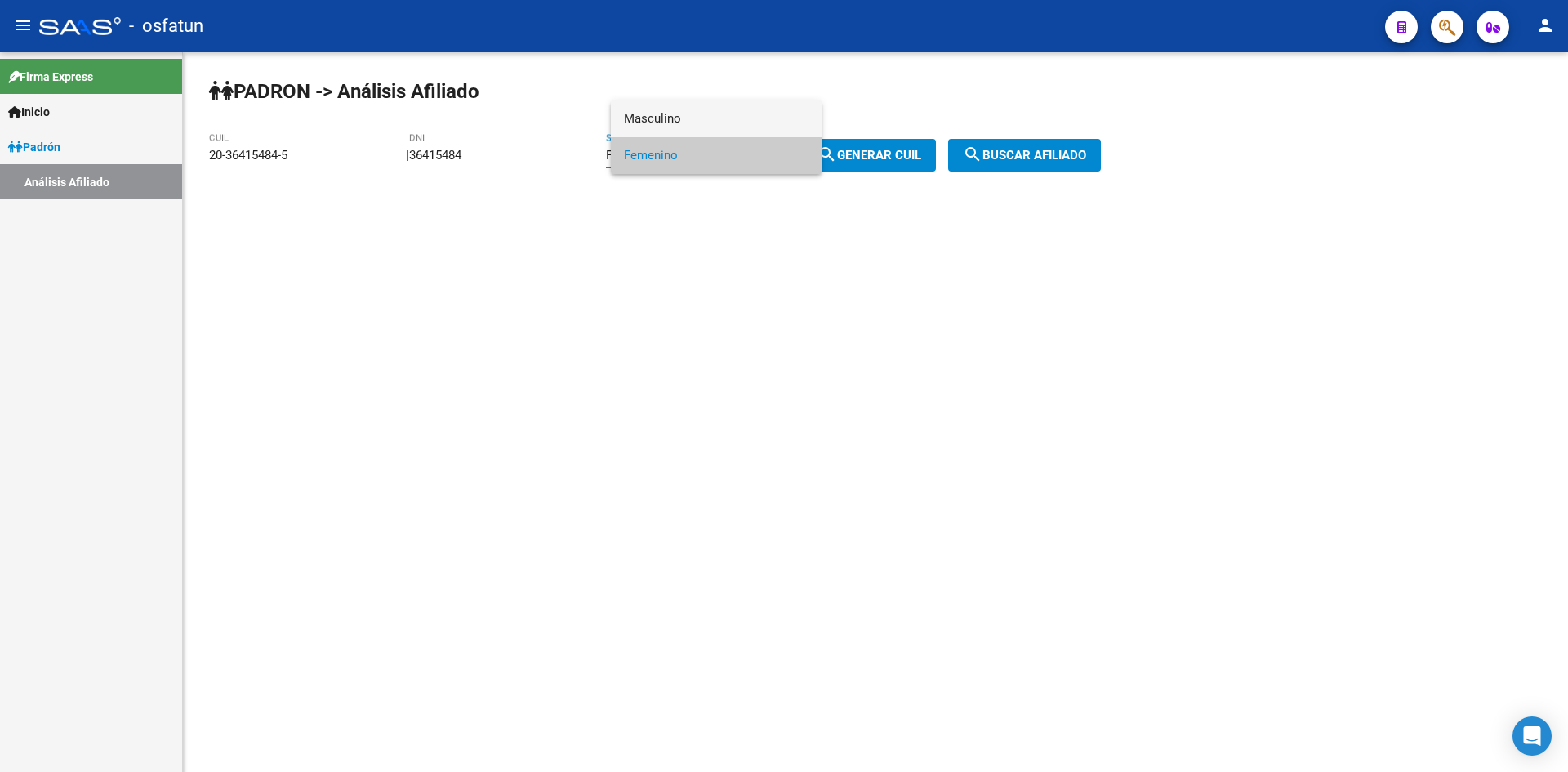
click at [671, 112] on span "Masculino" at bounding box center [716, 118] width 185 height 37
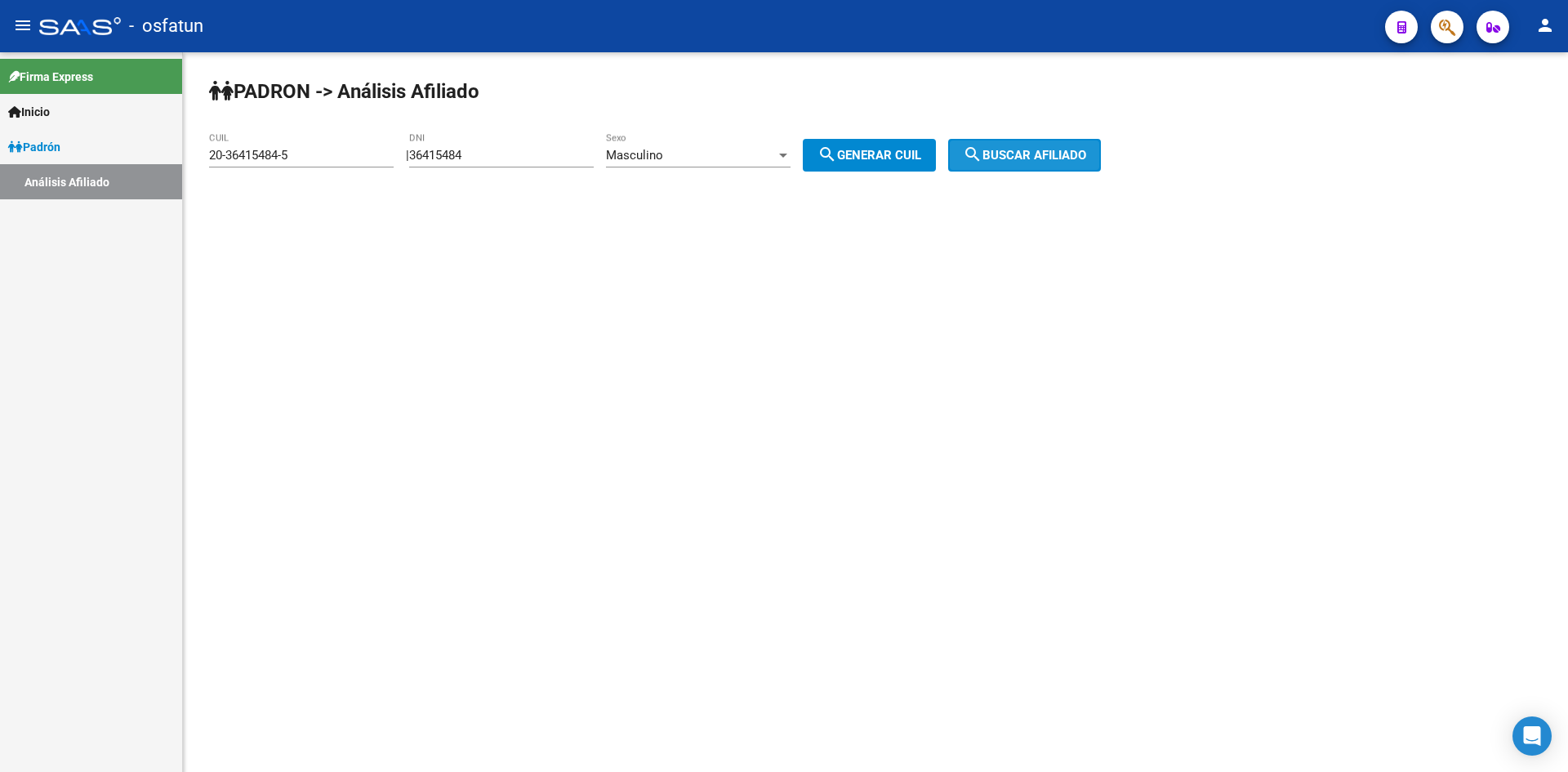
drag, startPoint x: 1110, startPoint y: 150, endPoint x: 935, endPoint y: 247, distance: 200.1
click at [1087, 149] on span "search Buscar afiliado" at bounding box center [1025, 155] width 123 height 14
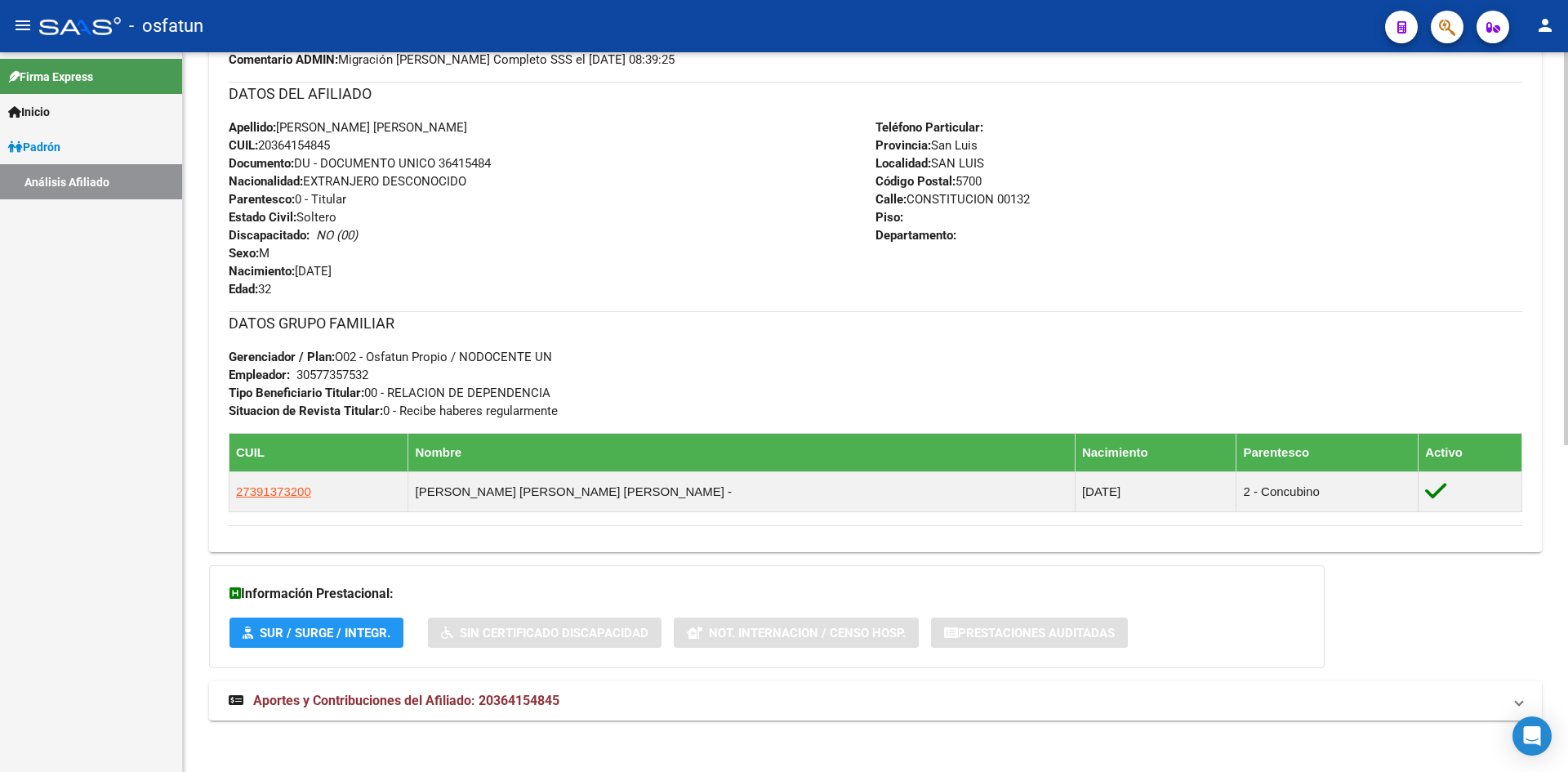
scroll to position [598, 0]
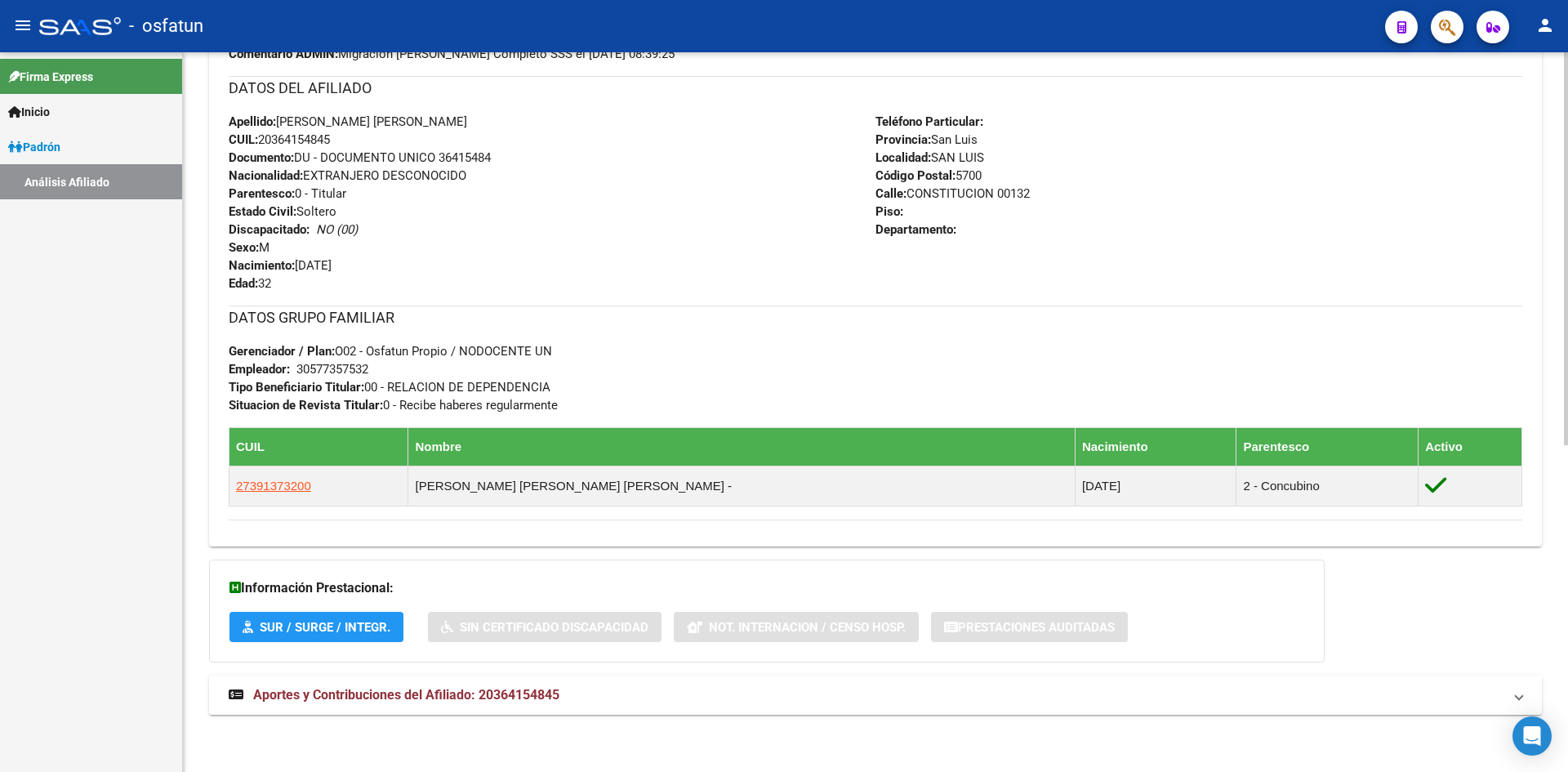
click at [457, 689] on span "Aportes y Contribuciones del Afiliado: 20364154845" at bounding box center [406, 695] width 307 height 15
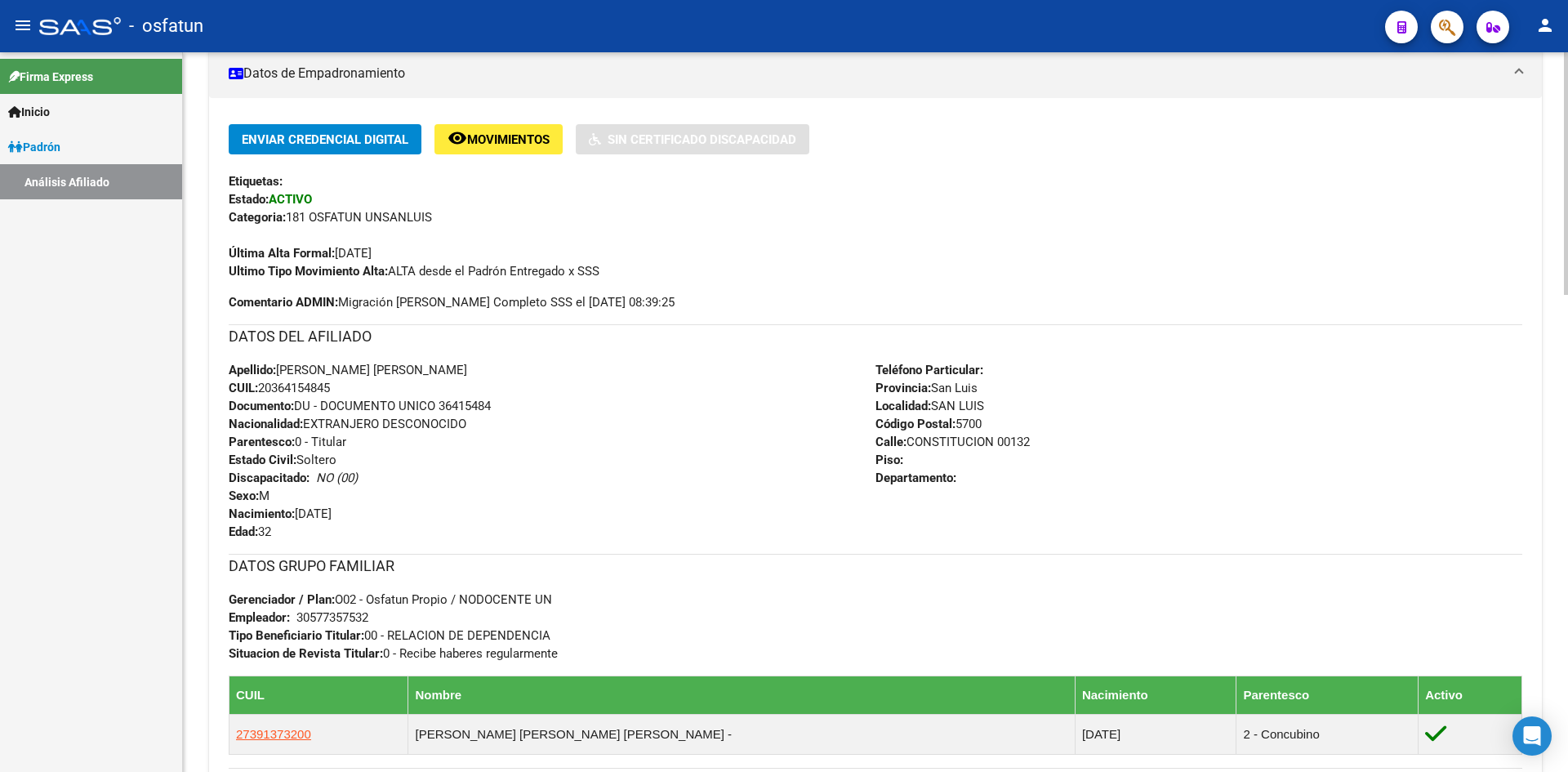
scroll to position [0, 0]
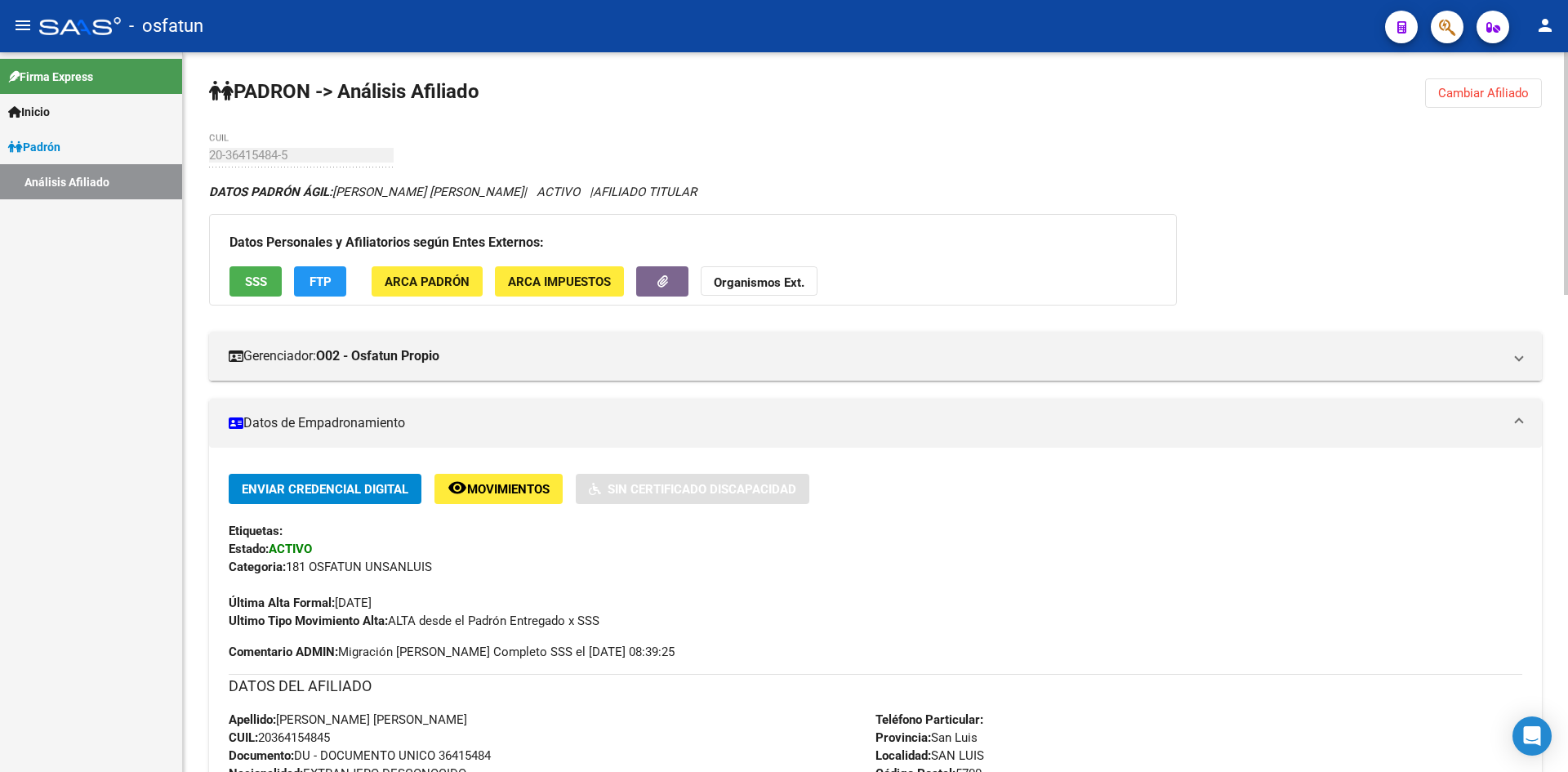
click at [1518, 89] on span "Cambiar Afiliado" at bounding box center [1484, 93] width 90 height 14
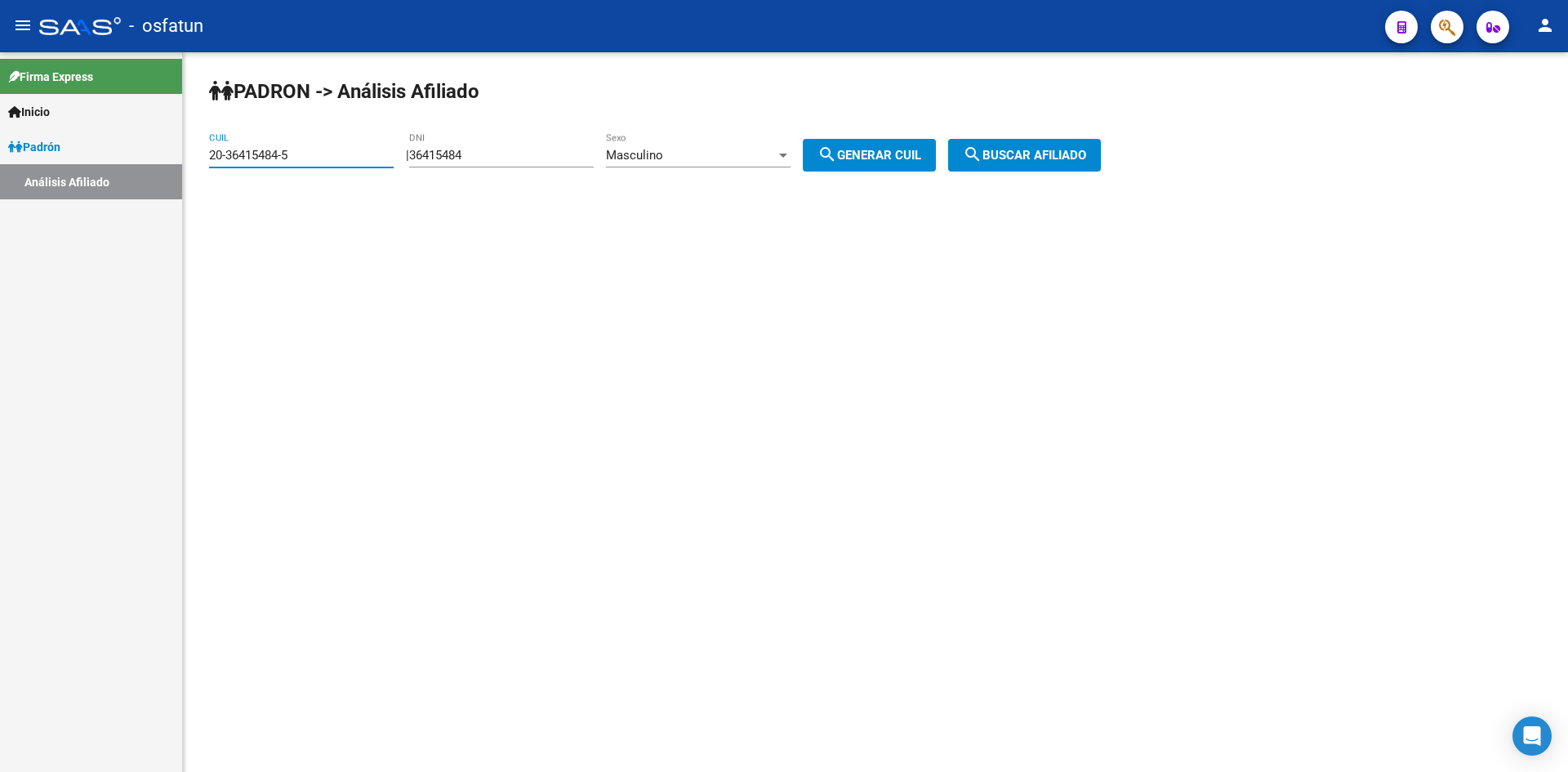
drag, startPoint x: 287, startPoint y: 151, endPoint x: 10, endPoint y: 200, distance: 281.3
click at [10, 200] on mat-sidenav-container "Firma Express Inicio Calendario SSS Instructivos Contacto OS [PERSON_NAME] Anál…" at bounding box center [784, 412] width 1568 height 720
paste input "27-30569520-9"
drag, startPoint x: 279, startPoint y: 151, endPoint x: 227, endPoint y: 148, distance: 52.1
click at [227, 148] on input "27-30569520-9" at bounding box center [302, 155] width 185 height 14
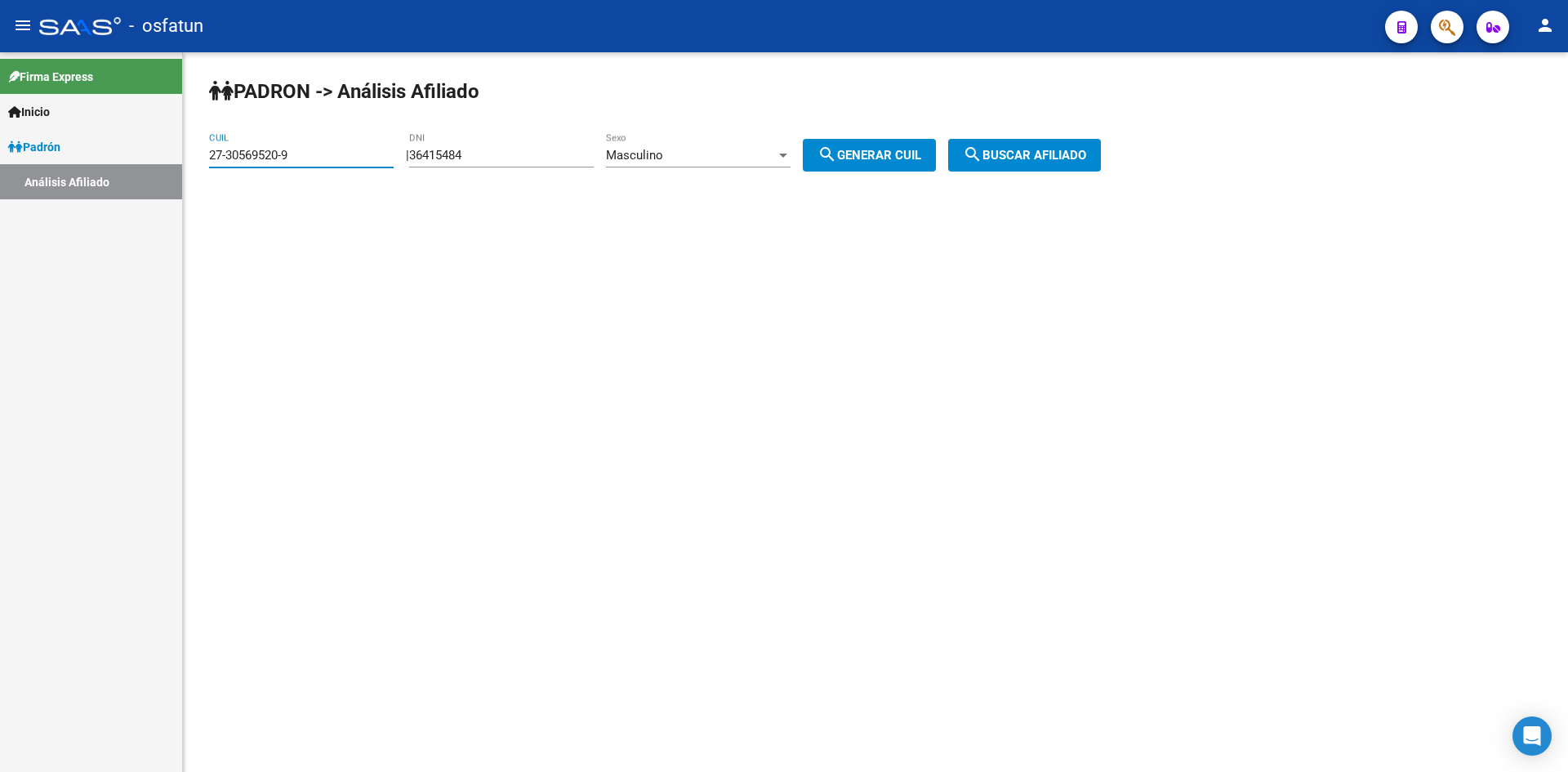
type input "27-30569520-9"
drag, startPoint x: 503, startPoint y: 150, endPoint x: 359, endPoint y: 152, distance: 144.0
click at [359, 152] on app-analisis-afiliado "[PERSON_NAME] -> Análisis Afiliado 27-30569520-9 CUIL | 36415484 DNI Masculino …" at bounding box center [662, 155] width 905 height 14
paste input "30569520"
type input "30569520"
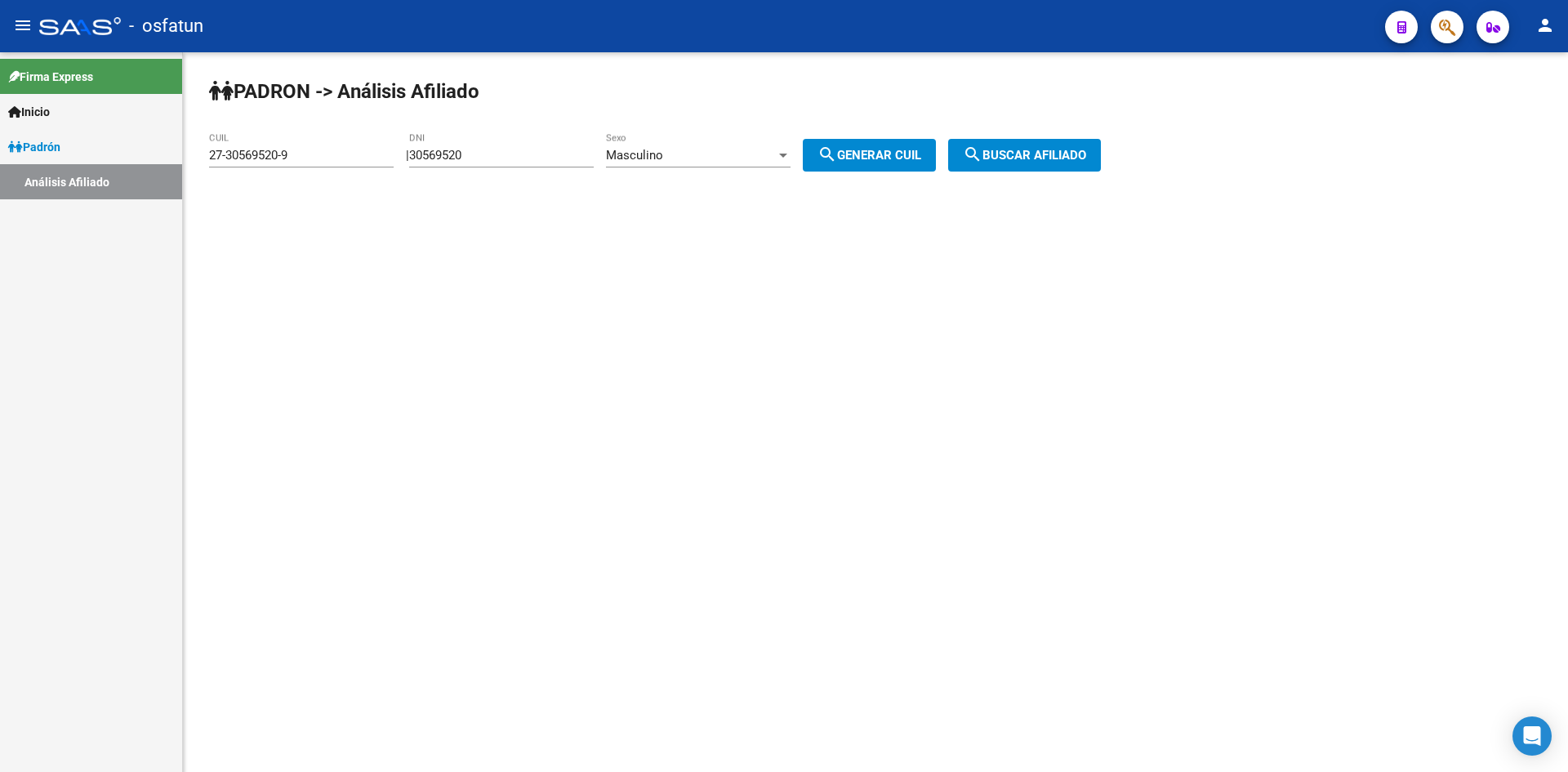
click at [704, 138] on div "Masculino Sexo" at bounding box center [698, 149] width 185 height 35
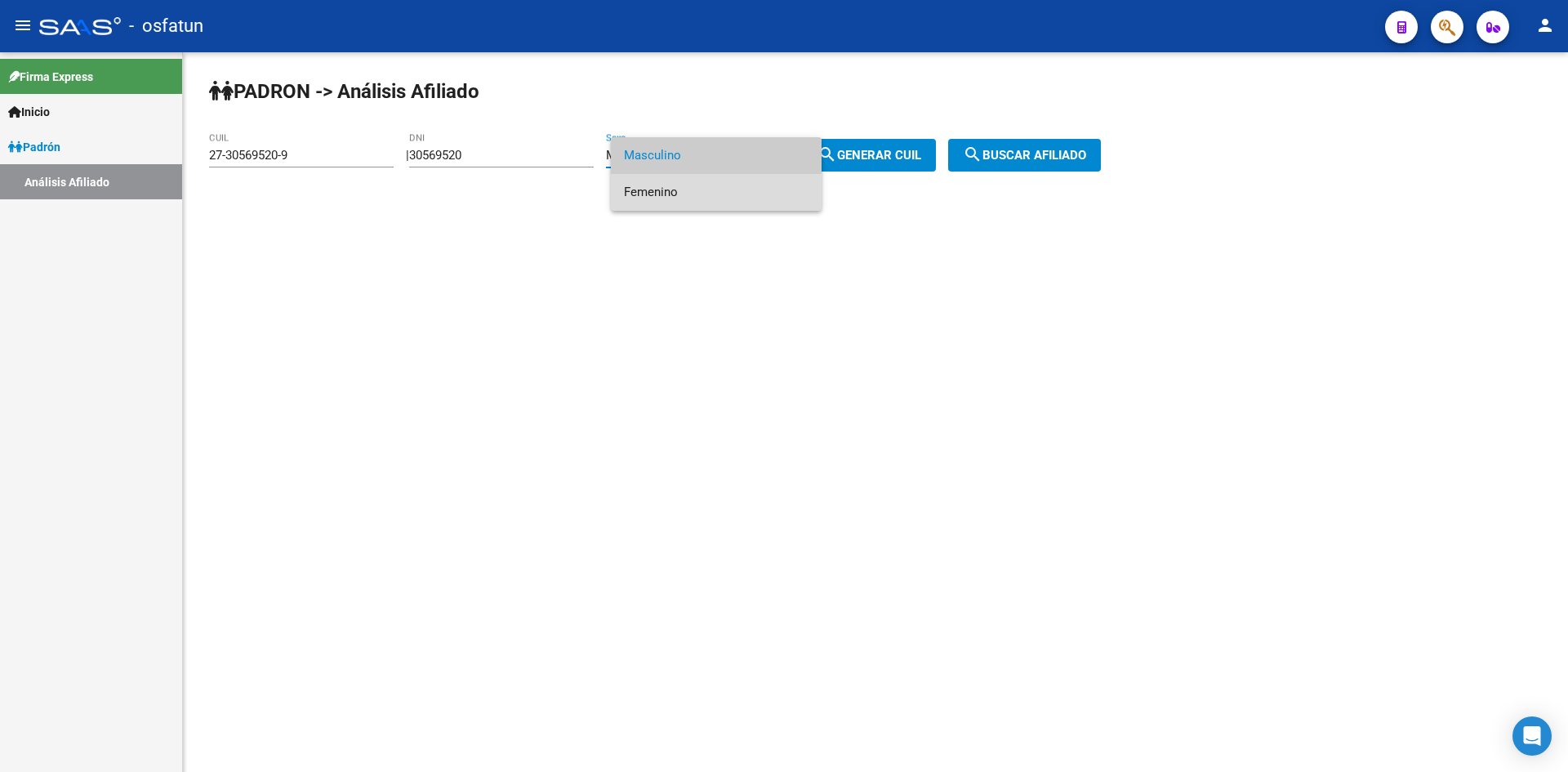
click at [702, 204] on span "Femenino" at bounding box center [716, 192] width 185 height 37
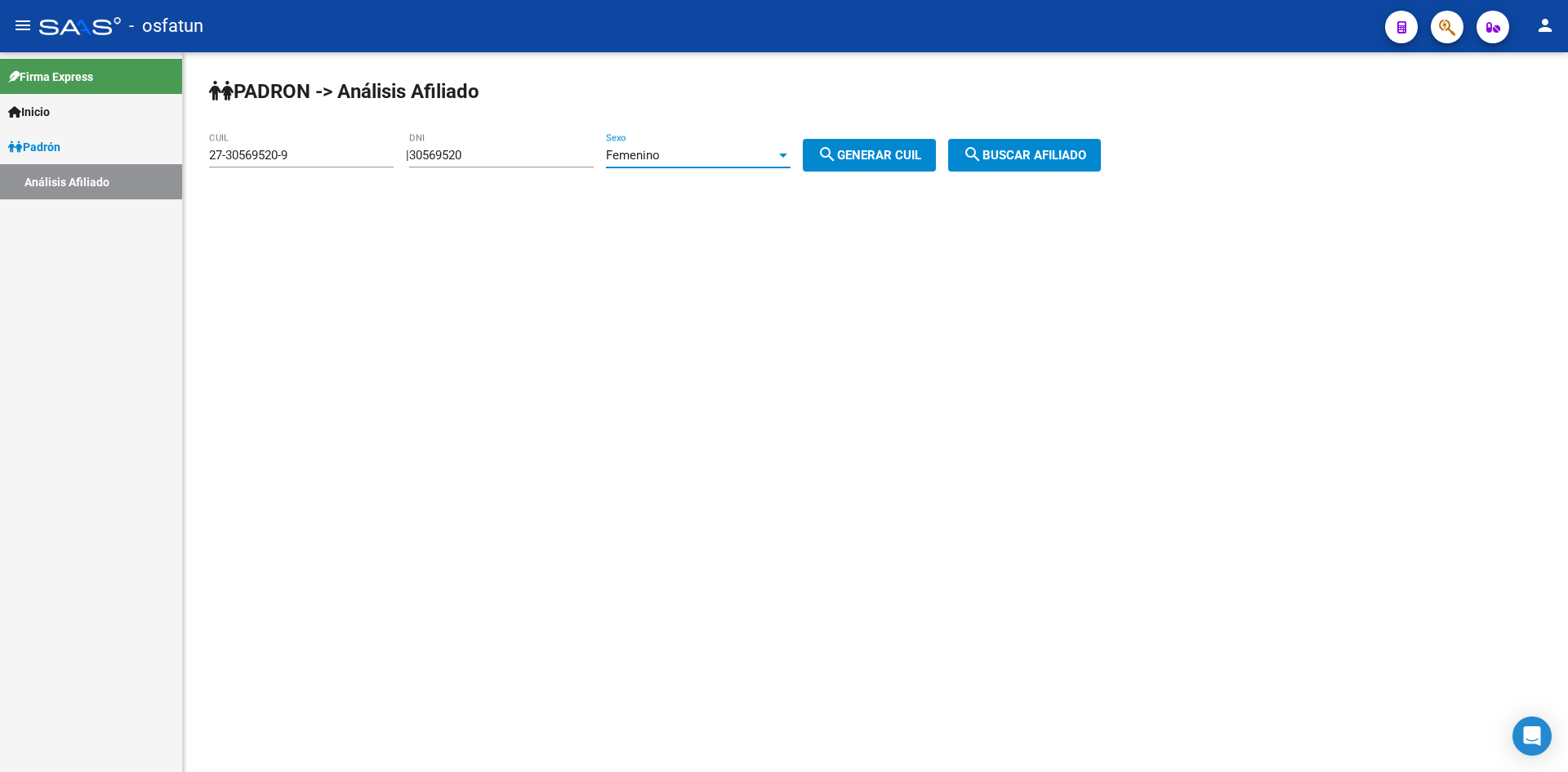
click at [1027, 153] on span "search Buscar afiliado" at bounding box center [1025, 155] width 123 height 14
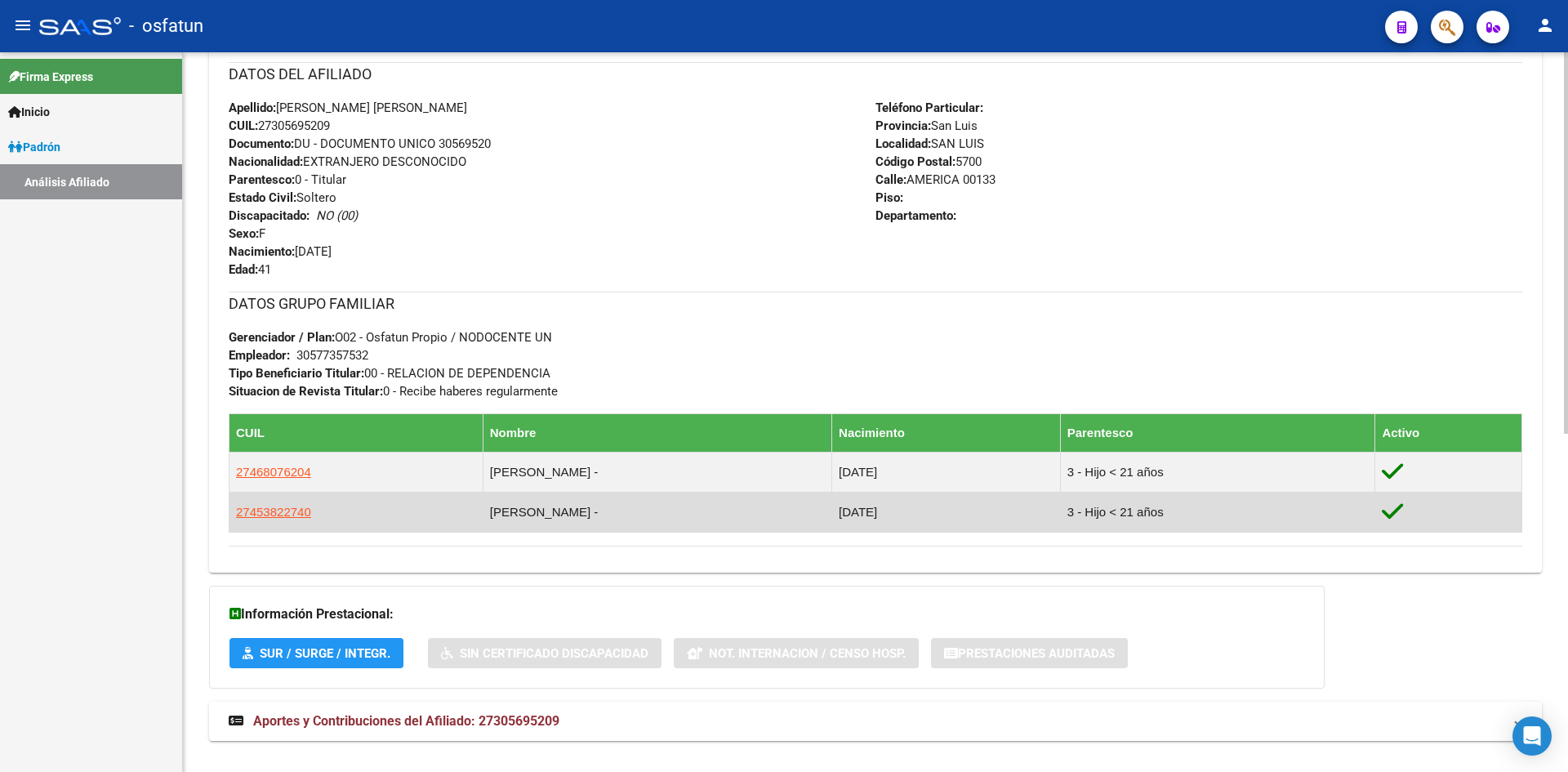
scroll to position [638, 0]
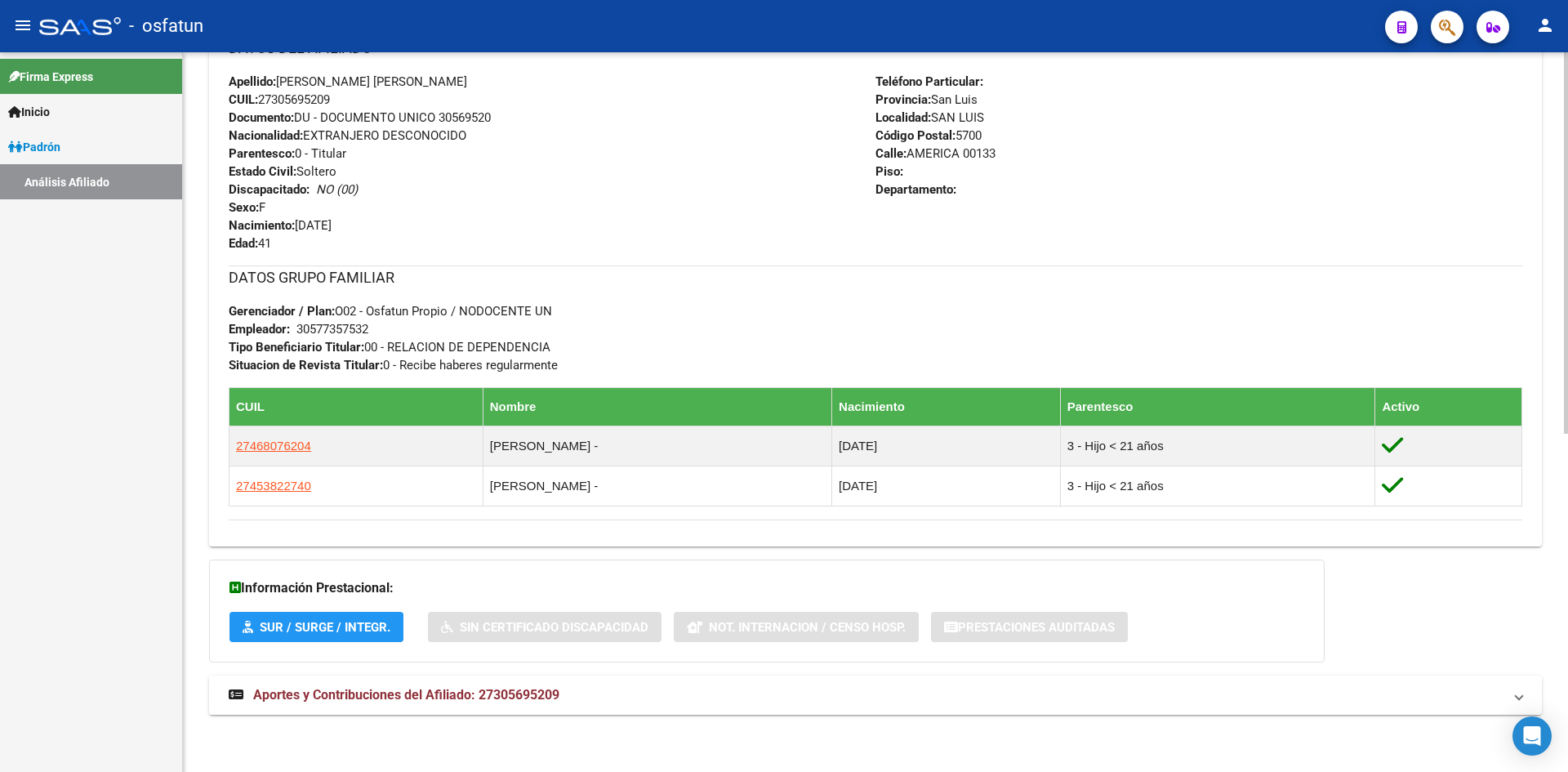
click at [448, 688] on span "Aportes y Contribuciones del Afiliado: 27305695209" at bounding box center [406, 695] width 307 height 15
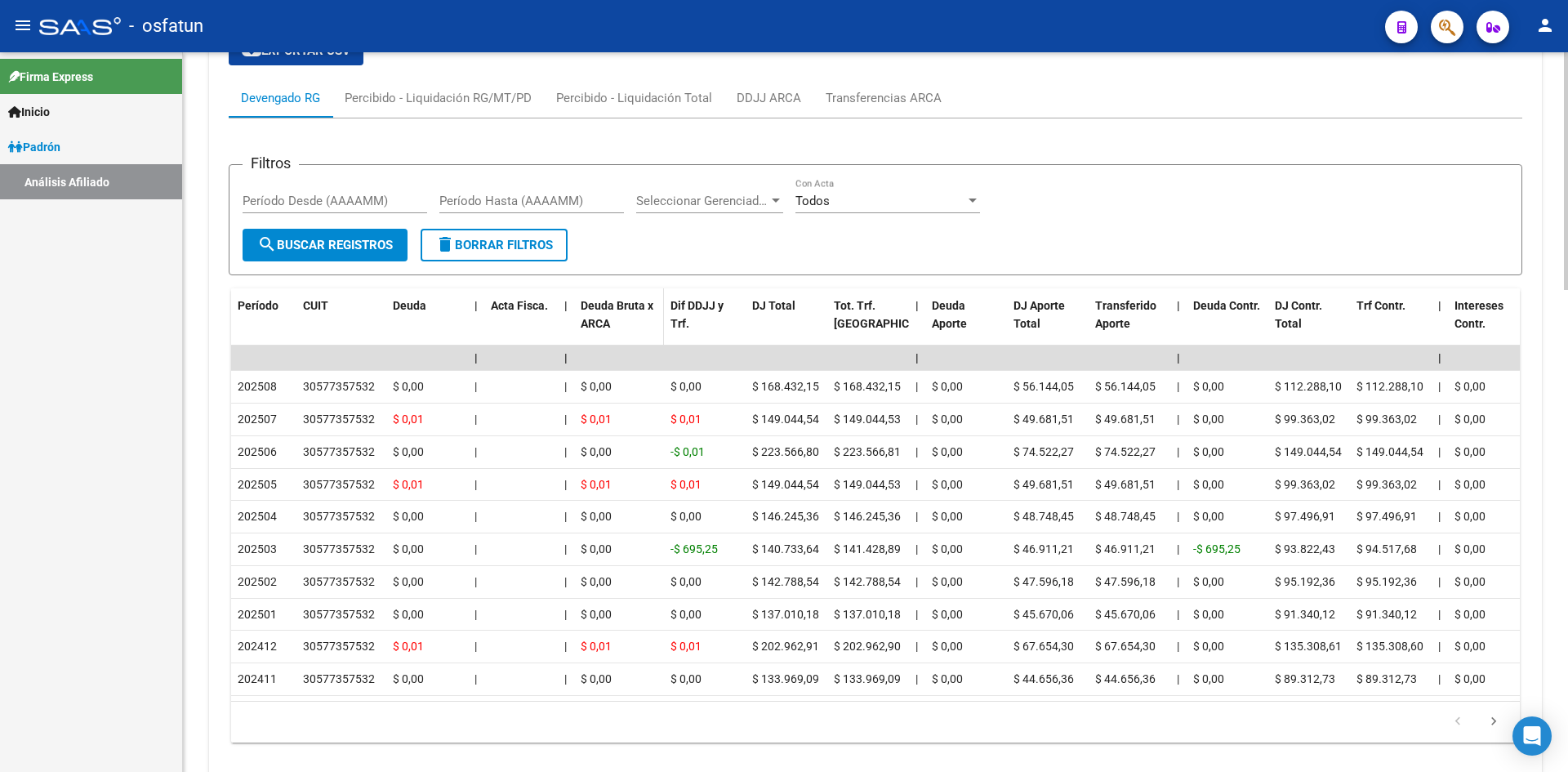
scroll to position [1374, 0]
